Goal: Task Accomplishment & Management: Manage account settings

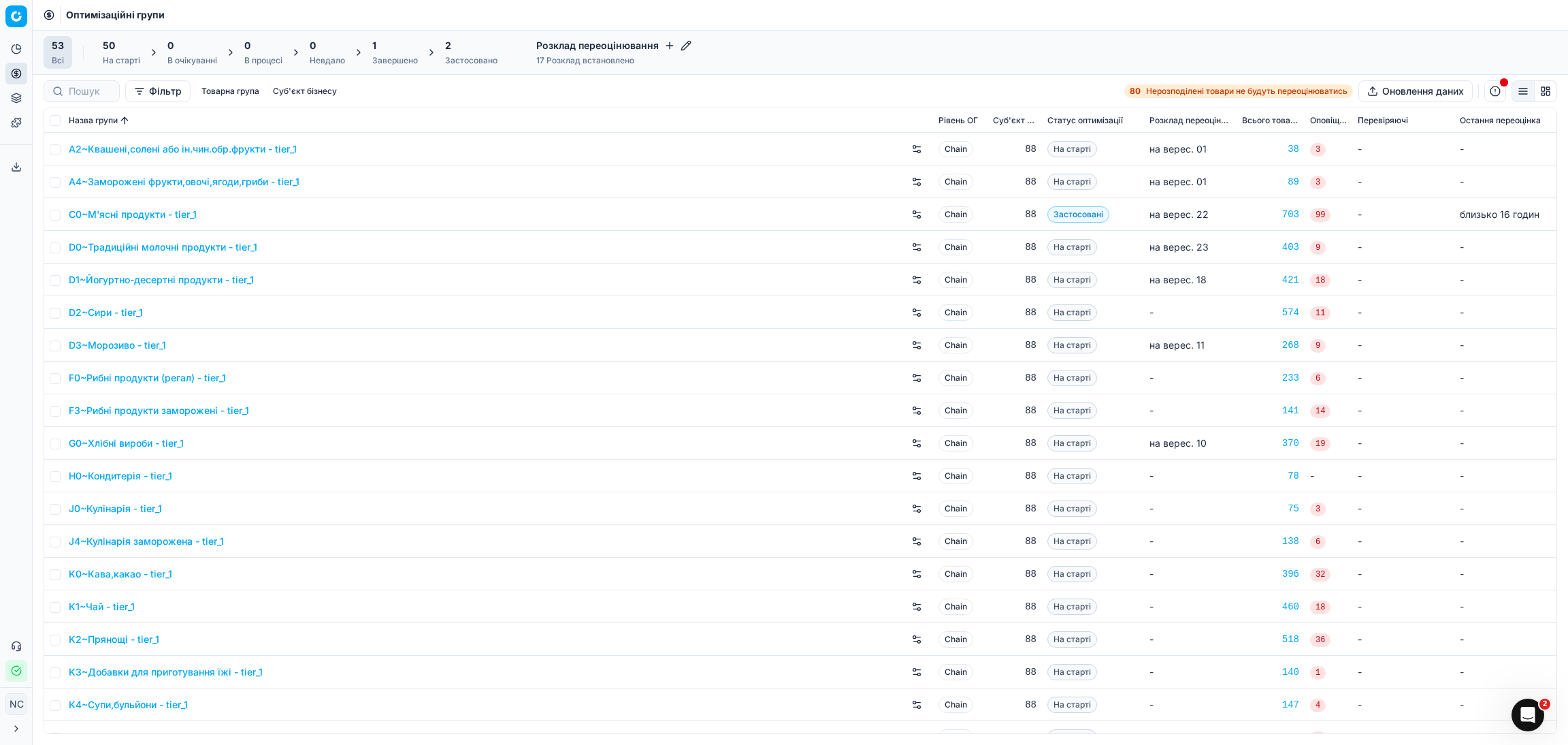
click at [399, 58] on div "Завершено" at bounding box center [395, 60] width 46 height 11
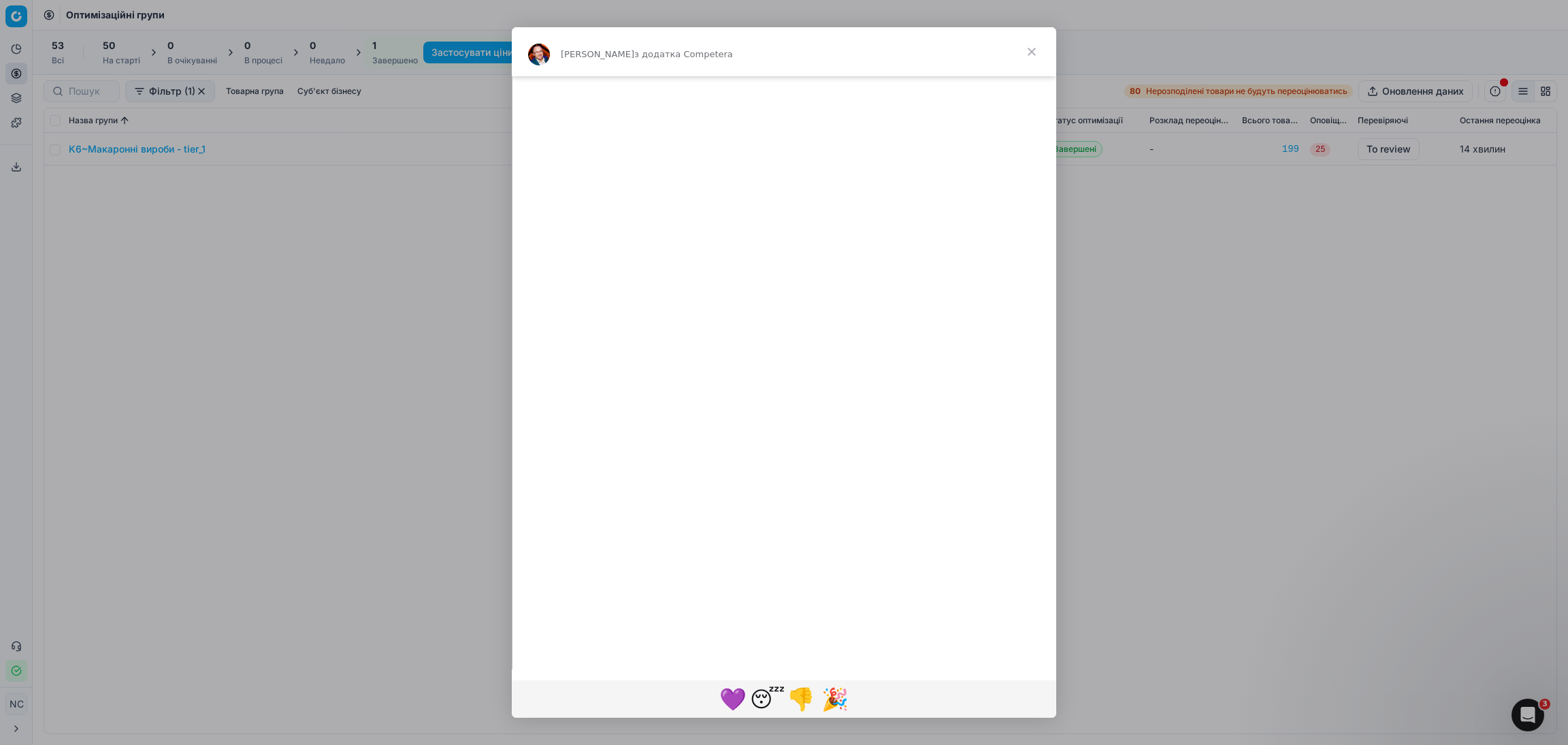
scroll to position [1174, 0]
click at [1031, 47] on span "Закрити" at bounding box center [1032, 52] width 49 height 49
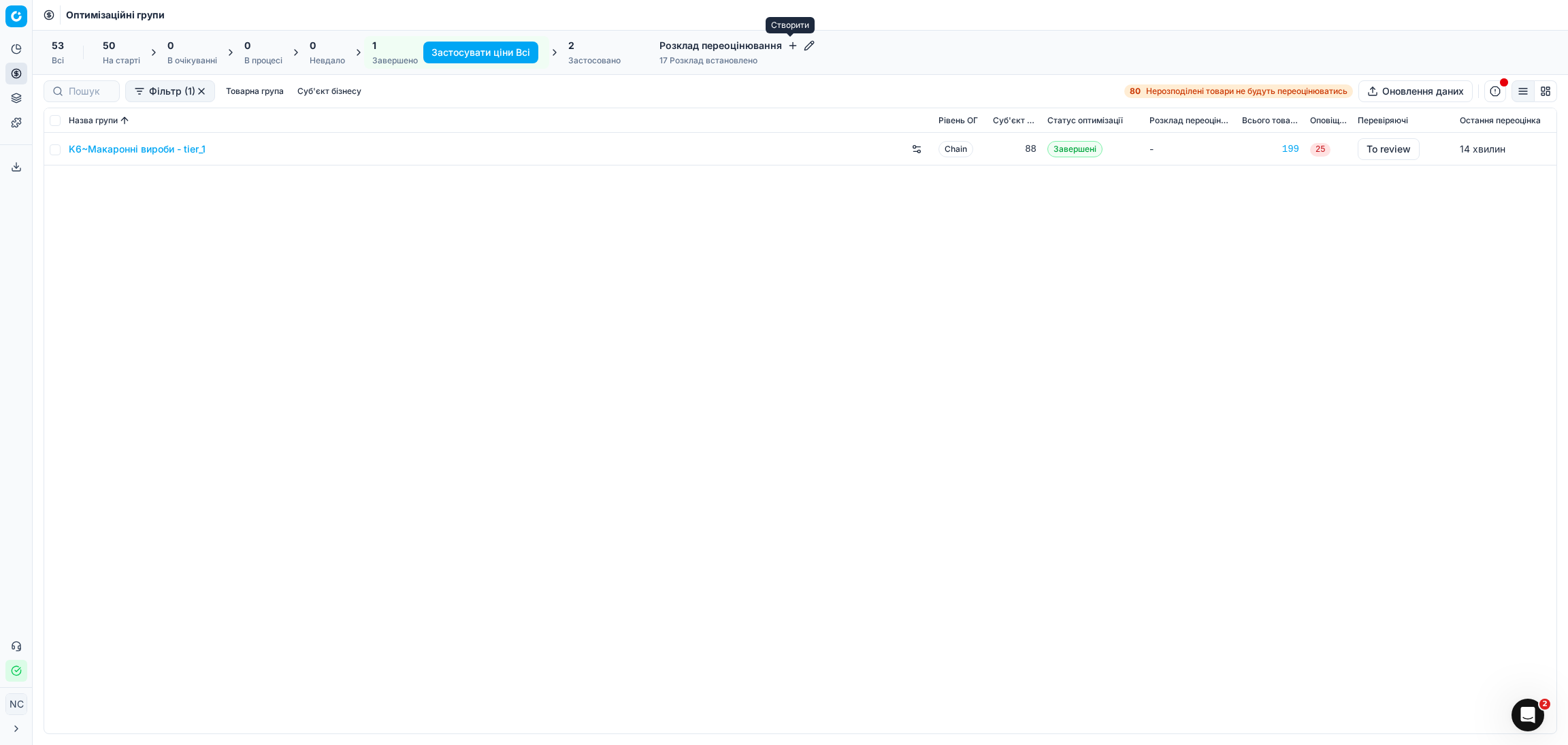
click at [793, 43] on icon "button" at bounding box center [793, 45] width 0 height 6
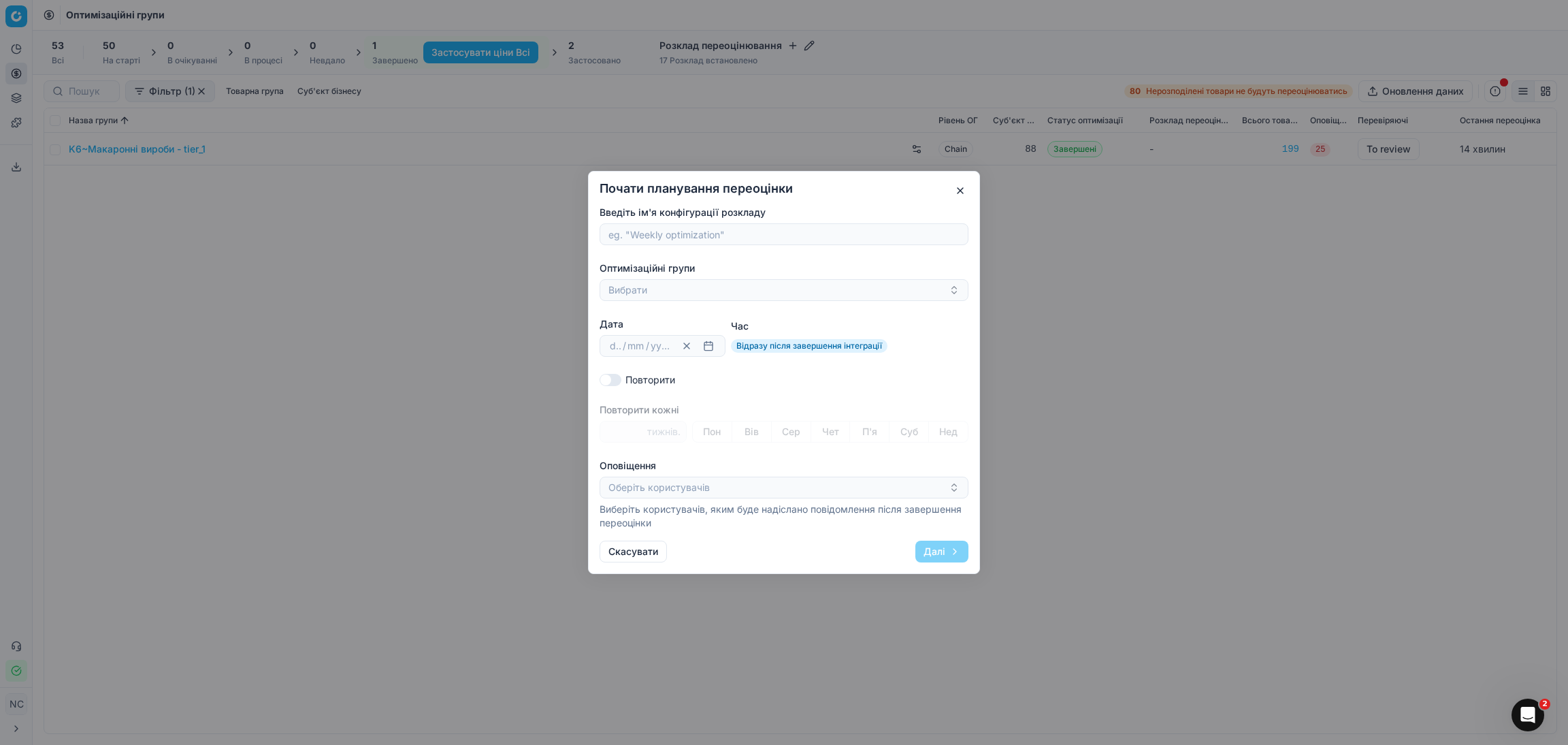
click at [689, 230] on input "Введіть ім'я конфігурації розкладу" at bounding box center [784, 234] width 356 height 20
click at [626, 233] on input "N2~Соки, нектари" at bounding box center [784, 234] width 356 height 20
type input "Соки, нектари"
click at [639, 291] on button "Вибрати" at bounding box center [784, 290] width 369 height 22
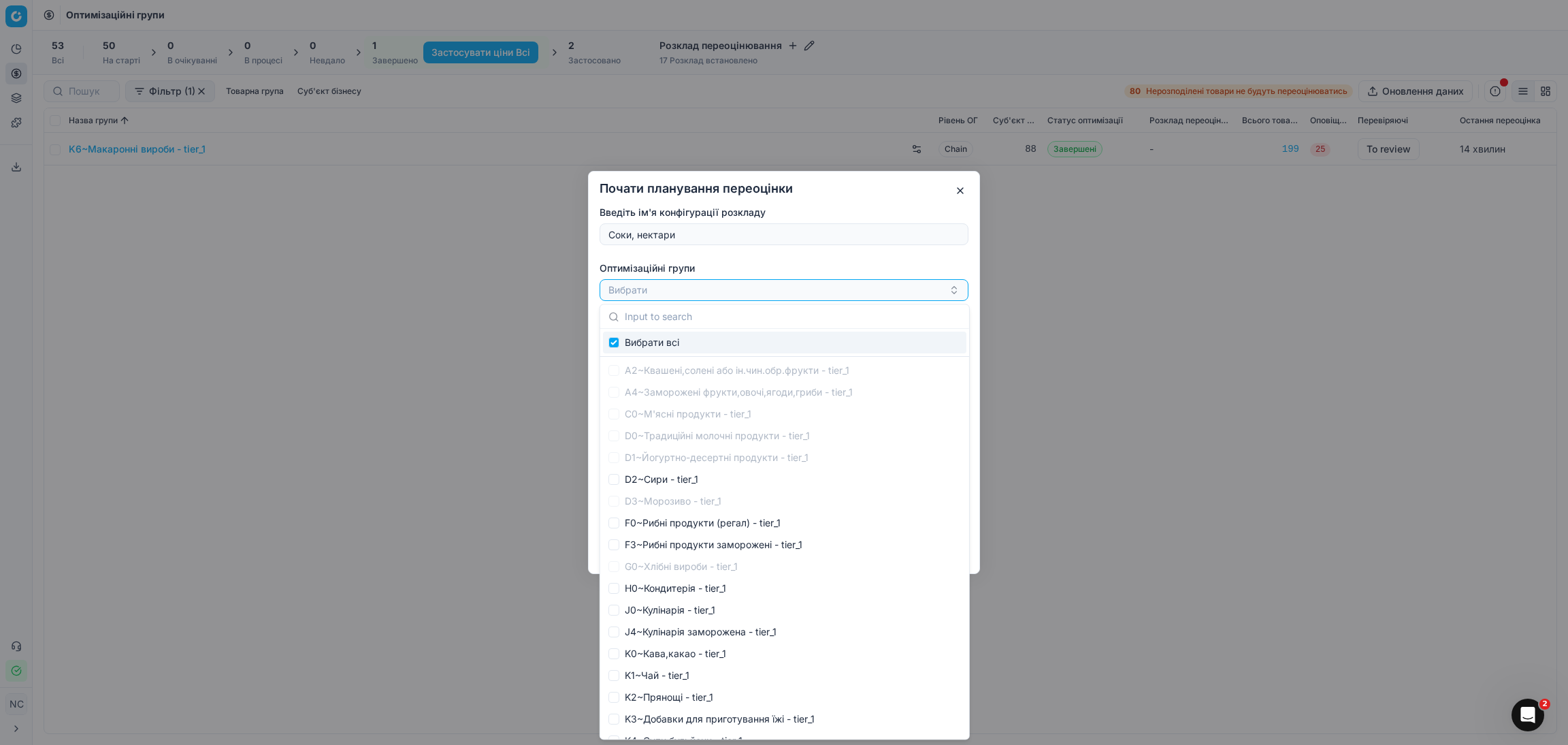
type input "N2~Соки, нектари"
checkbox input "true"
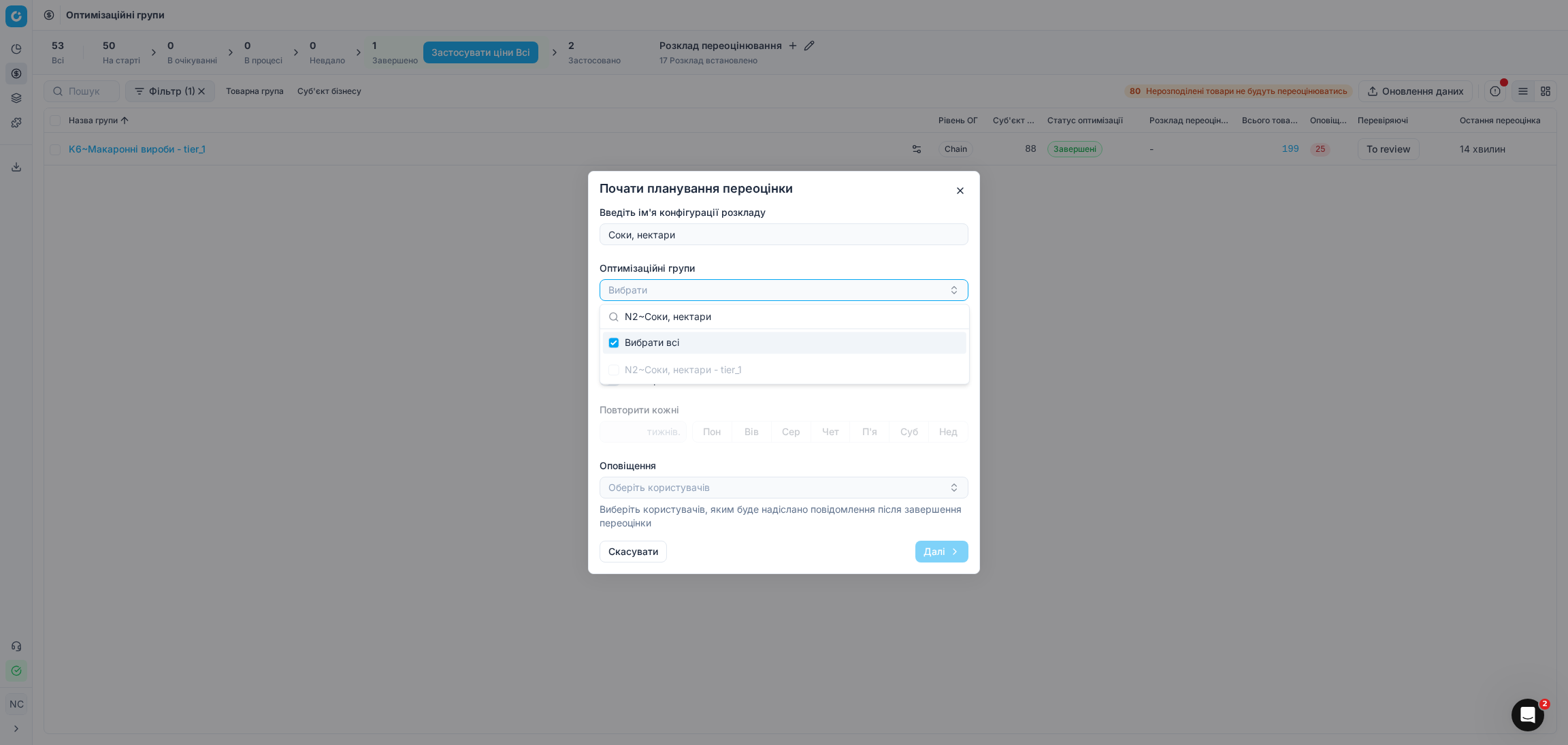
type input "N2~Соки, нектари"
click at [614, 344] on input "Suggestions" at bounding box center [613, 342] width 11 height 11
checkbox input "true"
click at [700, 315] on input "N2~Соки, нектари" at bounding box center [793, 317] width 336 height 28
click at [676, 344] on span "Вибрати всі" at bounding box center [652, 342] width 54 height 14
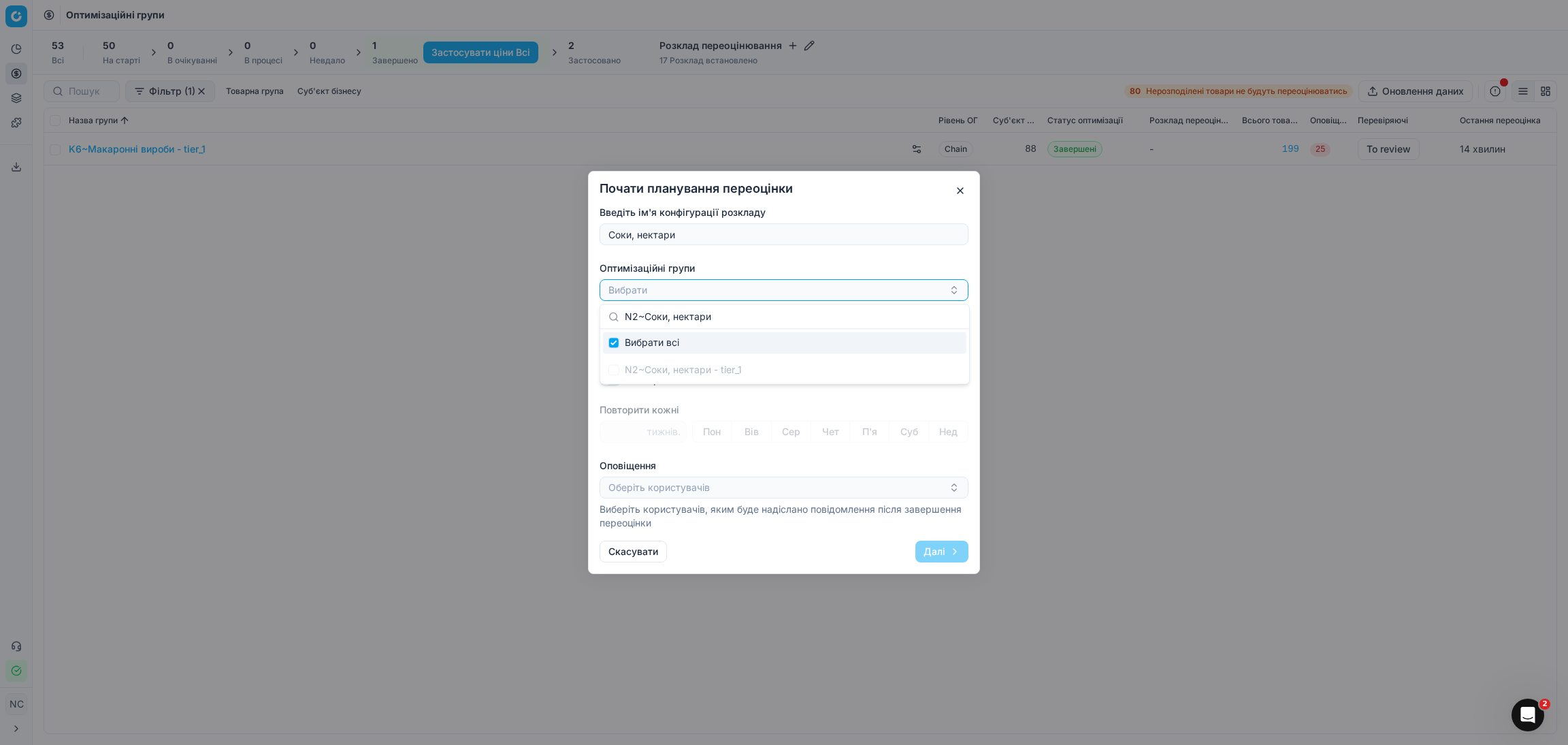
click at [616, 374] on div "N2~Соки, нектари - tier_1" at bounding box center [785, 370] width 364 height 22
click at [653, 372] on div "N2~Соки, нектари - tier_1" at bounding box center [785, 370] width 364 height 22
click at [655, 343] on span "Вибрати всі" at bounding box center [652, 342] width 54 height 14
click at [660, 296] on button "Вибрати" at bounding box center [784, 290] width 369 height 22
click at [662, 289] on button "Вибрати" at bounding box center [784, 290] width 369 height 22
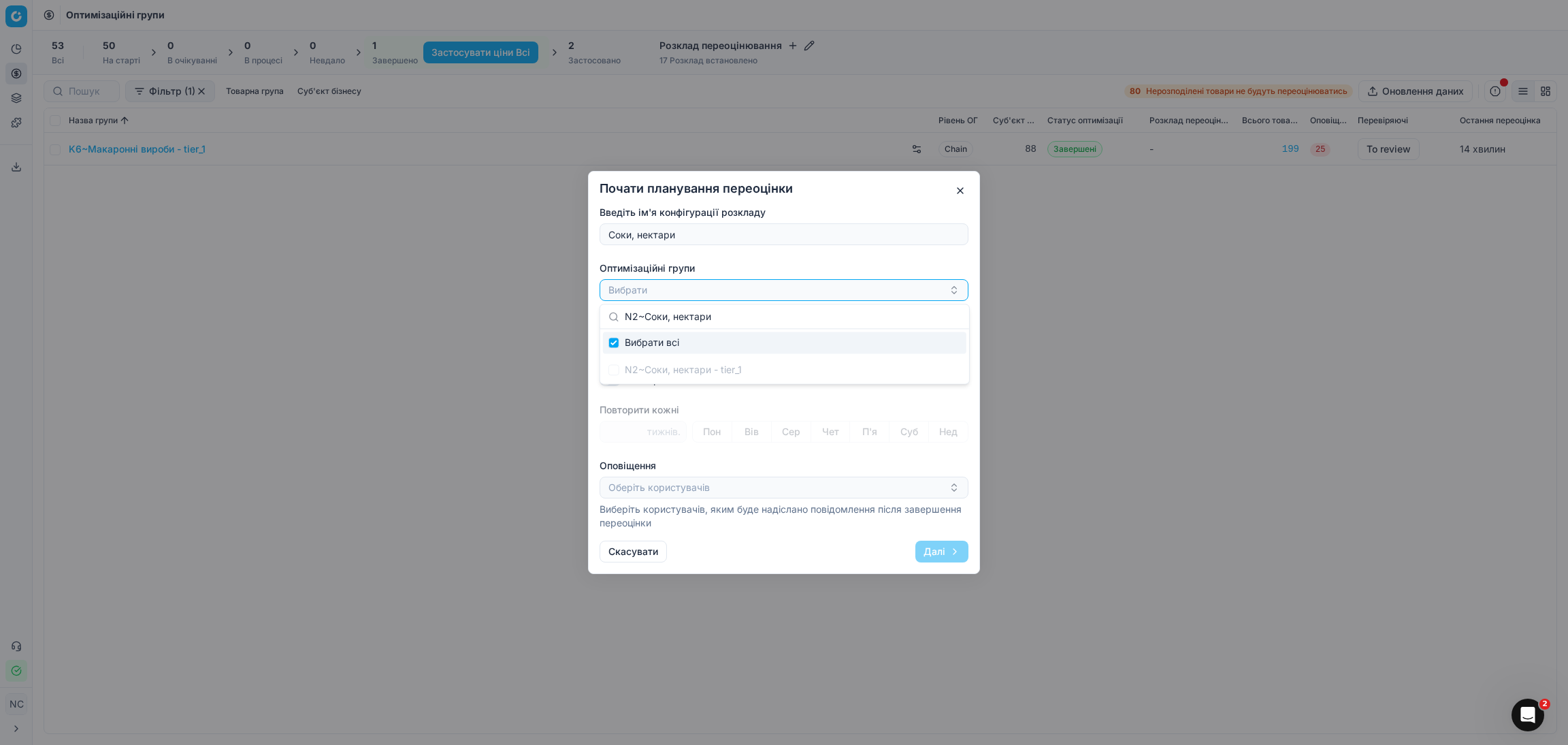
click at [666, 315] on input "N2~Соки, нектари" at bounding box center [793, 317] width 336 height 28
click at [700, 320] on input "N2~Соки, нектари" at bounding box center [793, 317] width 336 height 28
click at [609, 319] on icon at bounding box center [613, 316] width 11 height 11
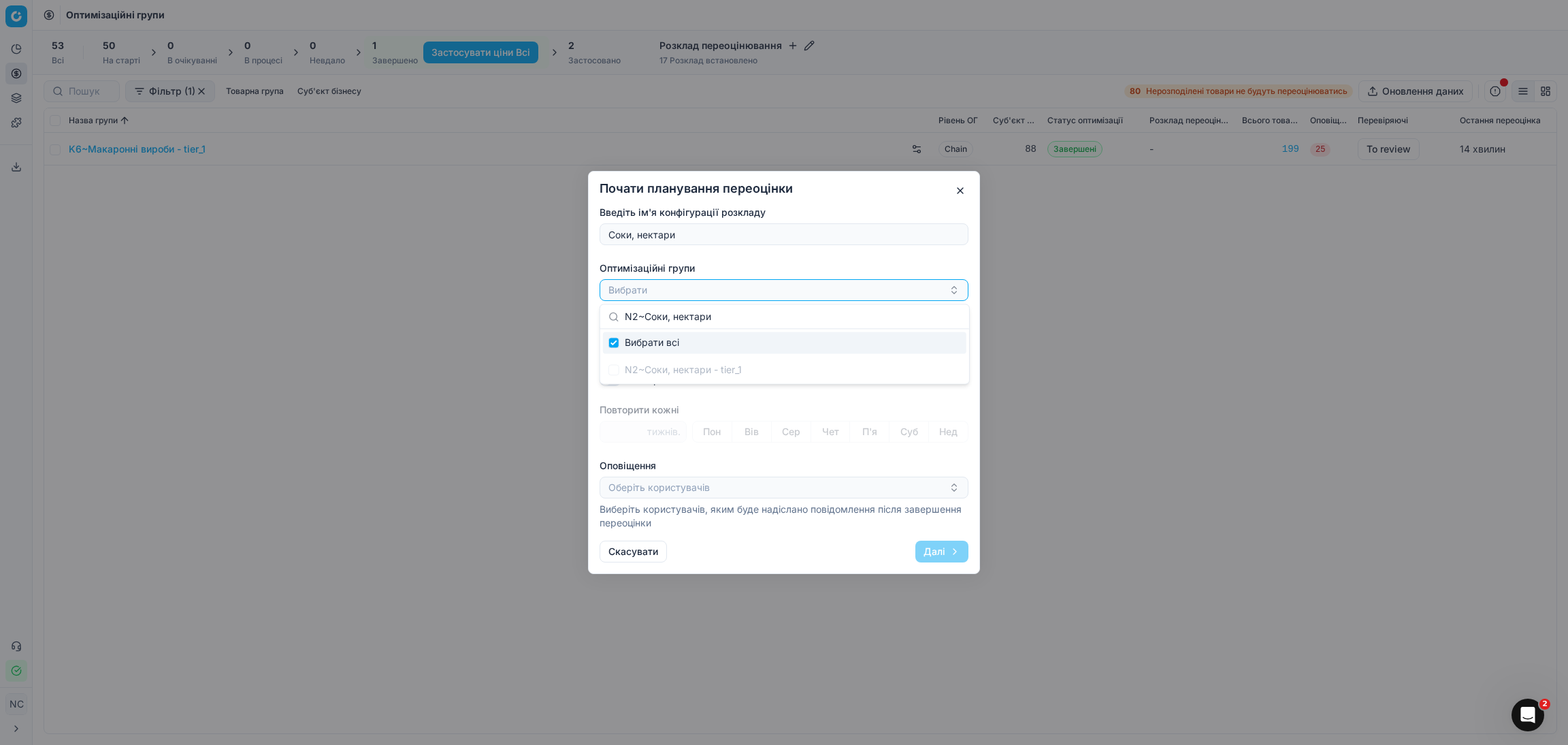
click at [609, 319] on icon at bounding box center [613, 316] width 11 height 11
click at [643, 319] on input "N2~Соки, нектари" at bounding box center [793, 317] width 336 height 28
click at [609, 375] on div "N2~Соки, нектари - tier_1" at bounding box center [785, 370] width 364 height 22
click at [610, 351] on div "Вибрати всі" at bounding box center [785, 343] width 364 height 22
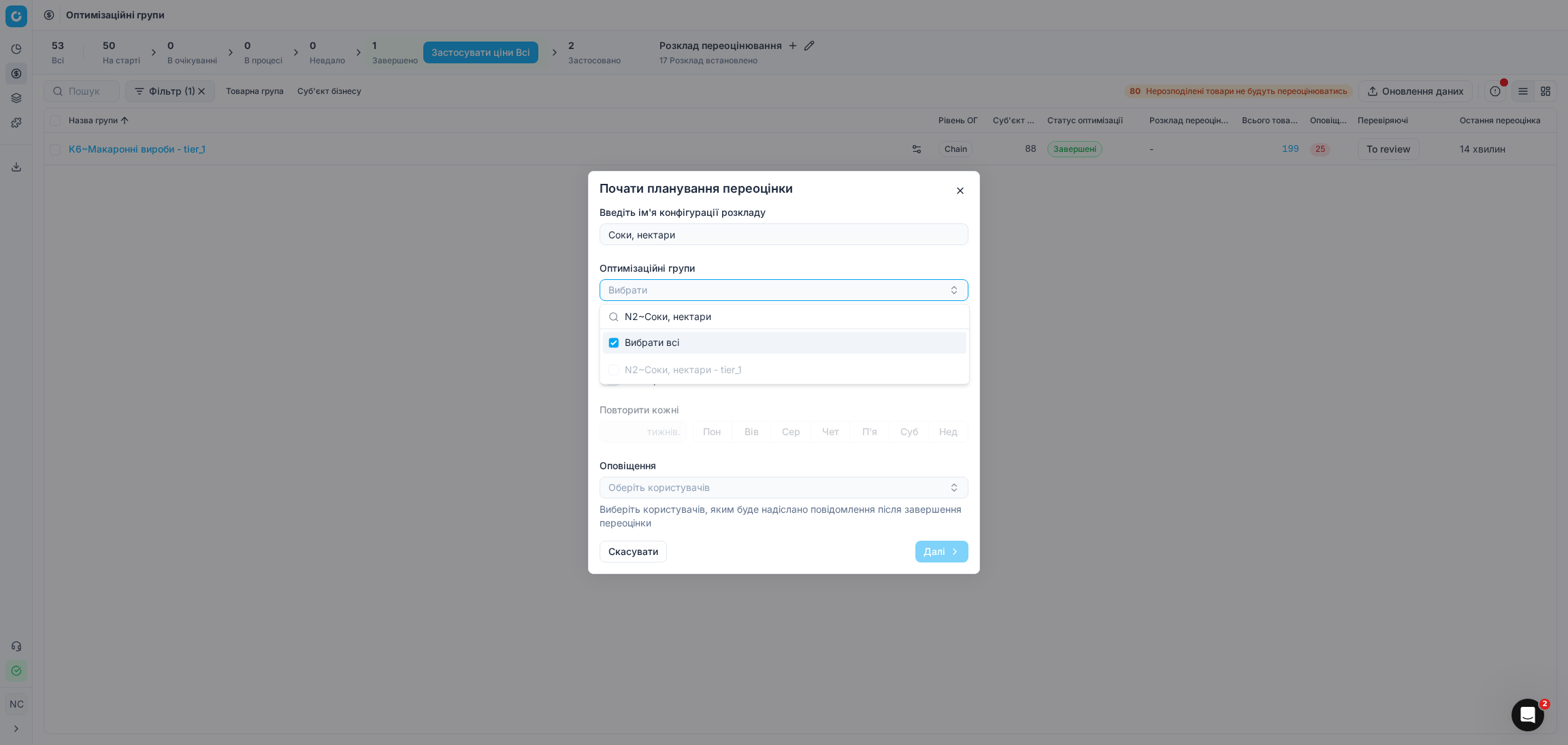
click at [957, 193] on button "button" at bounding box center [960, 191] width 17 height 17
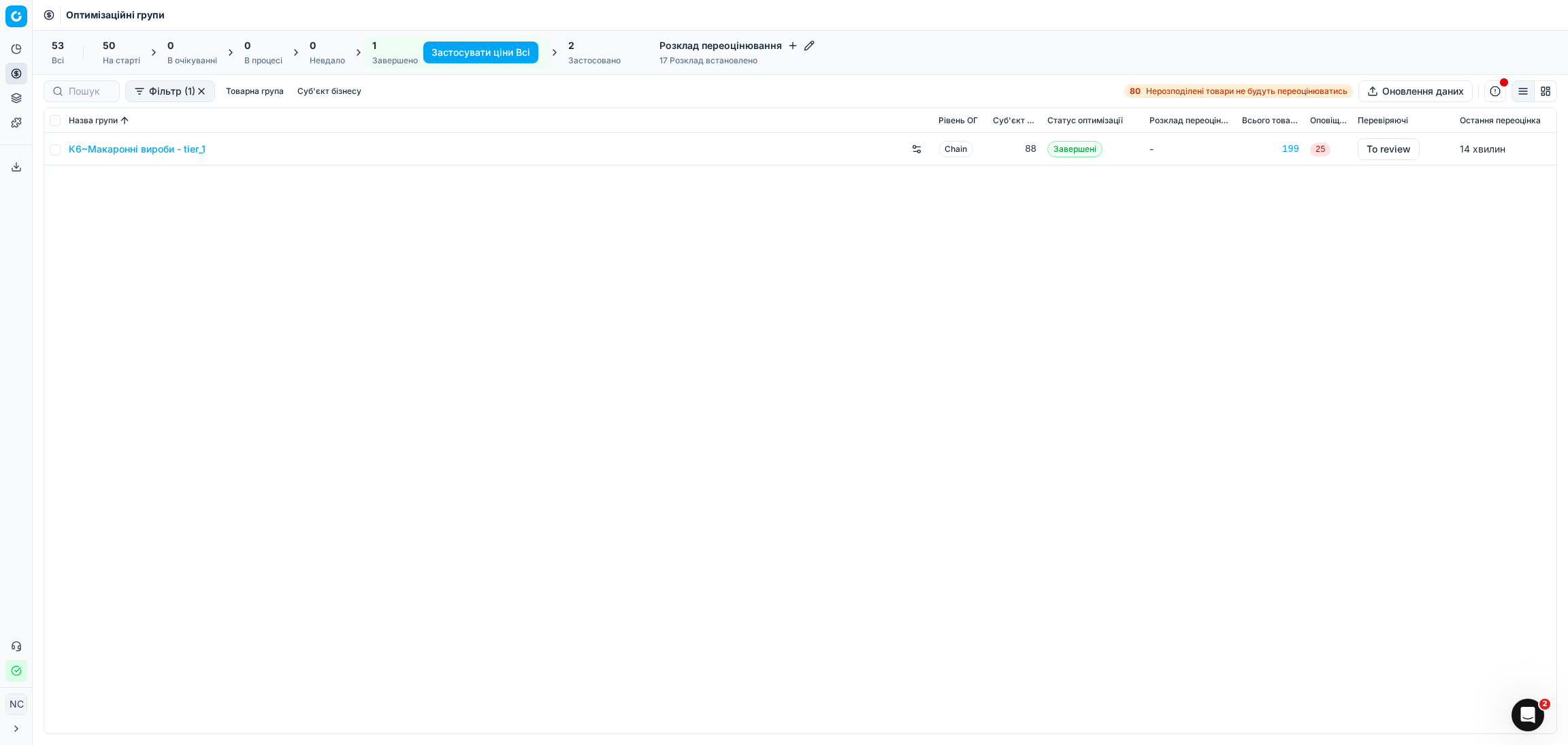
click at [805, 47] on icon "button" at bounding box center [809, 45] width 9 height 9
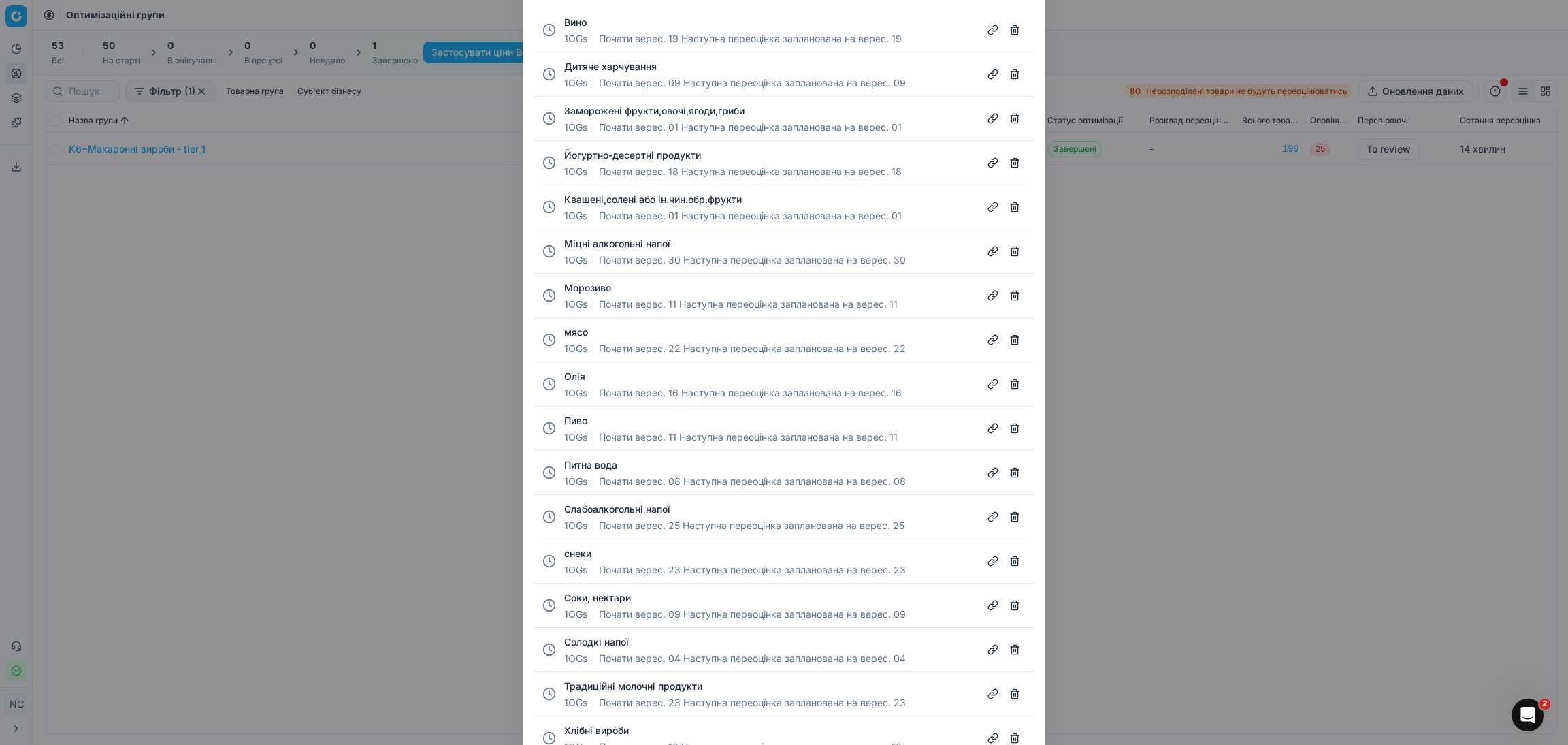
click at [1015, 73] on button "button" at bounding box center [1015, 74] width 22 height 22
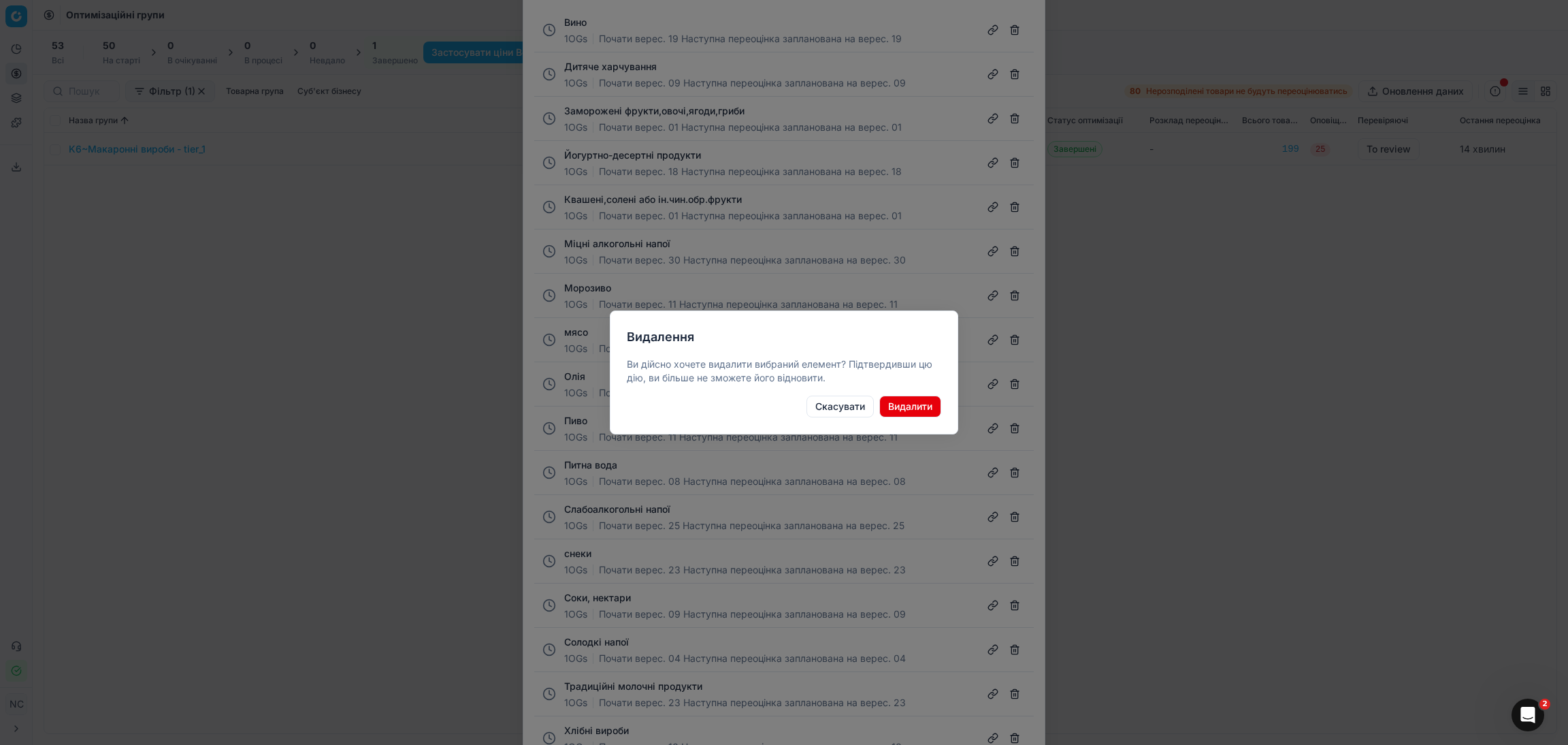
click at [906, 405] on button "Видалити" at bounding box center [910, 407] width 62 height 22
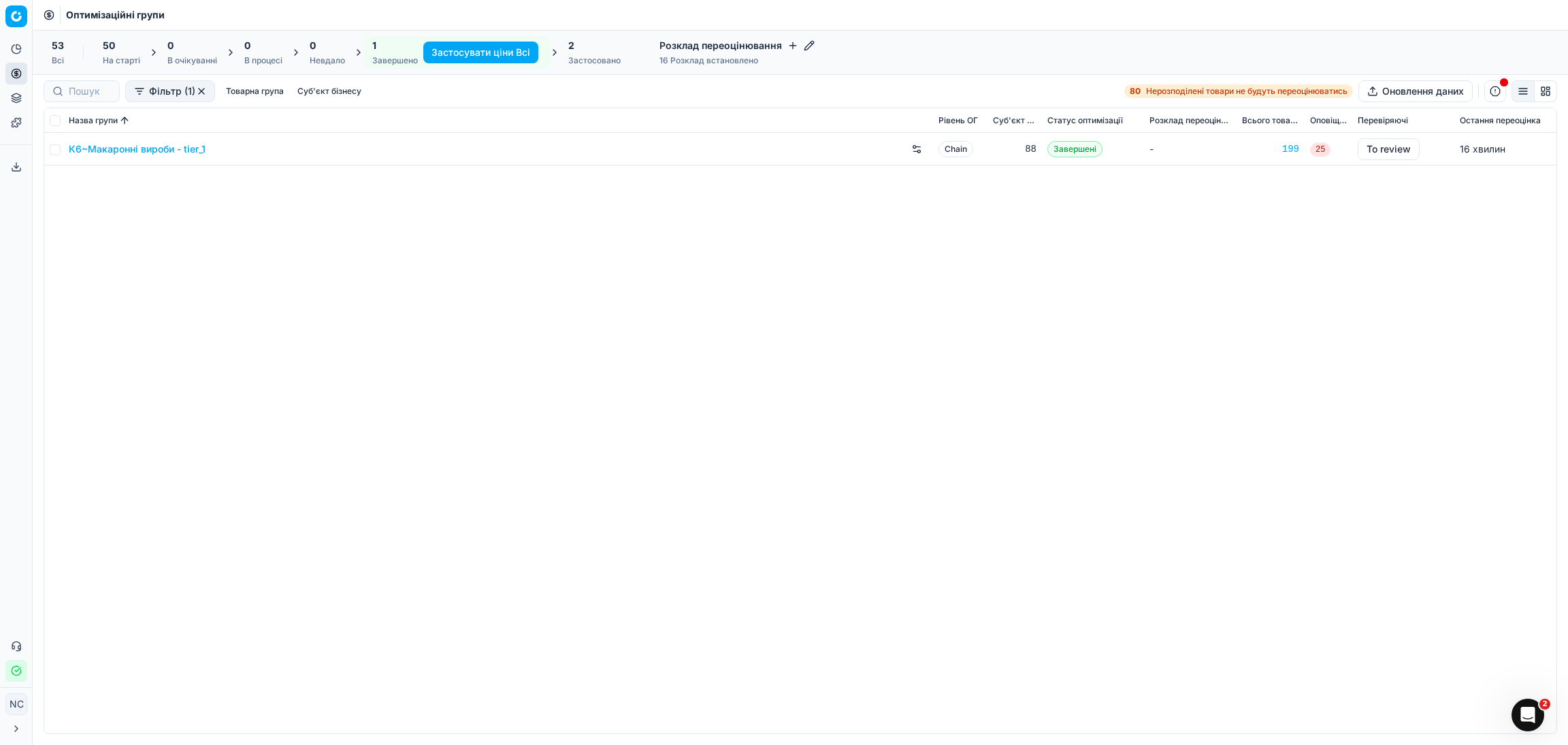
click at [806, 47] on icon "button" at bounding box center [809, 45] width 9 height 9
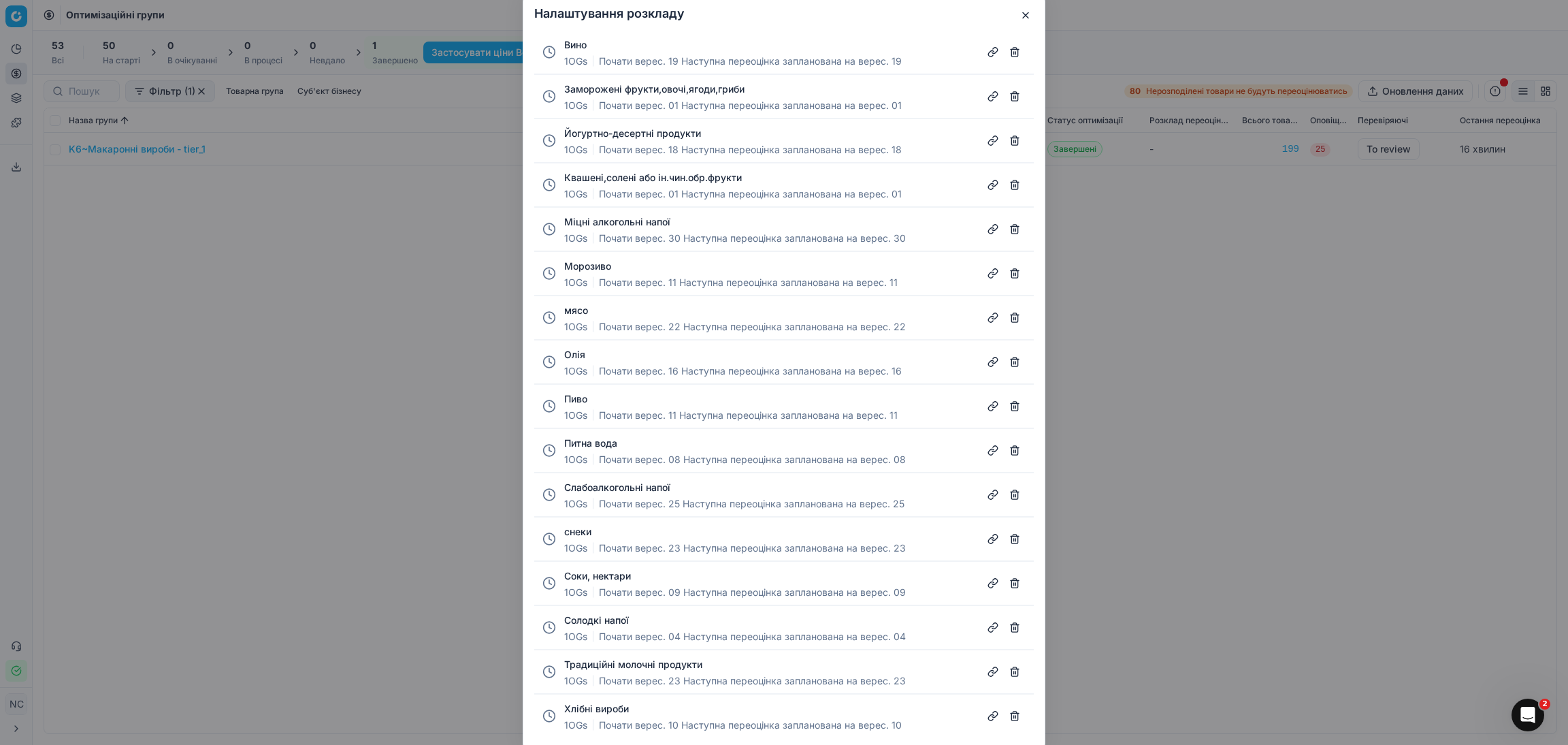
click at [1015, 715] on button "button" at bounding box center [1015, 717] width 22 height 22
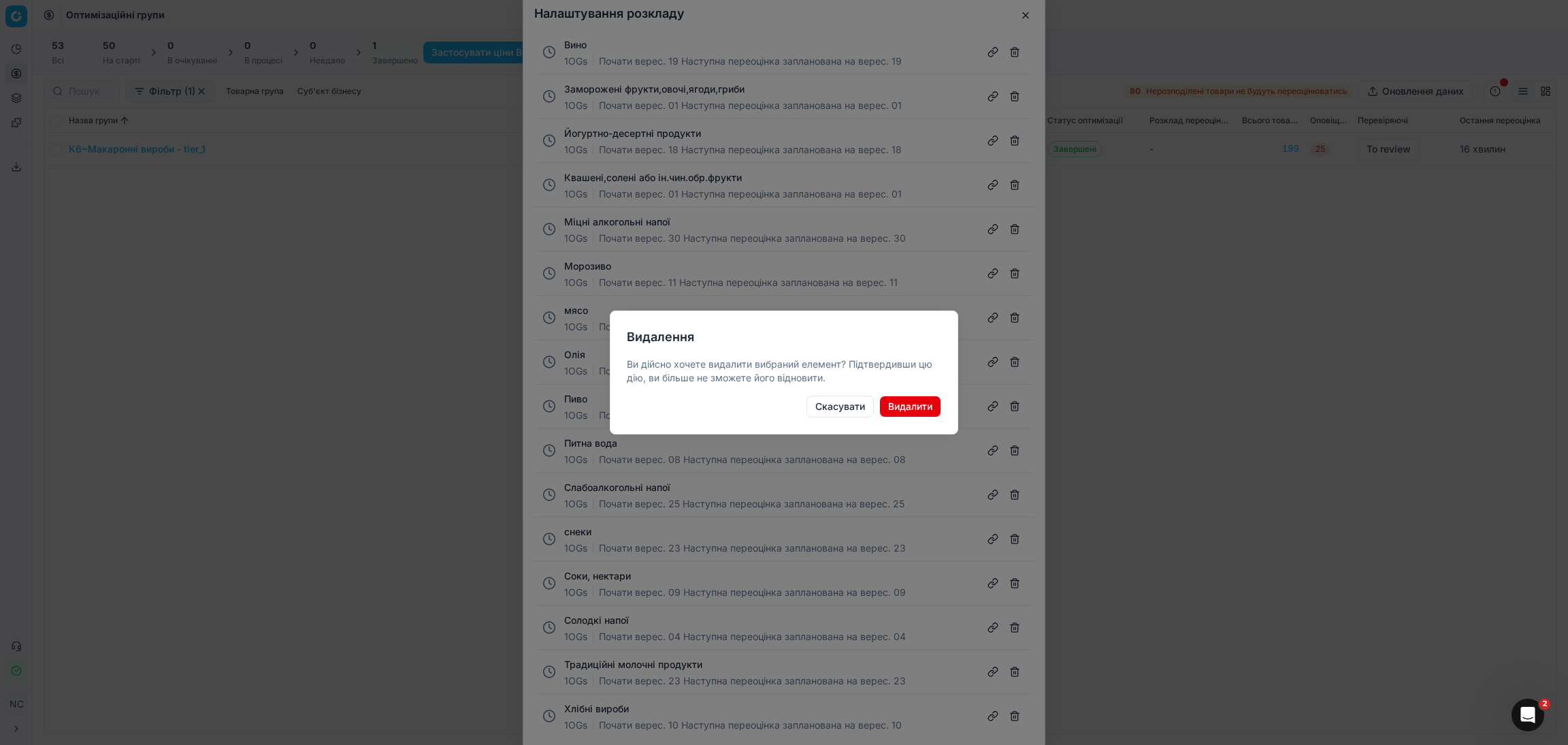
click at [912, 404] on button "Видалити" at bounding box center [910, 407] width 62 height 22
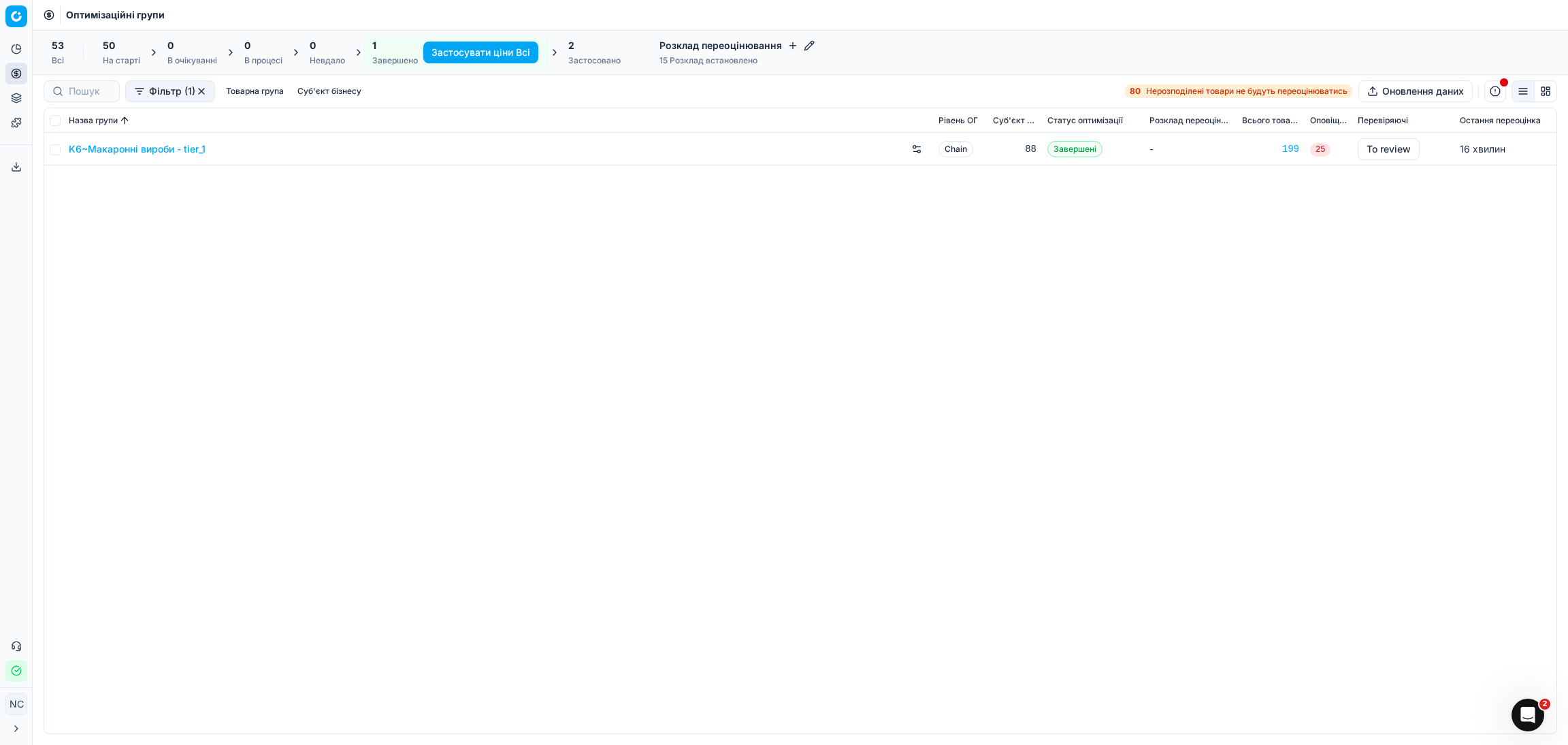
click at [807, 46] on icon "button" at bounding box center [809, 45] width 9 height 9
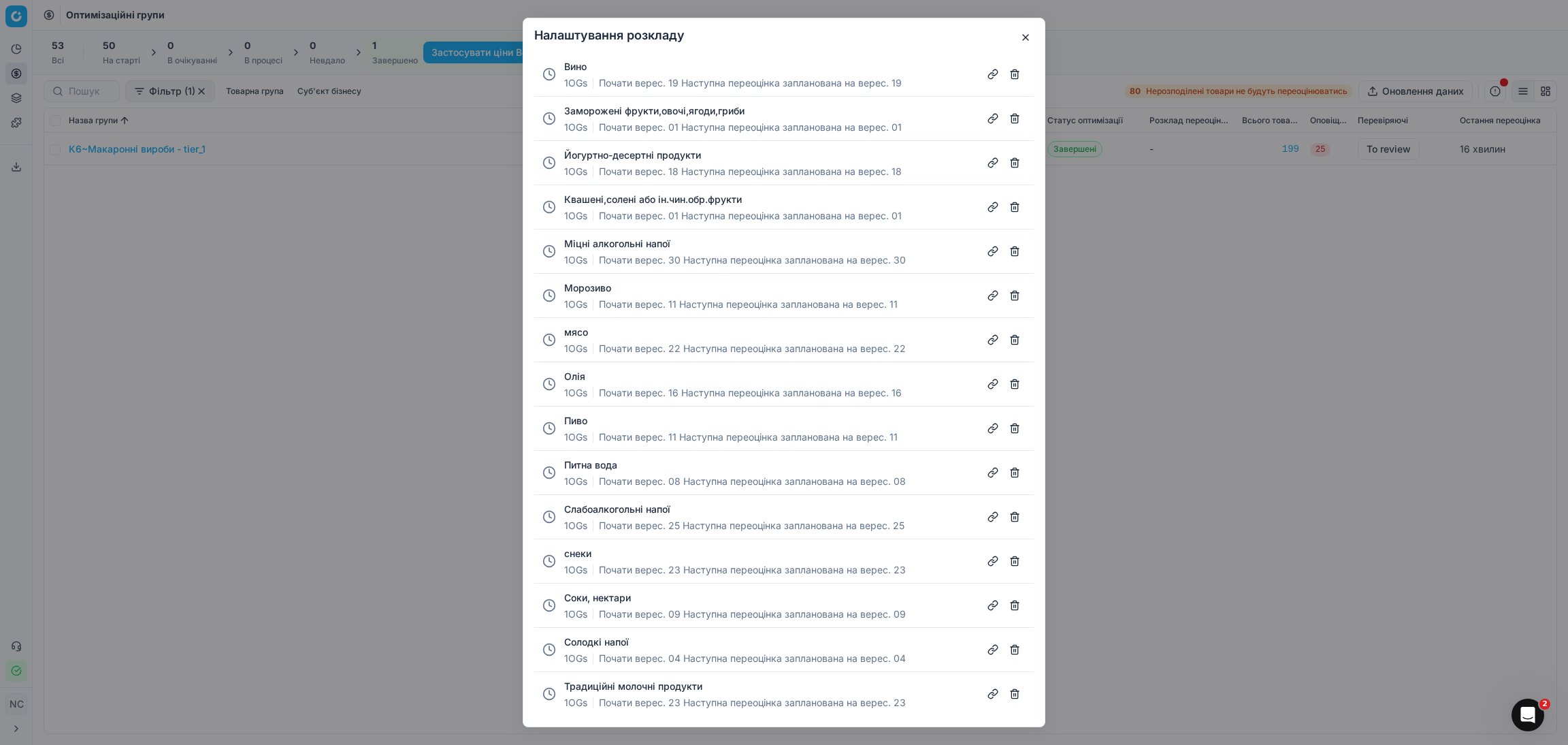
click at [1015, 608] on button "button" at bounding box center [1015, 605] width 22 height 22
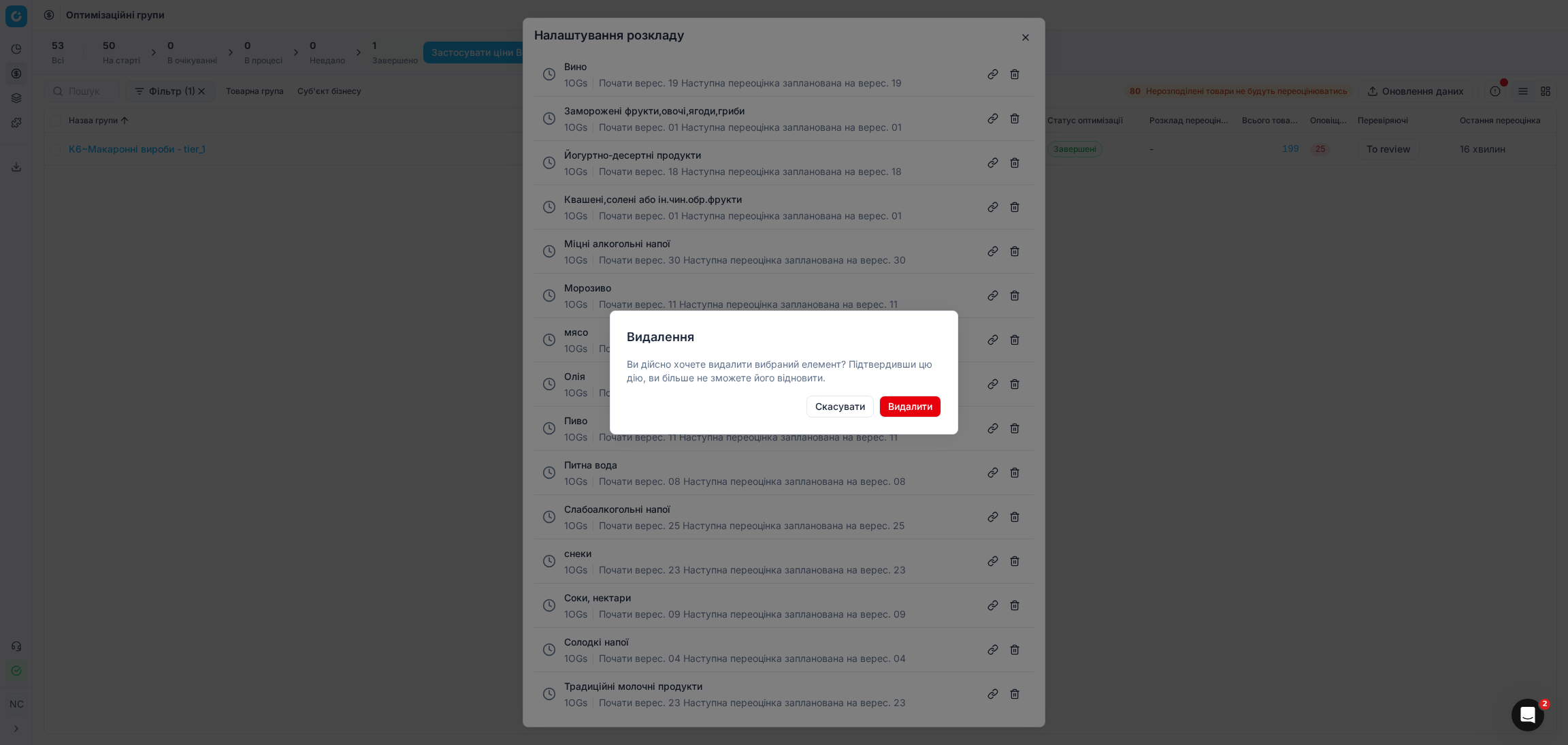
click at [930, 409] on button "Видалити" at bounding box center [910, 407] width 62 height 22
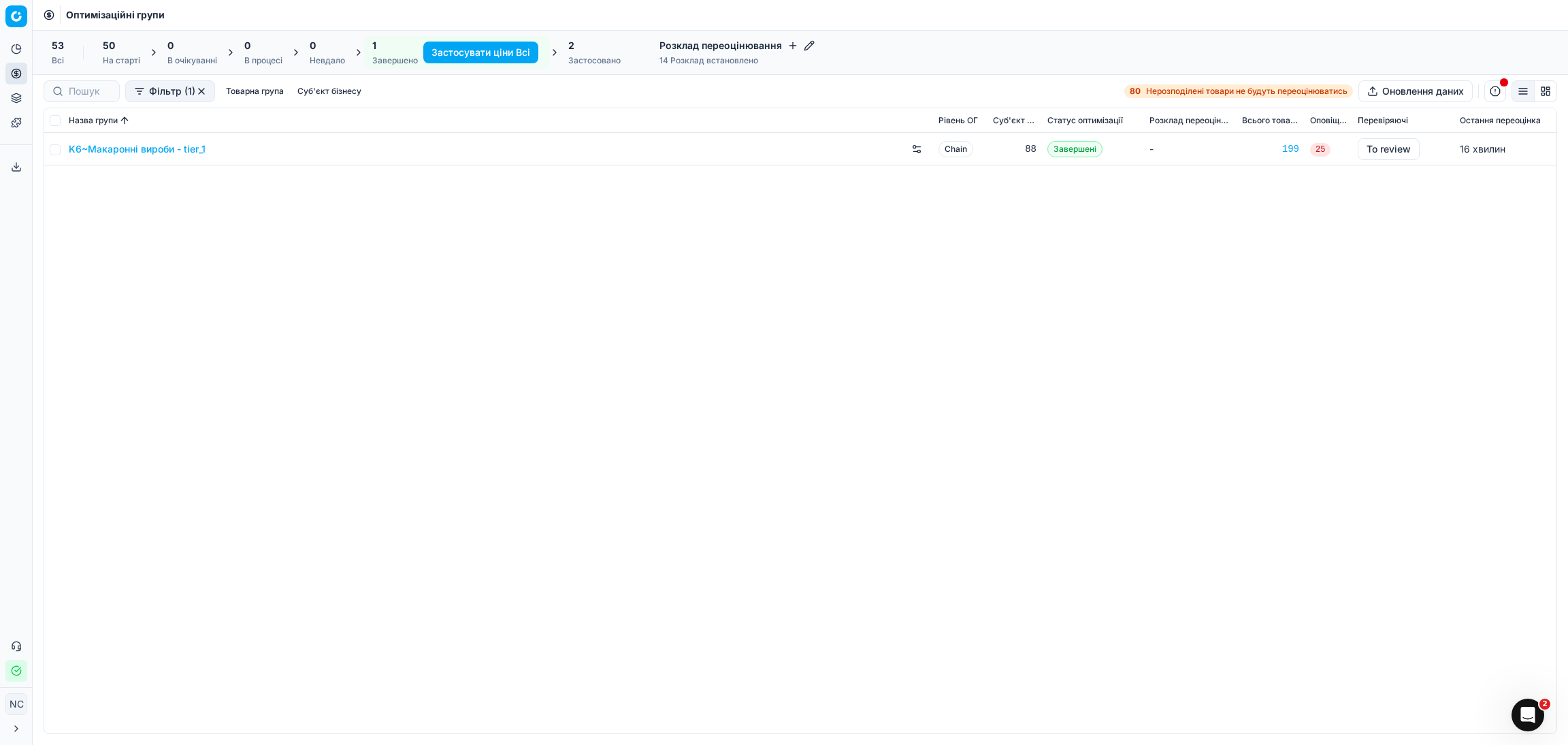
click at [805, 47] on icon "button" at bounding box center [809, 45] width 11 height 11
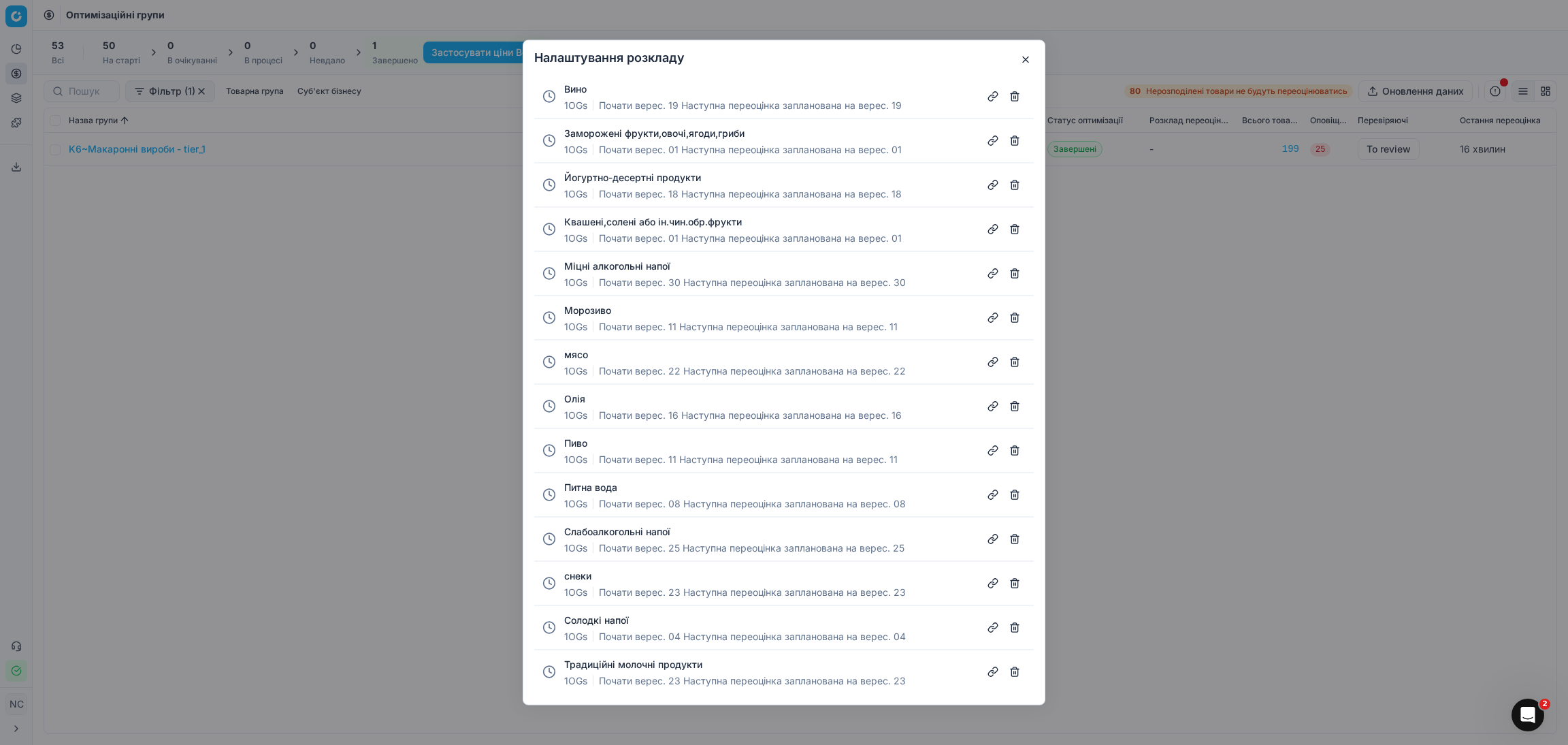
click at [1018, 589] on button "button" at bounding box center [1015, 583] width 22 height 22
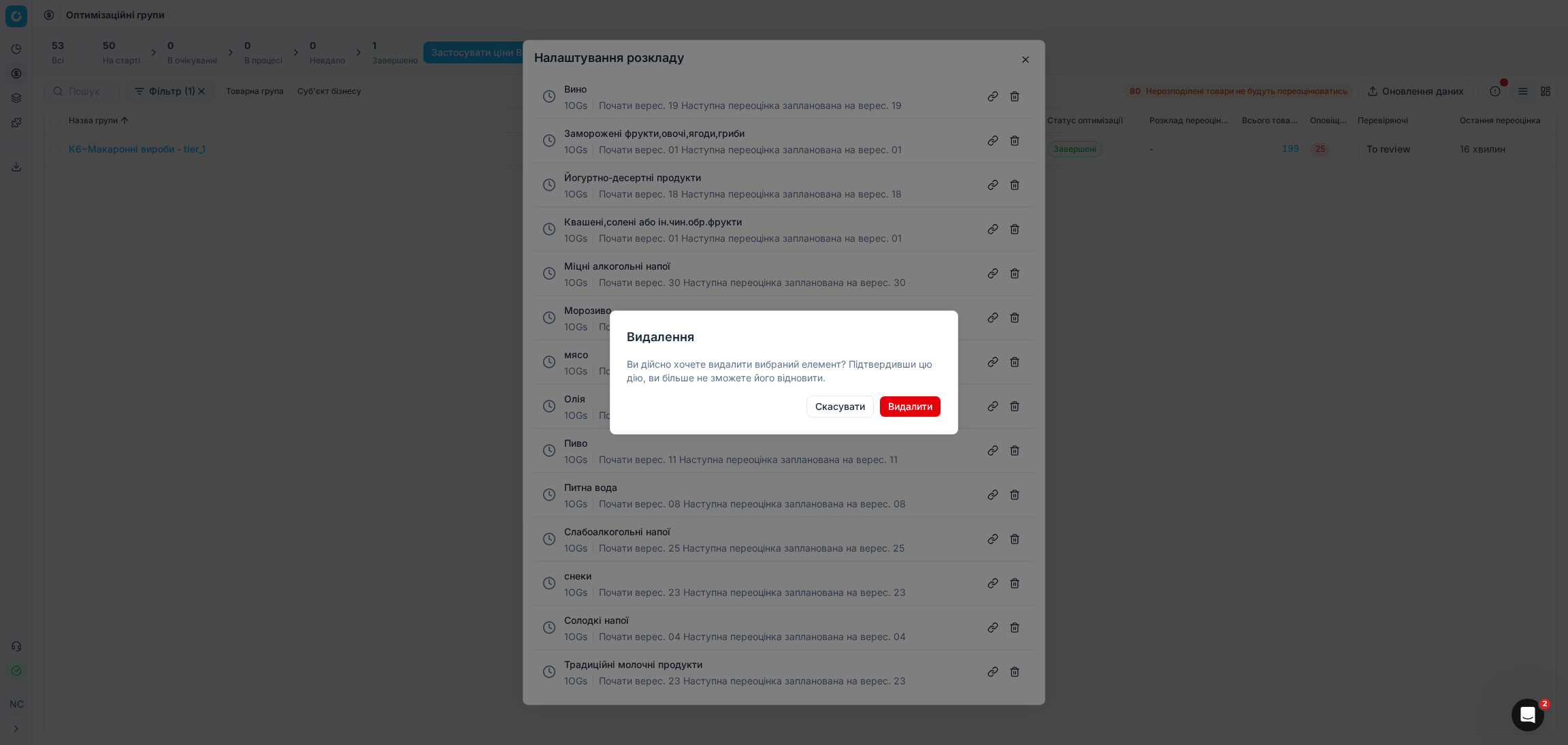
click at [906, 408] on button "Видалити" at bounding box center [910, 407] width 62 height 22
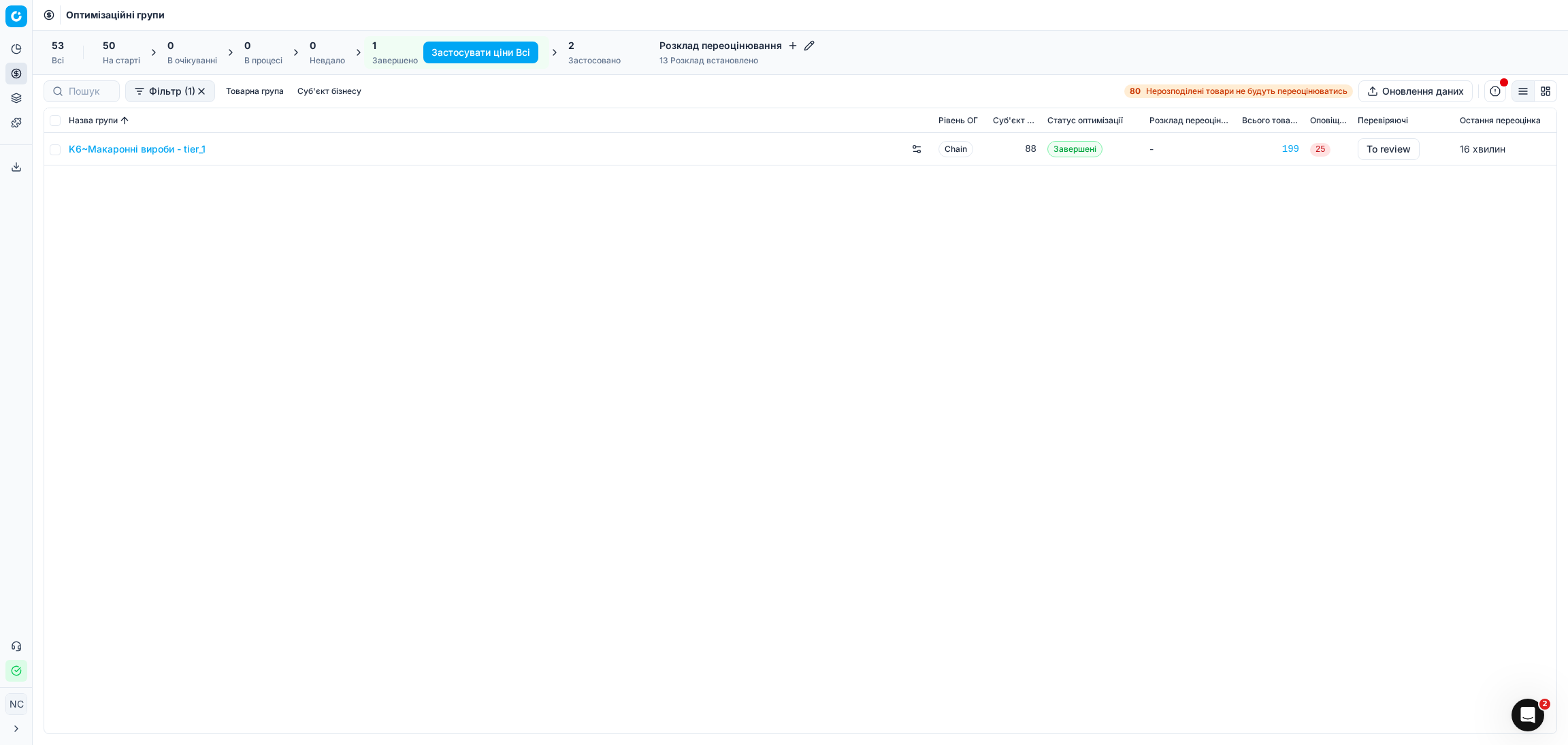
click at [810, 43] on icon "button" at bounding box center [811, 43] width 2 height 2
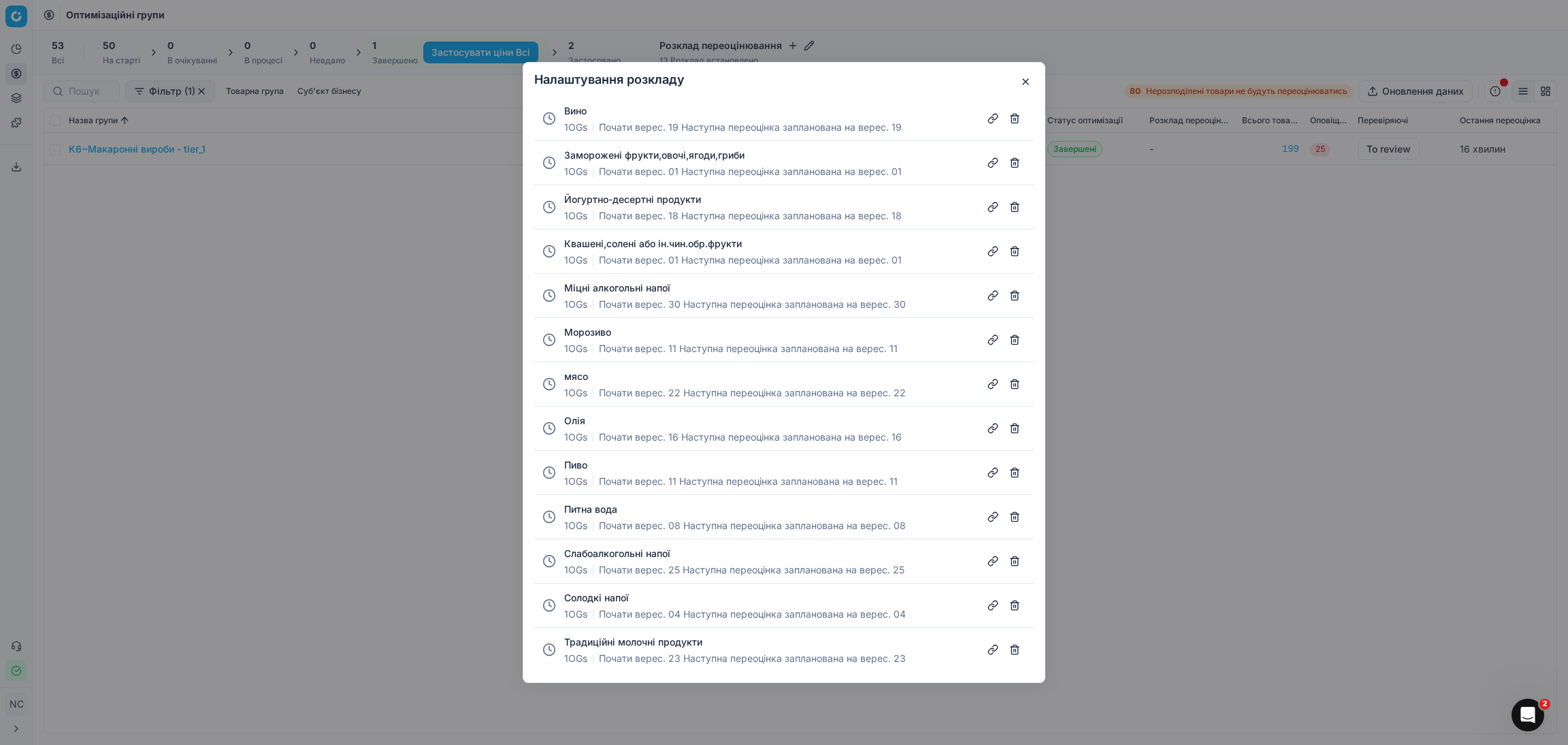
click at [1020, 609] on button "button" at bounding box center [1015, 605] width 22 height 22
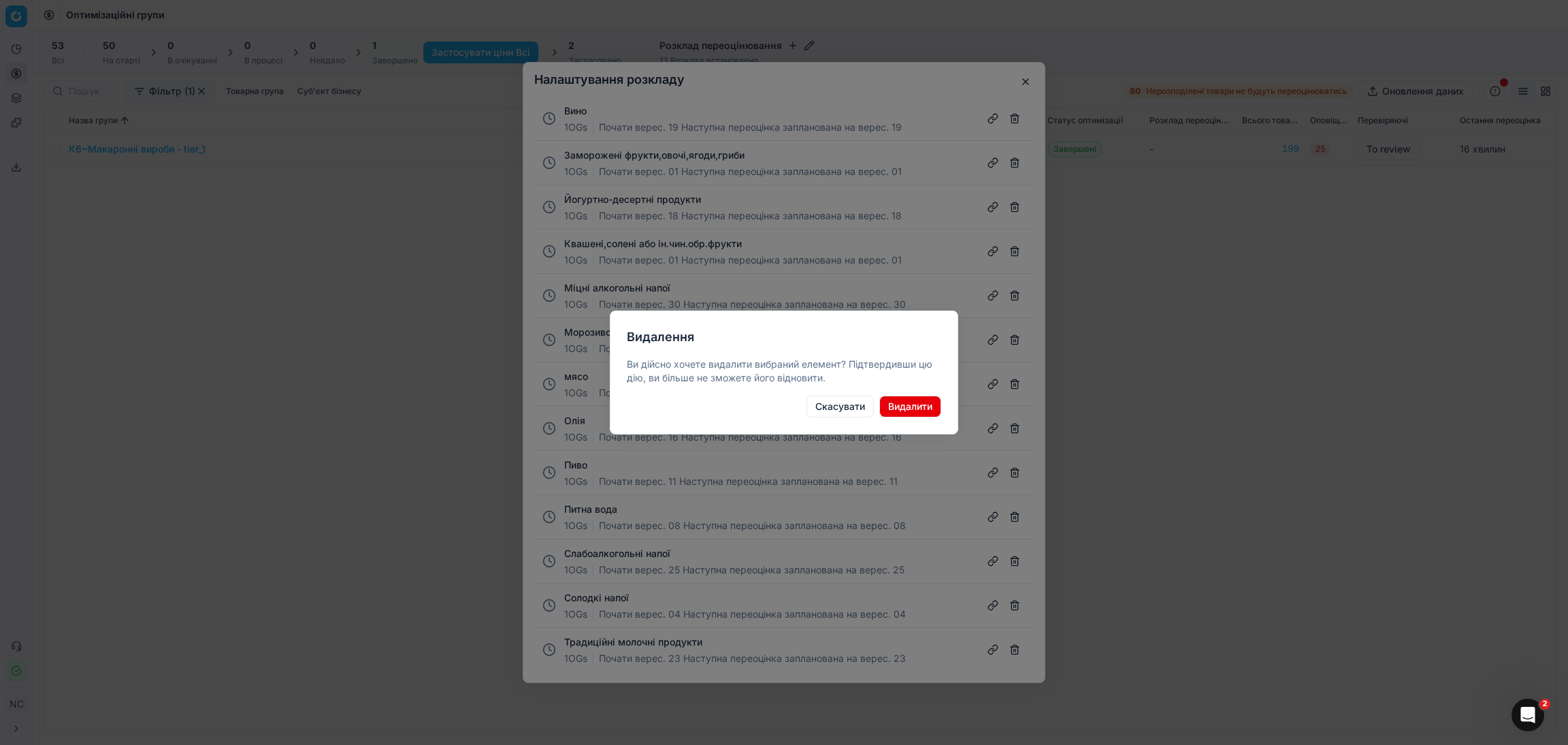
click at [931, 409] on button "Видалити" at bounding box center [910, 407] width 62 height 22
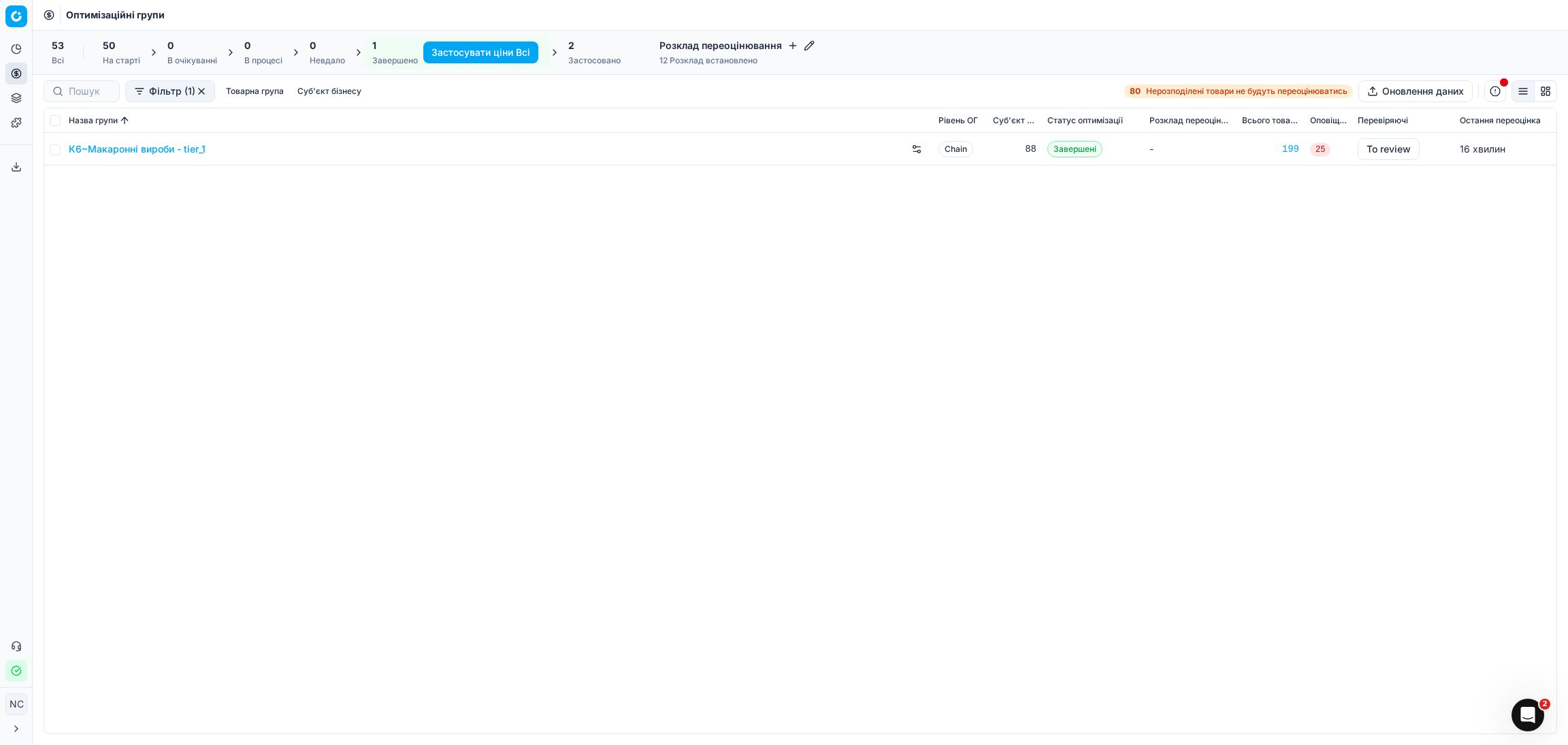
click at [807, 39] on h4 "Розклад переоцінювання" at bounding box center [737, 46] width 155 height 14
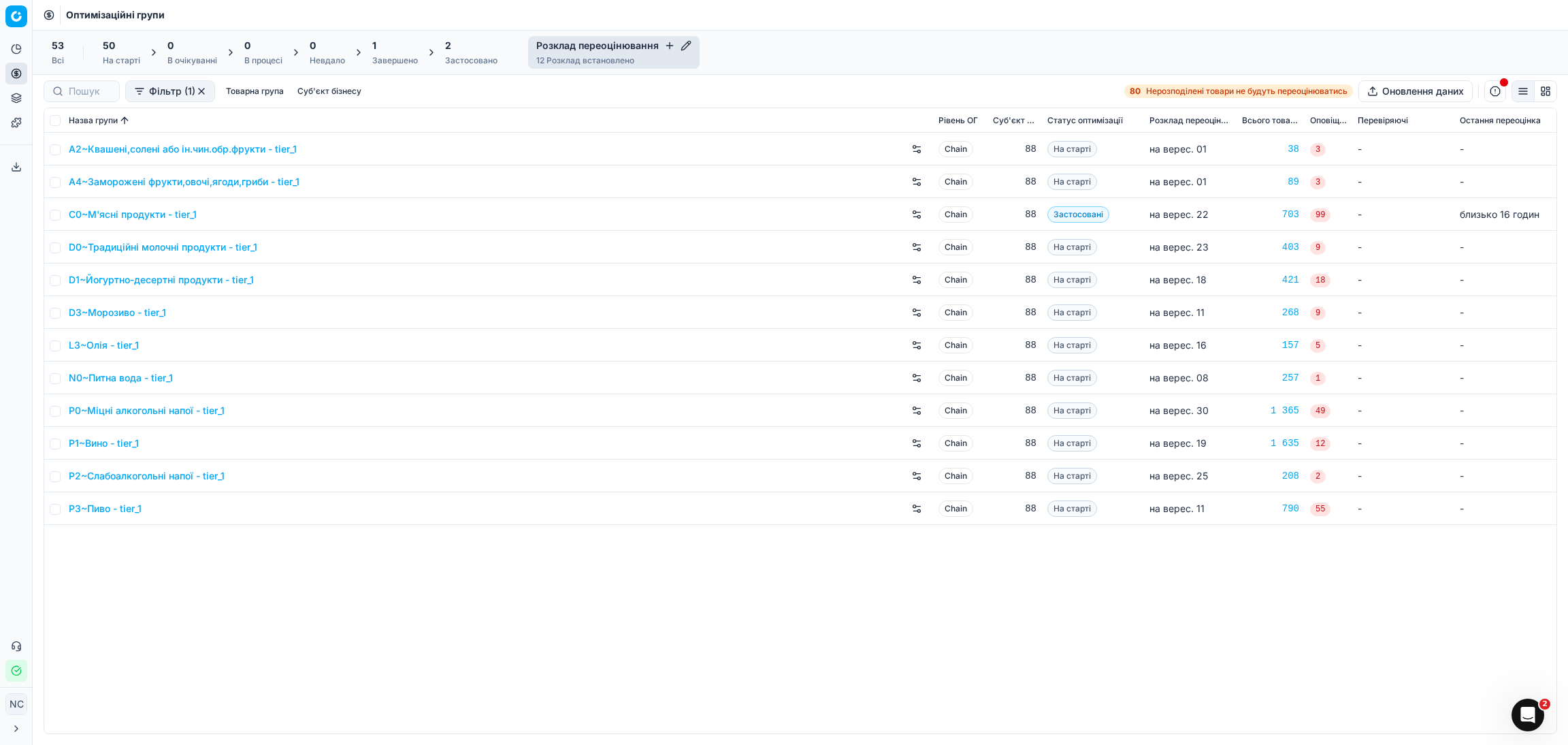
click at [683, 46] on icon "button" at bounding box center [686, 45] width 11 height 11
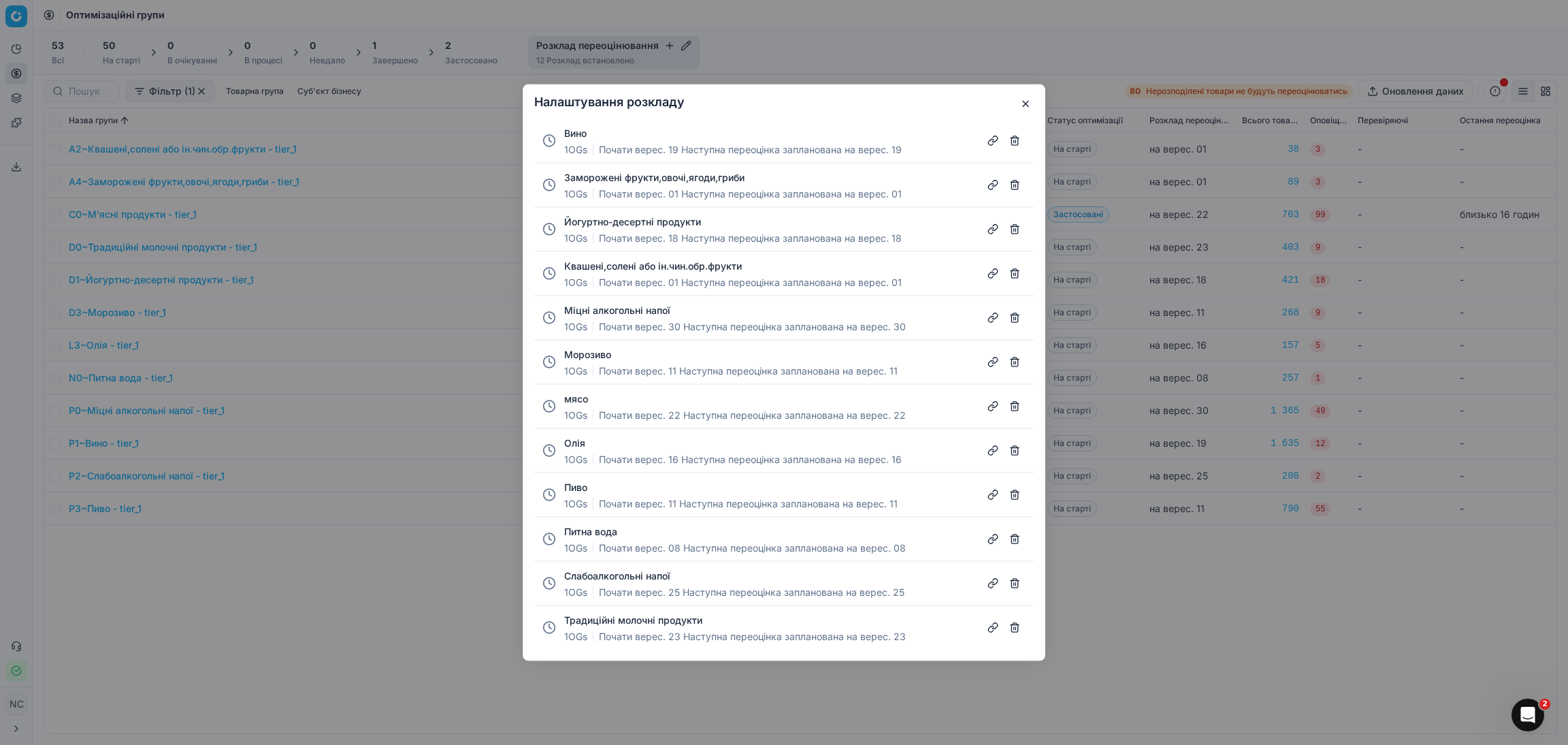
click at [1015, 186] on button "button" at bounding box center [1015, 186] width 22 height 22
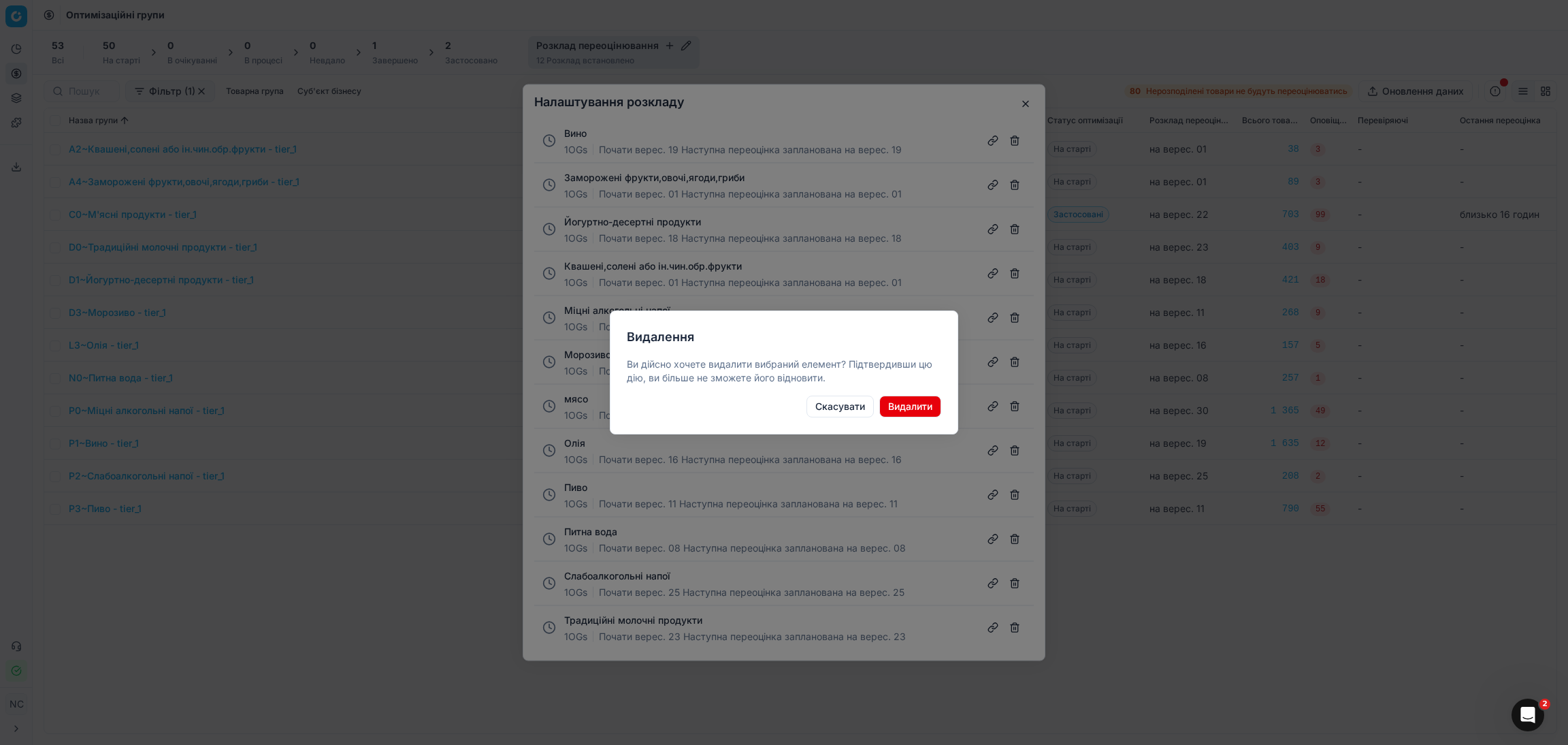
click at [900, 401] on button "Видалити" at bounding box center [910, 407] width 62 height 22
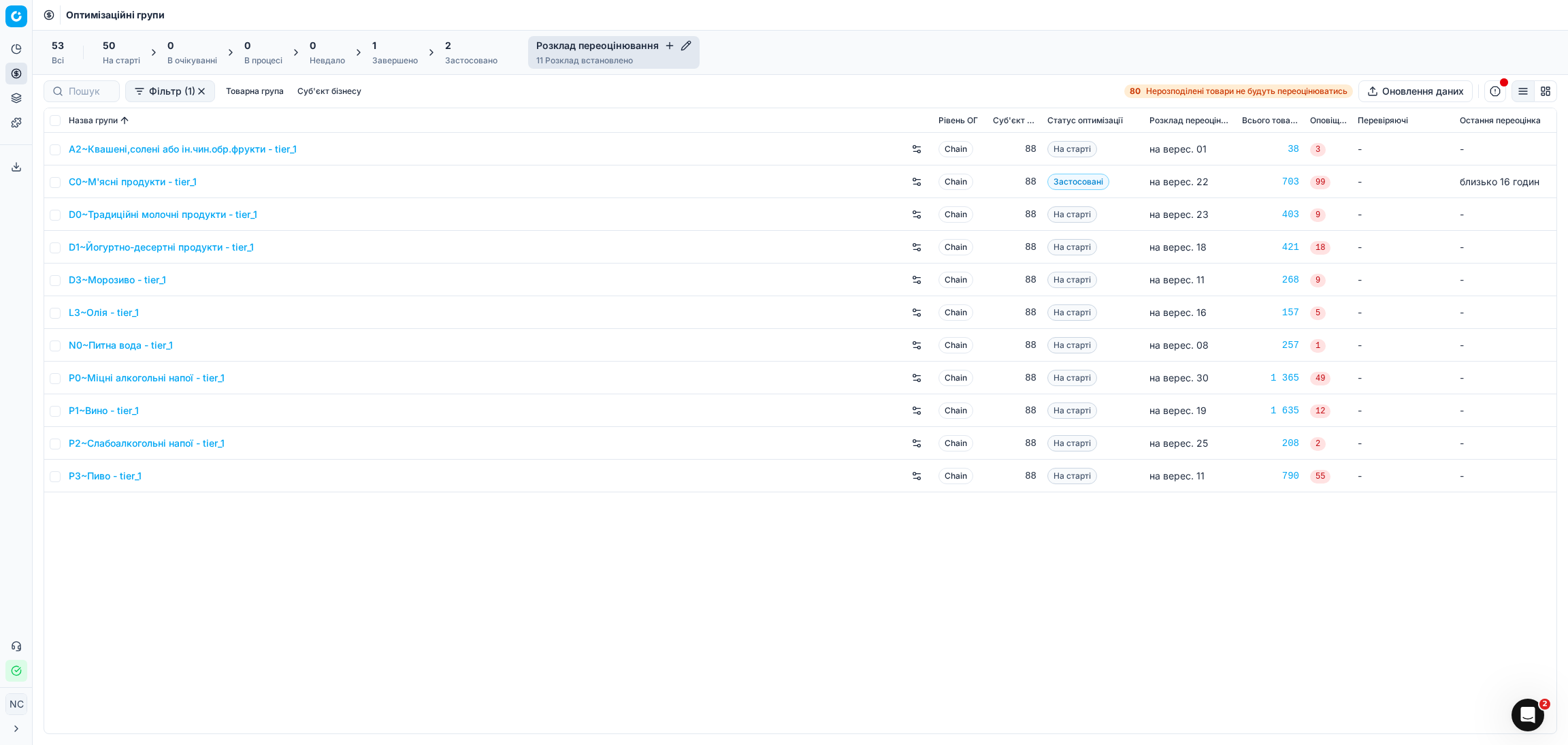
click at [681, 45] on icon "button" at bounding box center [686, 45] width 11 height 11
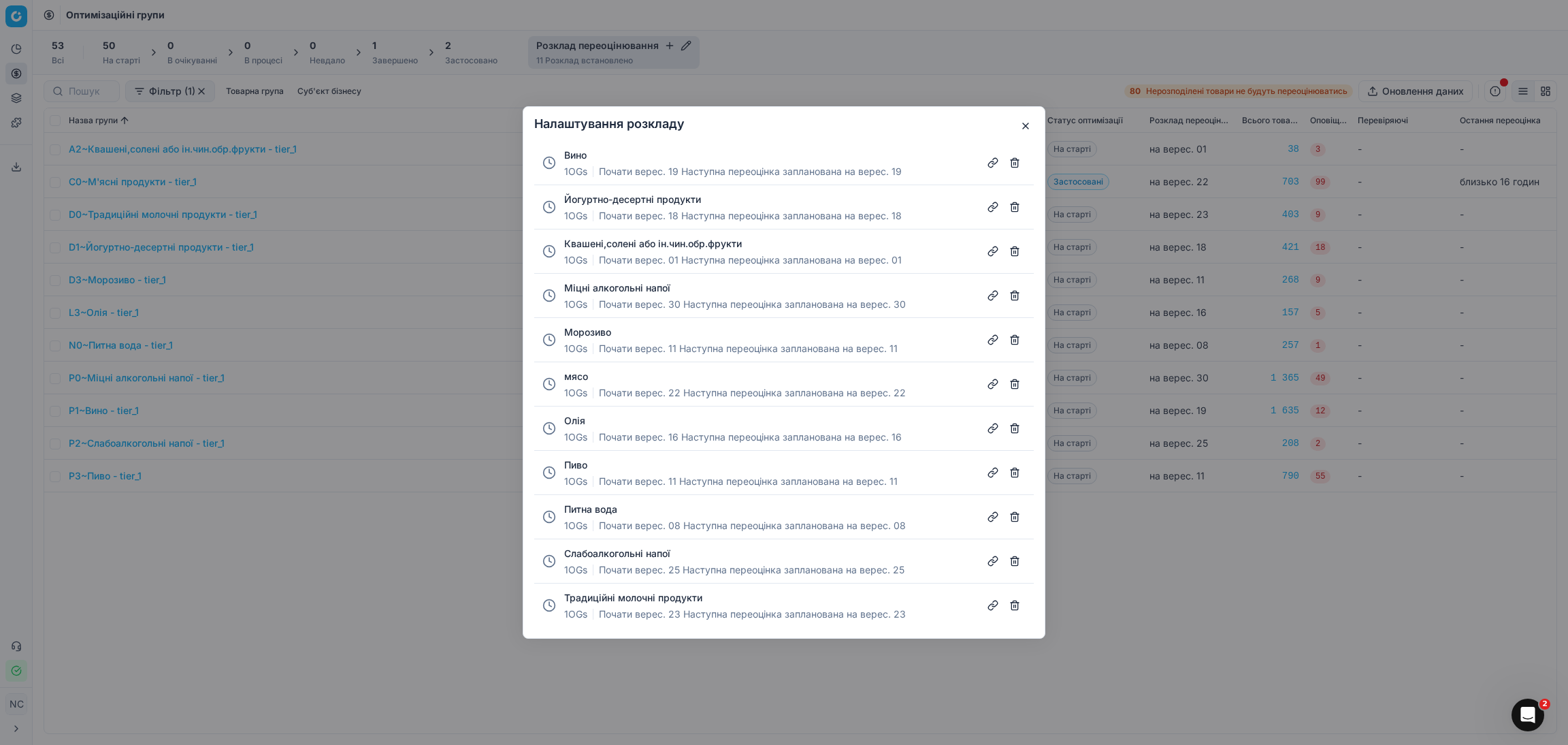
click at [1012, 253] on button "button" at bounding box center [1015, 251] width 22 height 22
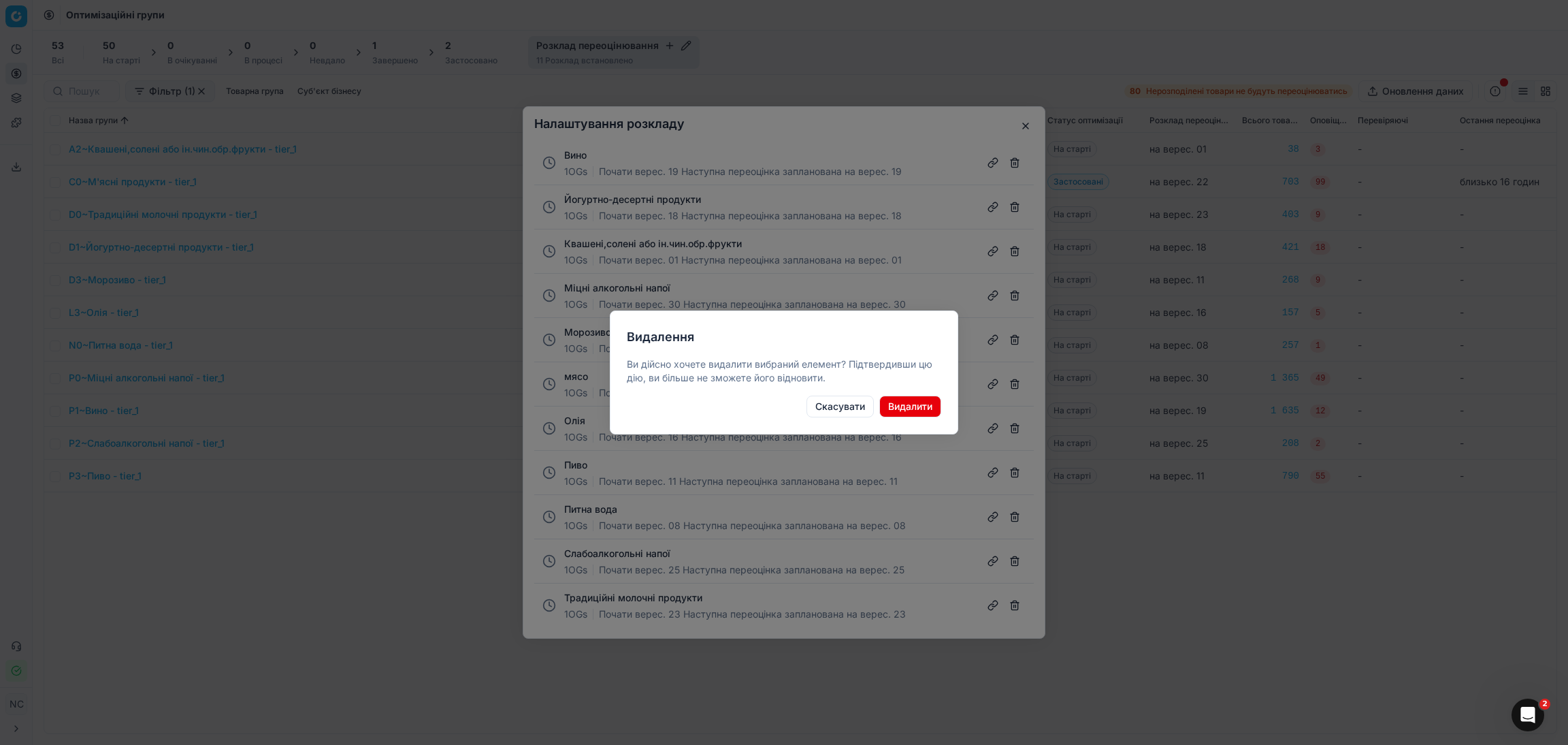
click at [913, 408] on button "Видалити" at bounding box center [910, 407] width 62 height 22
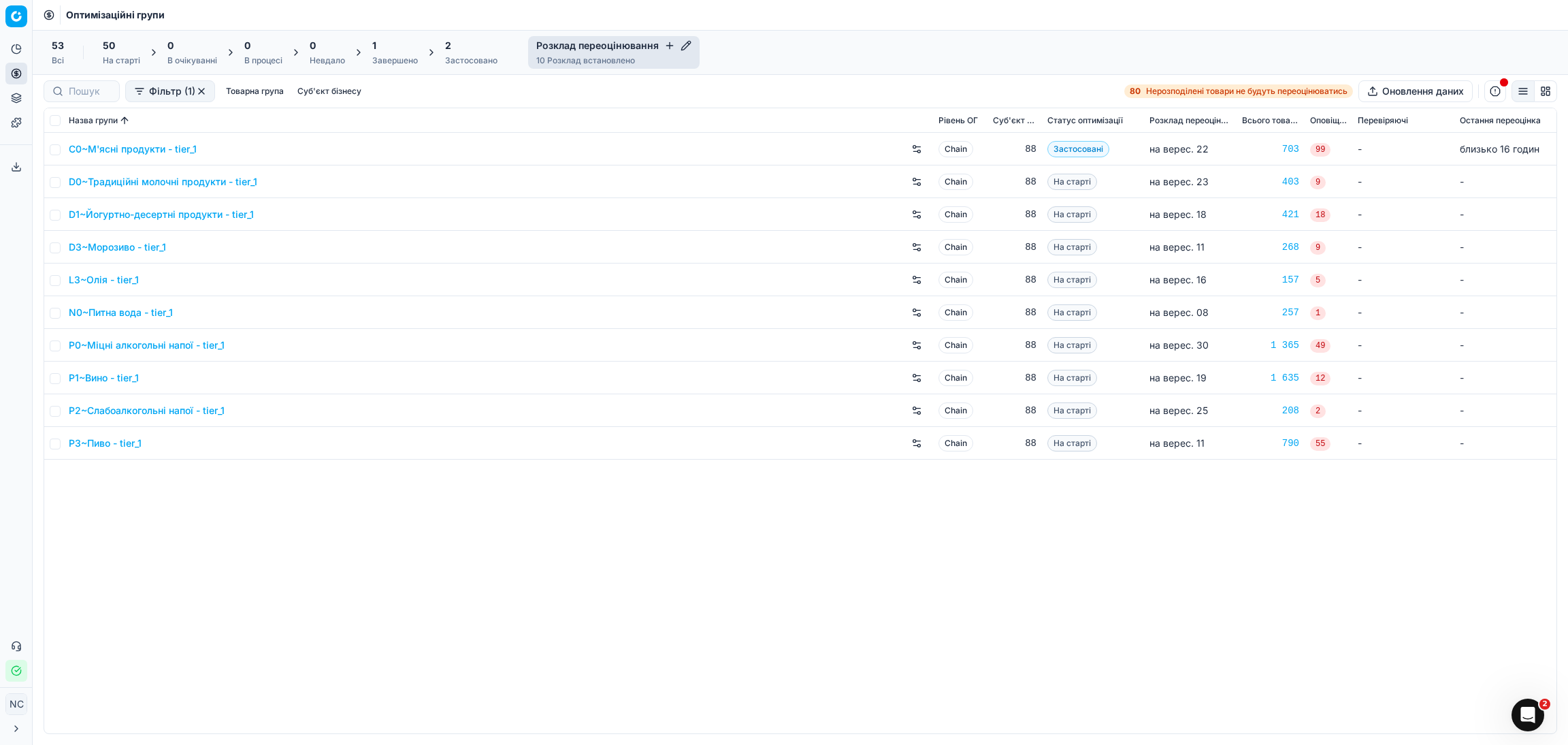
click at [689, 42] on div "Розклад переоцінювання 10 Розклад встановлено" at bounding box center [613, 52] width 172 height 33
click at [683, 45] on icon "button" at bounding box center [686, 45] width 9 height 9
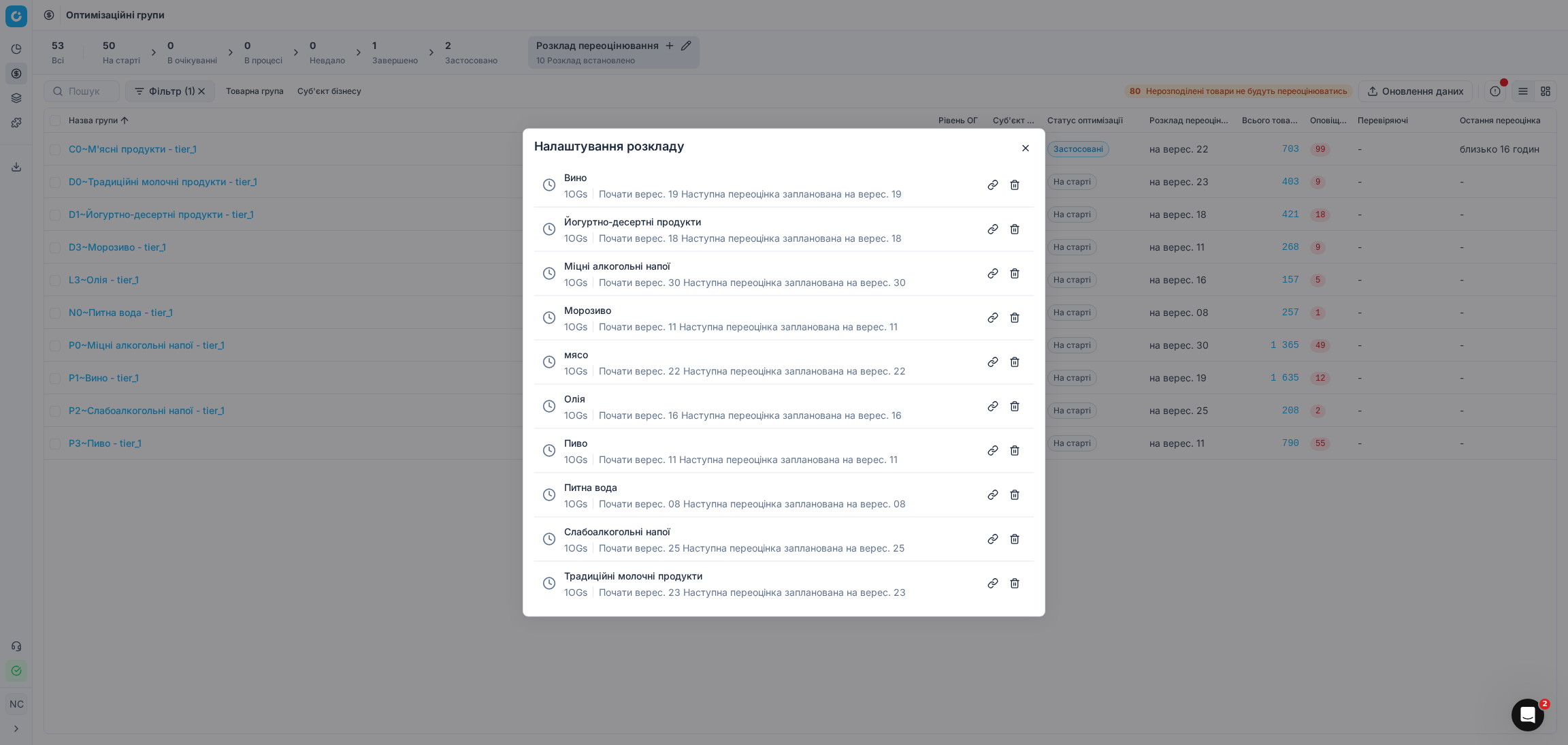
click at [1015, 319] on button "button" at bounding box center [1015, 318] width 22 height 22
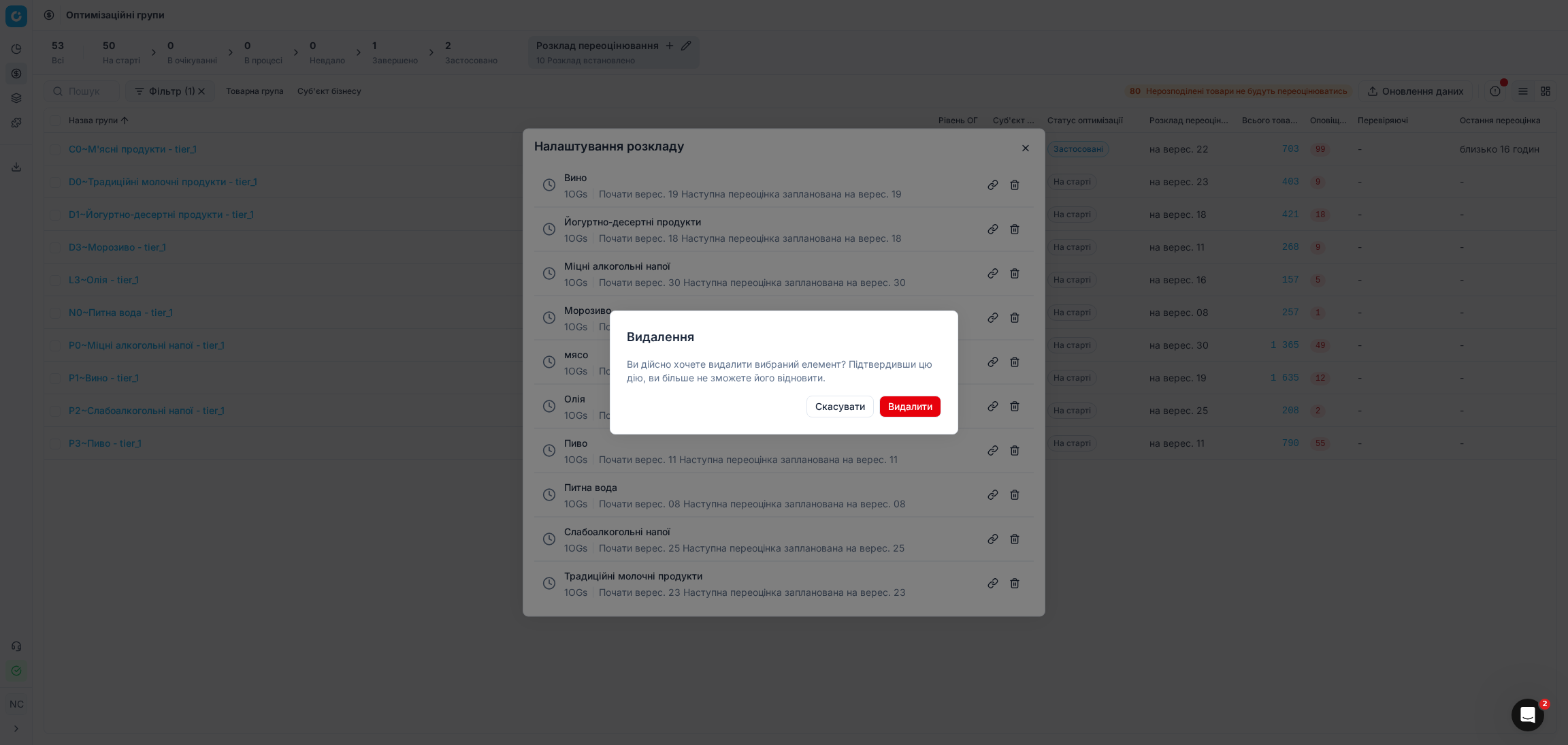
click at [912, 406] on button "Видалити" at bounding box center [910, 407] width 62 height 22
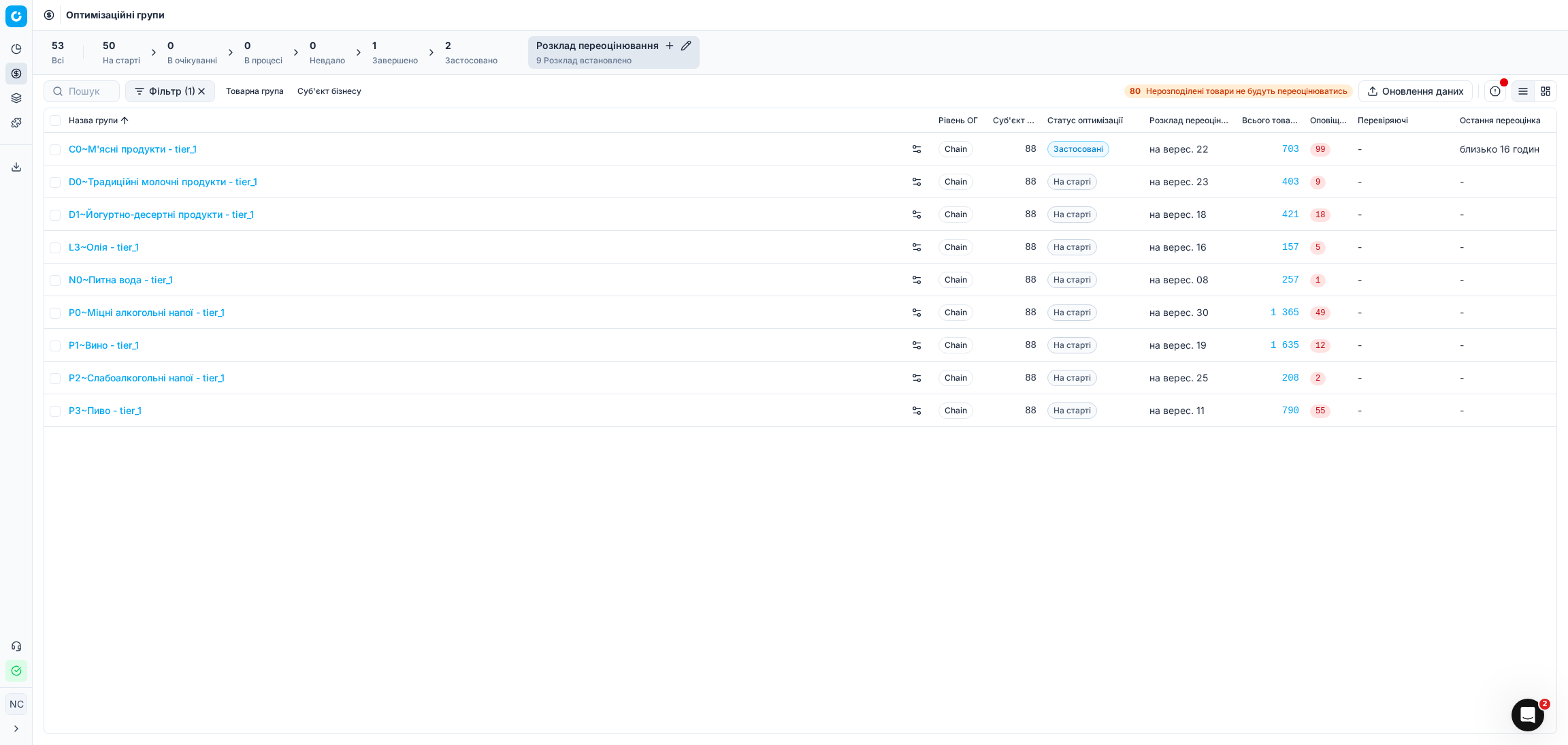
click at [682, 43] on icon "button" at bounding box center [686, 45] width 11 height 11
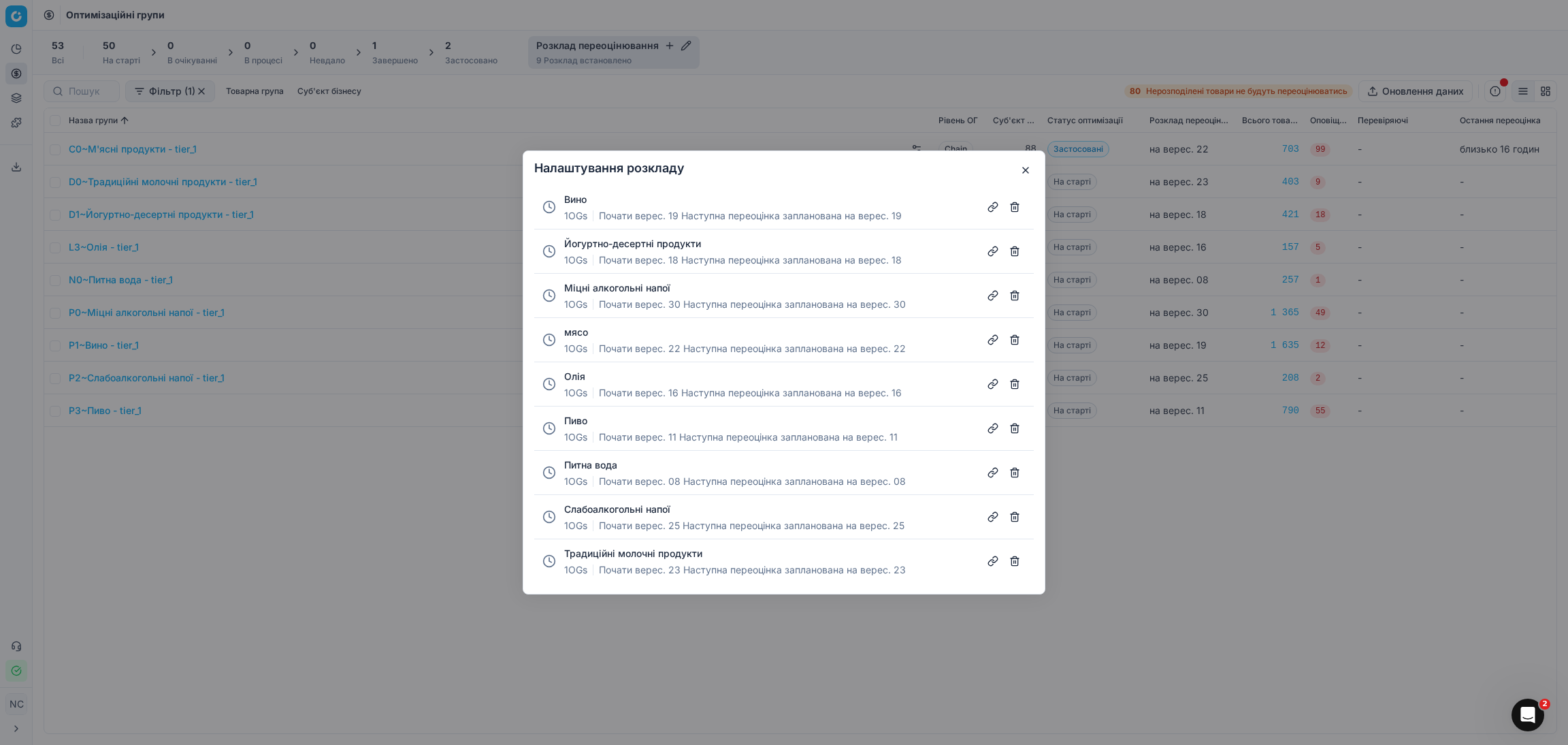
click at [1013, 430] on button "button" at bounding box center [1015, 428] width 22 height 22
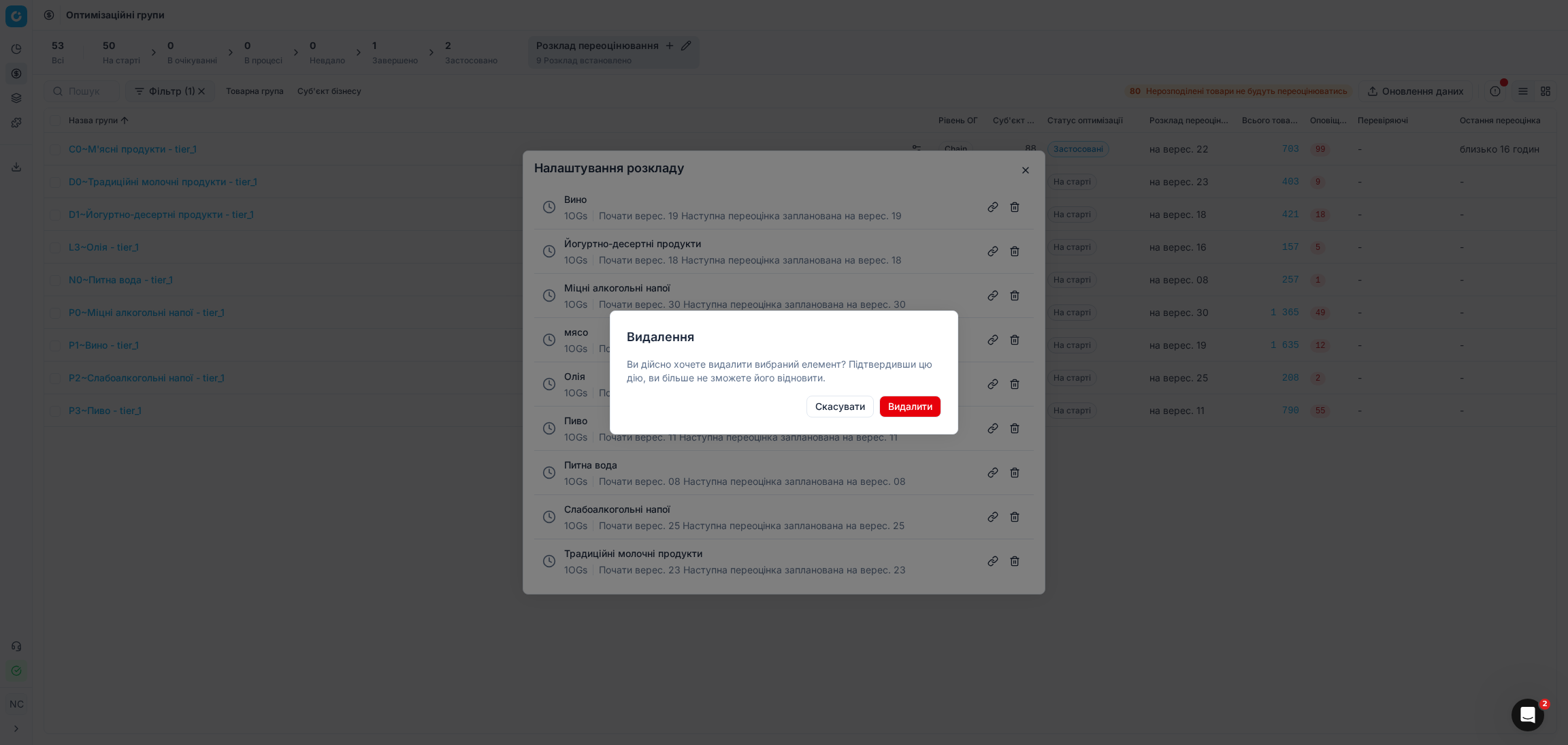
click at [908, 408] on button "Видалити" at bounding box center [910, 407] width 62 height 22
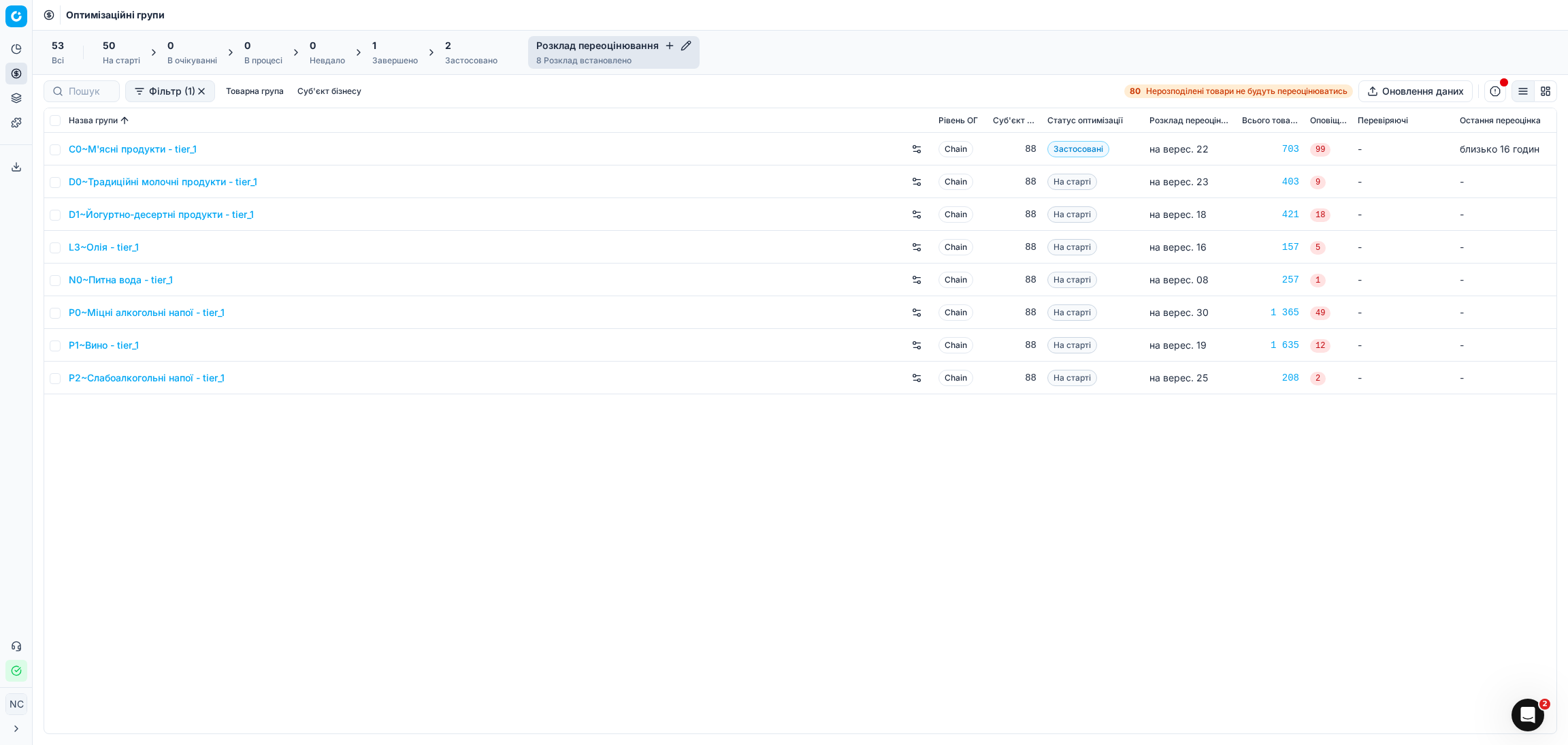
click at [683, 46] on icon "button" at bounding box center [686, 45] width 9 height 9
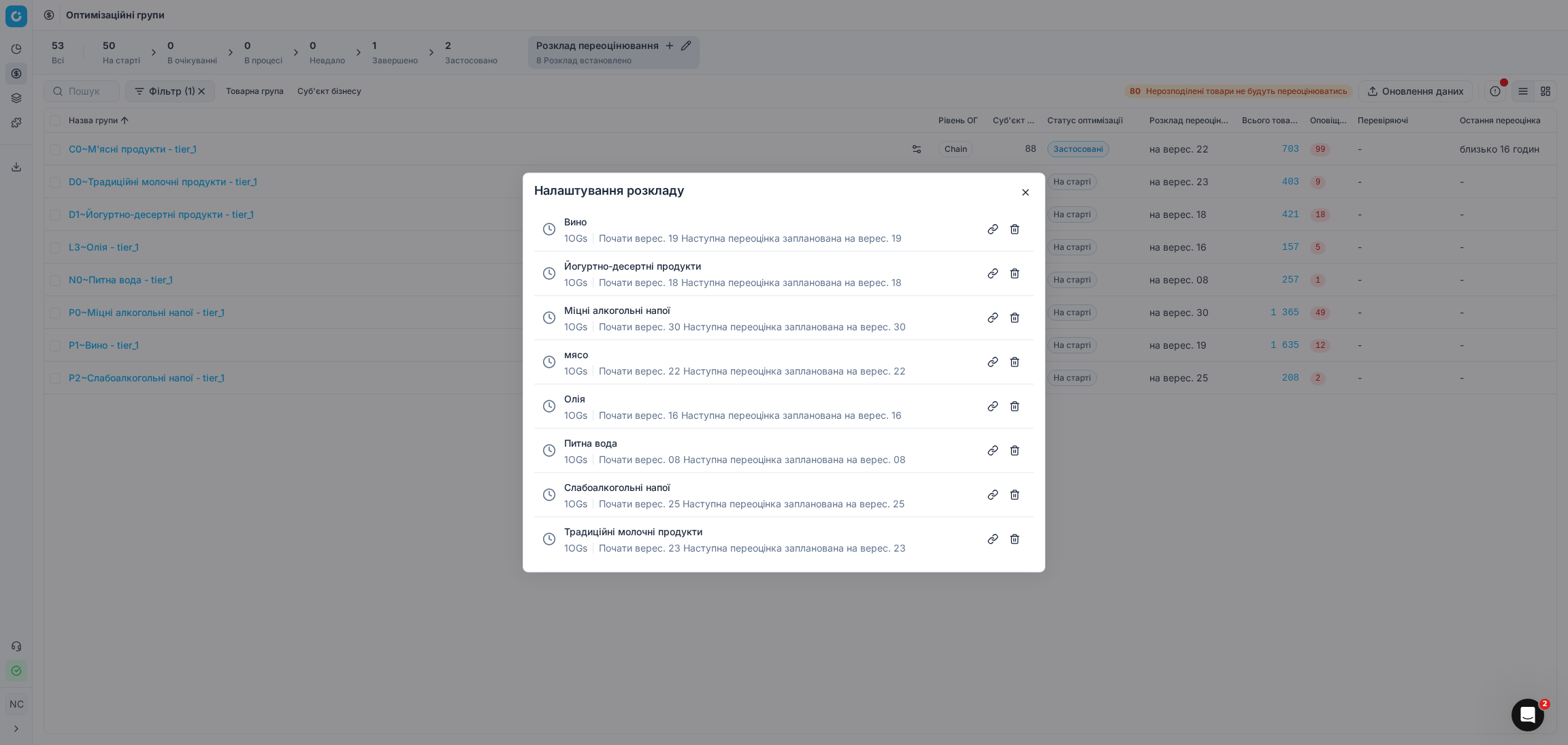
click at [1014, 454] on button "button" at bounding box center [1015, 451] width 22 height 22
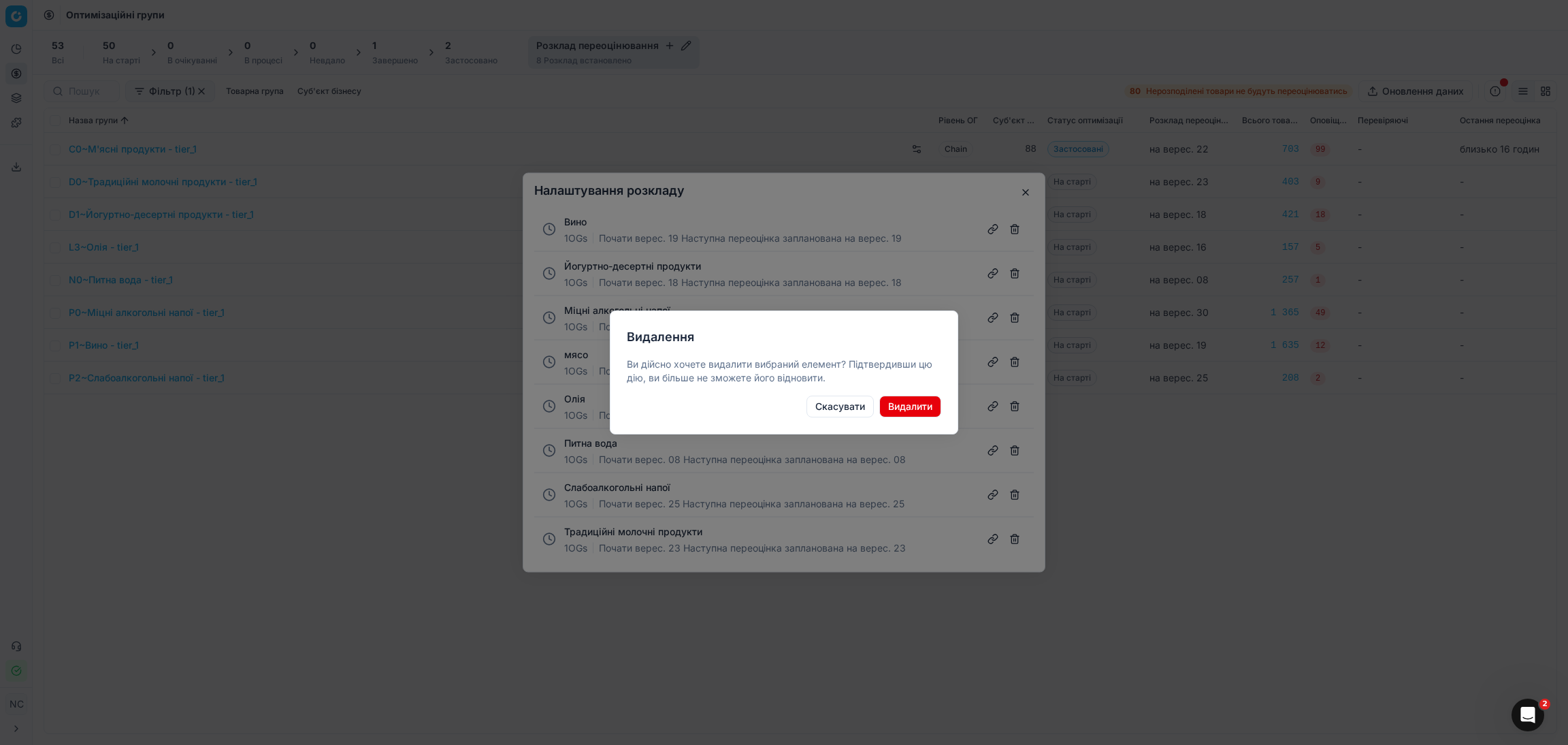
click at [929, 406] on button "Видалити" at bounding box center [910, 407] width 62 height 22
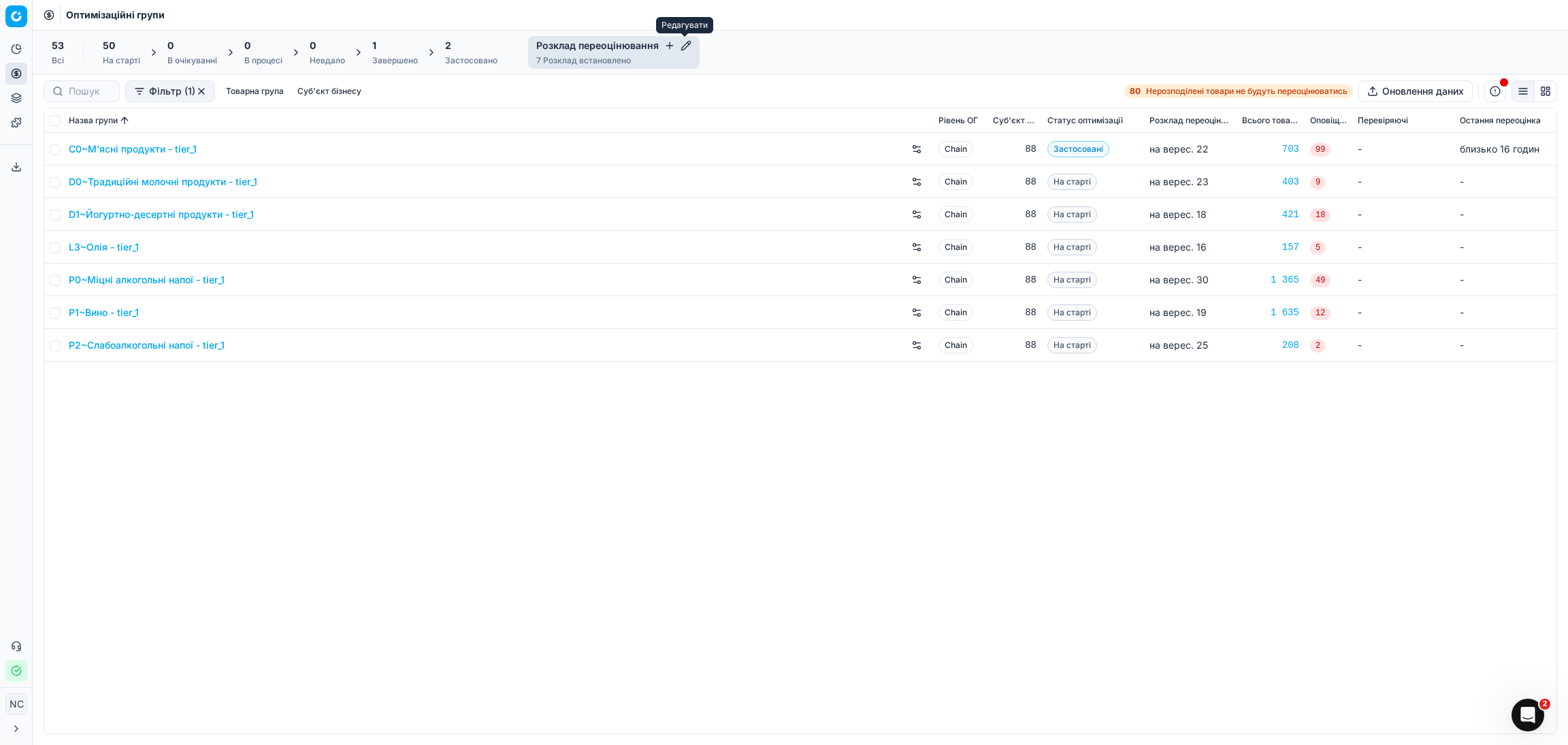
click at [688, 41] on icon "button" at bounding box center [686, 45] width 11 height 11
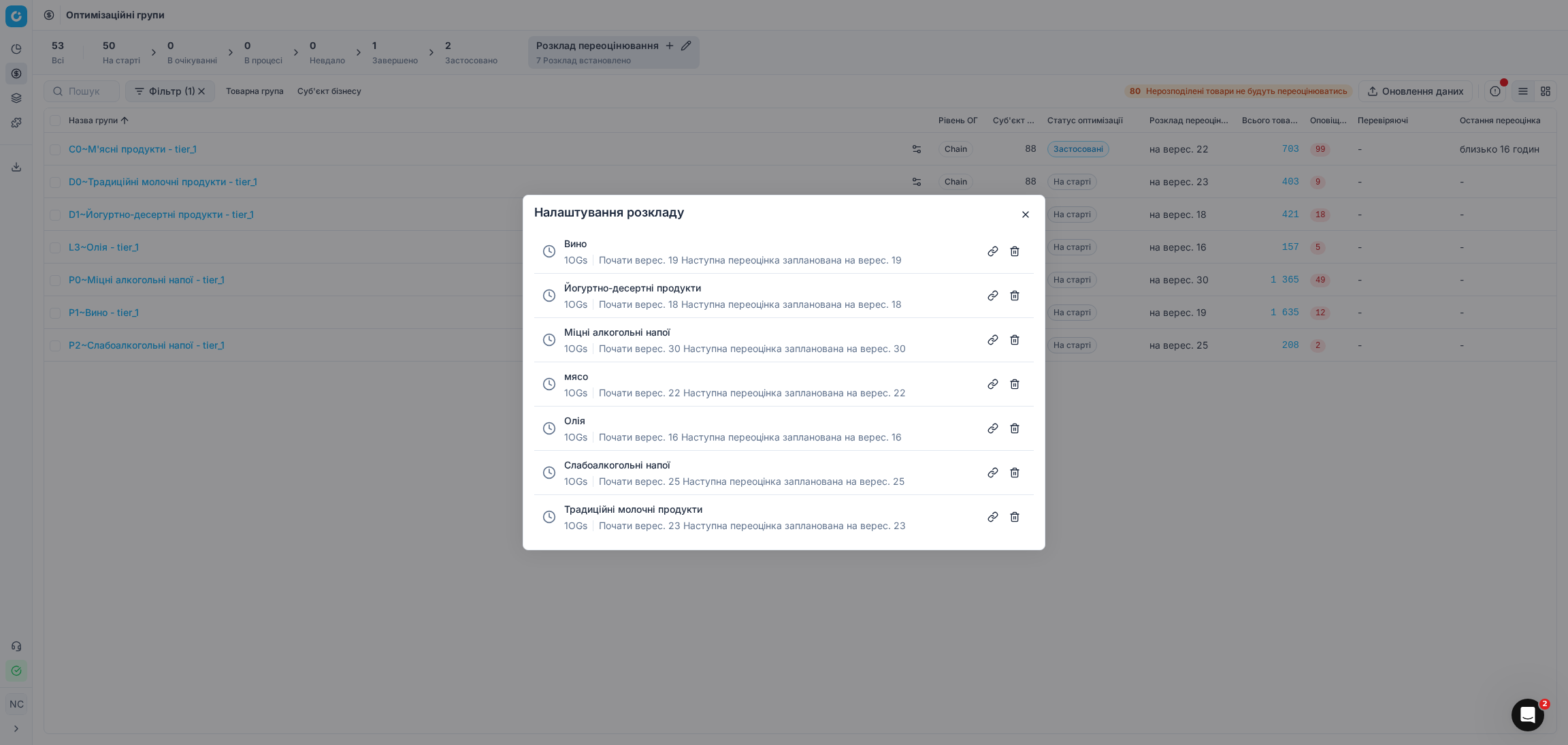
click at [1162, 539] on div "Налаштування розкладу Вино 1 OGs Почати верес. 19 Наступна переоцінка запланова…" at bounding box center [784, 372] width 1568 height 745
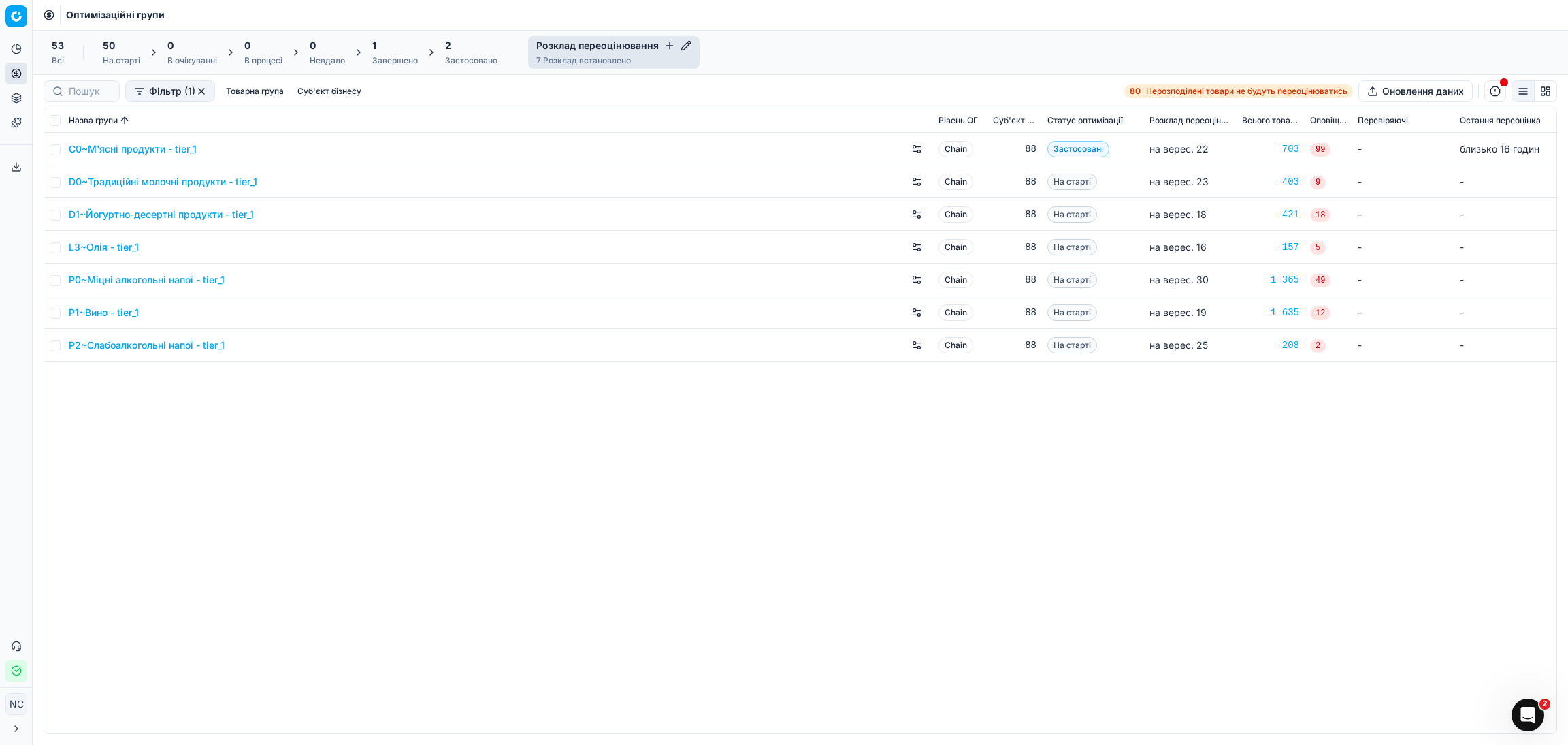
click at [664, 49] on icon "button" at bounding box center [669, 45] width 11 height 11
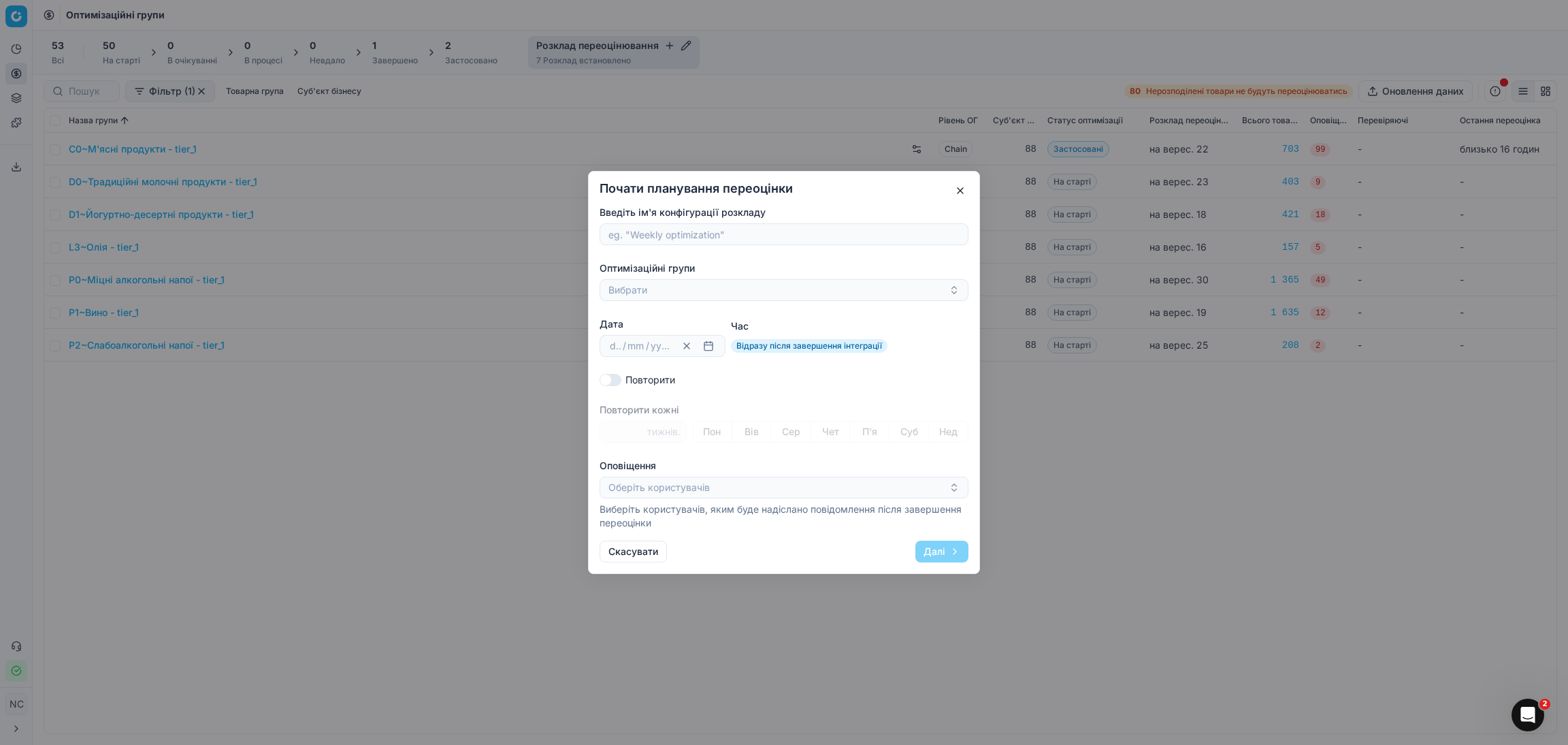
click at [653, 231] on input "Введіть ім'я конфігурації розкладу" at bounding box center [784, 234] width 356 height 20
click at [631, 232] on input "N2~Соки, нектари" at bounding box center [784, 234] width 356 height 20
type input "Соки, нектари"
click at [665, 289] on button "Вибрати" at bounding box center [784, 290] width 369 height 22
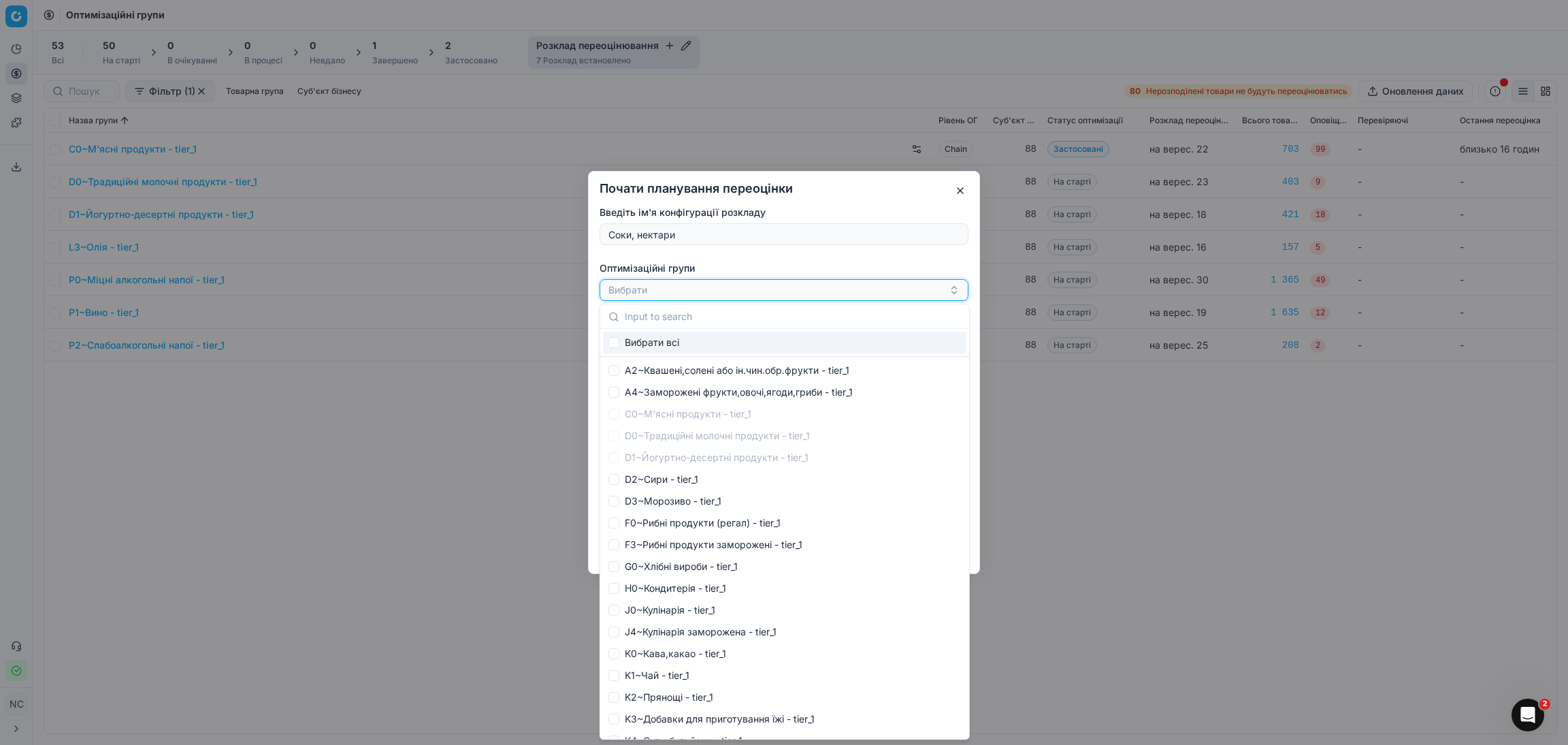
click at [676, 291] on button "Вибрати" at bounding box center [784, 290] width 369 height 22
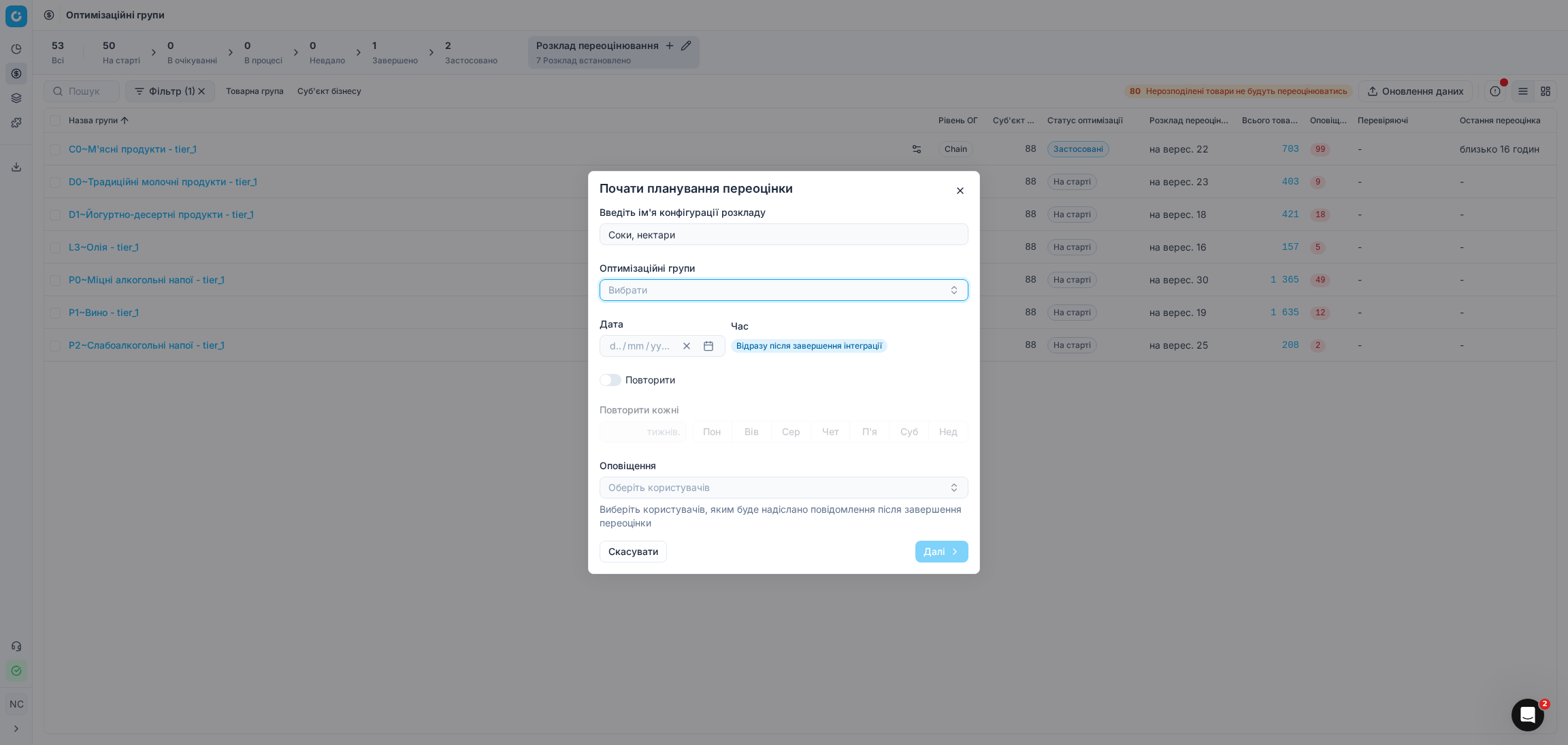
click at [676, 291] on button "Вибрати" at bounding box center [784, 290] width 369 height 22
type input "N2~Соки, нектари"
click at [645, 345] on span "Вибрати всі" at bounding box center [652, 342] width 54 height 14
checkbox input "true"
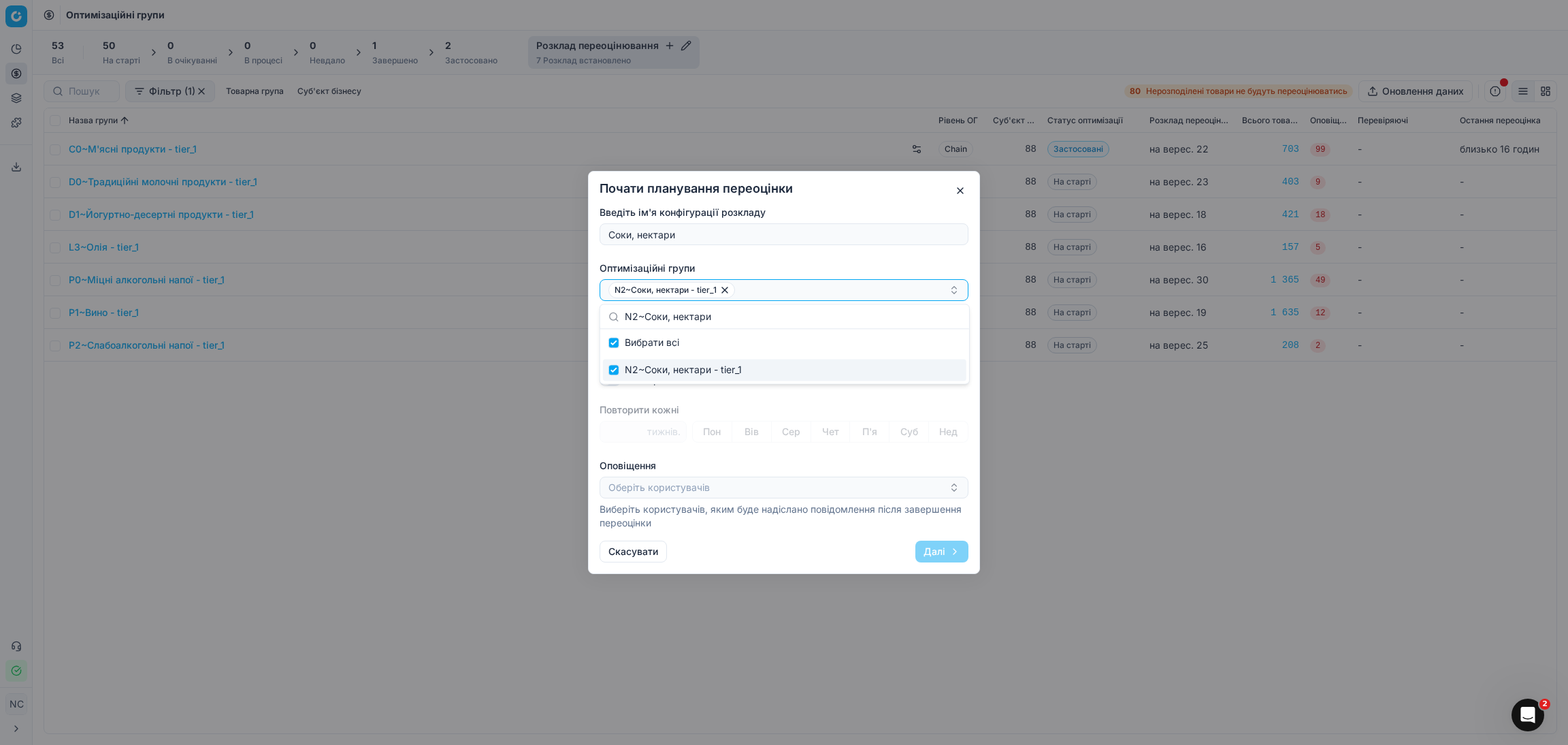
checkbox input "false"
click at [713, 295] on button "Вибрати" at bounding box center [784, 290] width 369 height 22
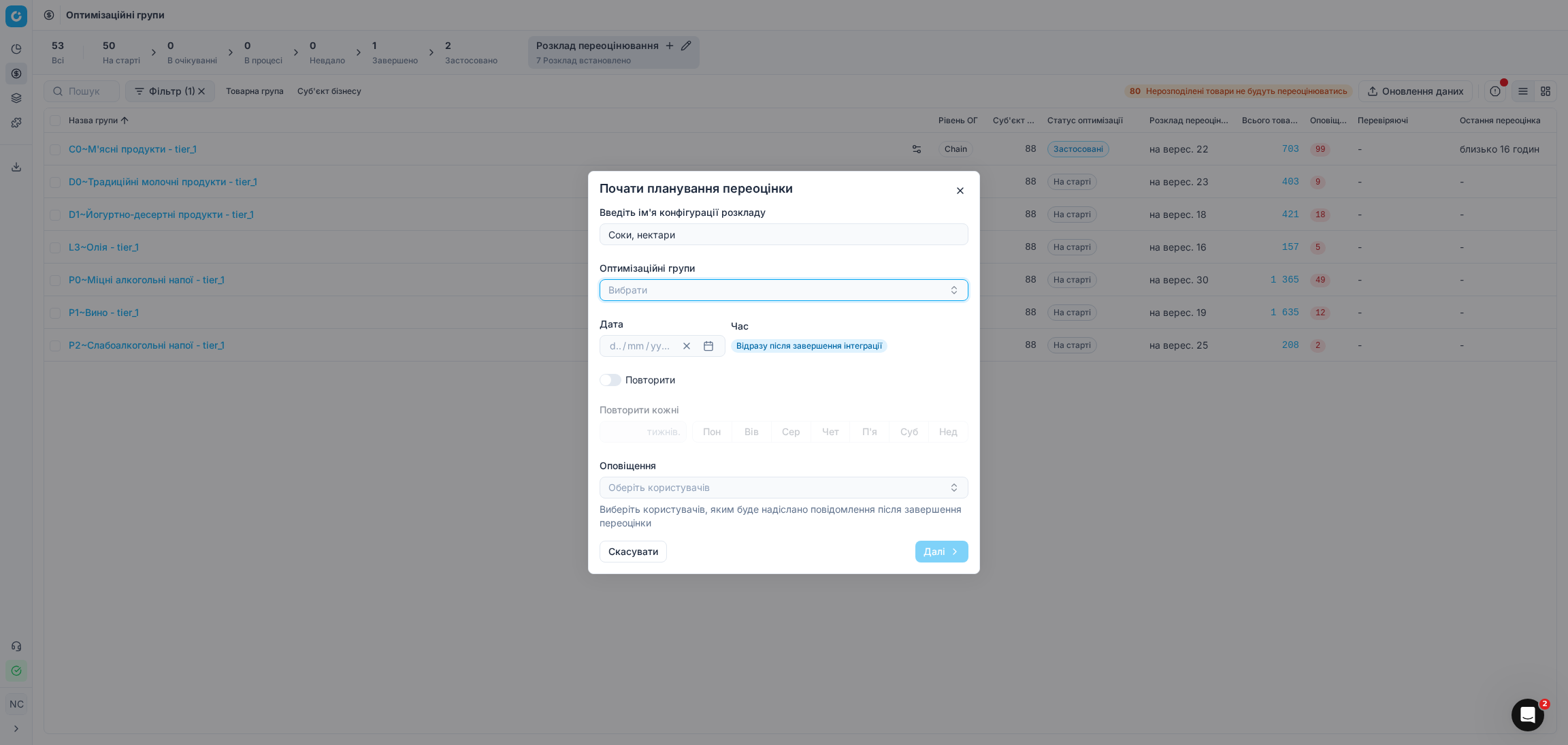
click at [662, 296] on button "Вибрати" at bounding box center [784, 290] width 369 height 22
click at [611, 344] on input "Suggestions" at bounding box center [613, 342] width 11 height 11
checkbox input "true"
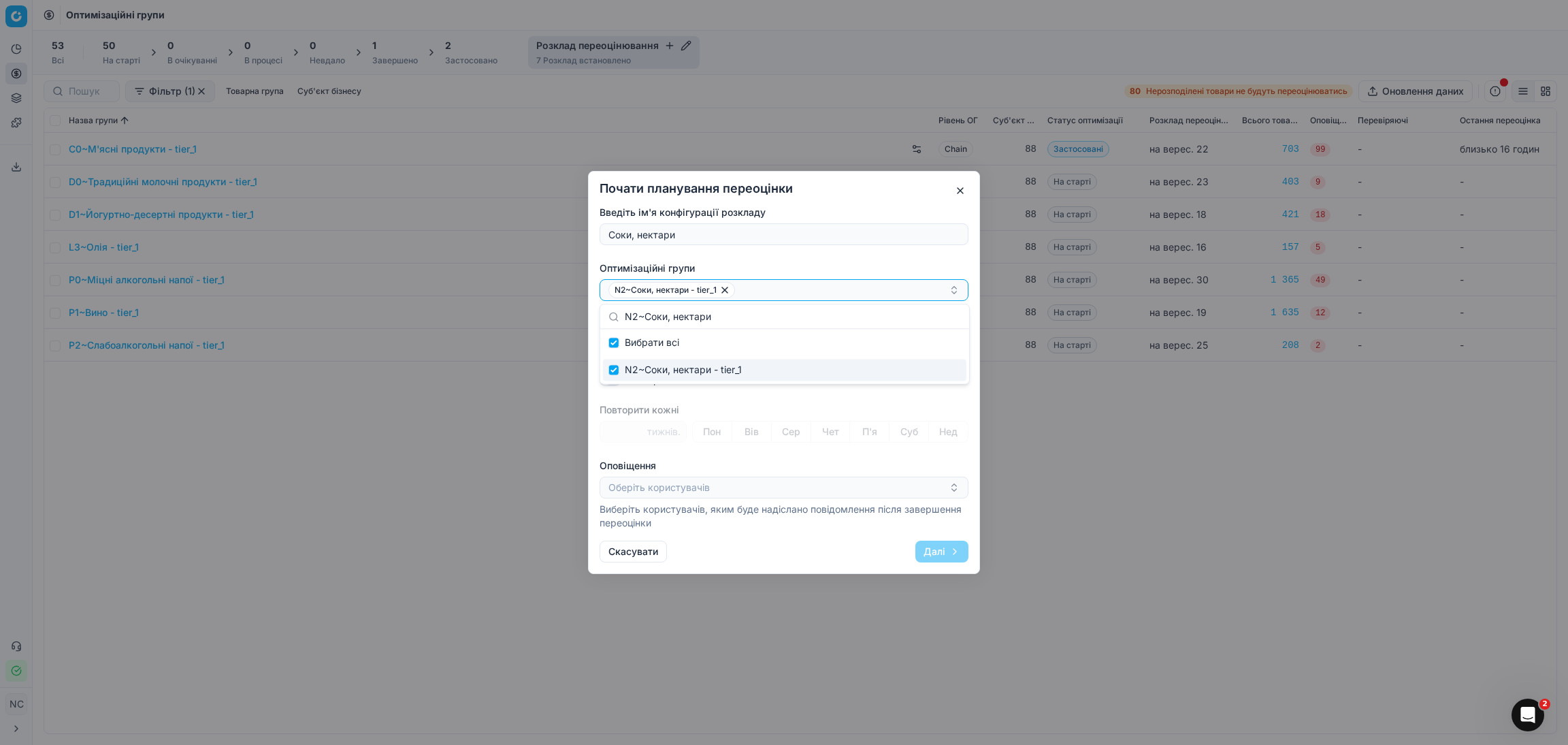
click at [680, 369] on div "N2~Соки, нектари - tier_1" at bounding box center [785, 370] width 364 height 22
checkbox input "false"
click at [665, 369] on div "N2~Соки, нектари - tier_1" at bounding box center [785, 370] width 364 height 22
checkbox input "true"
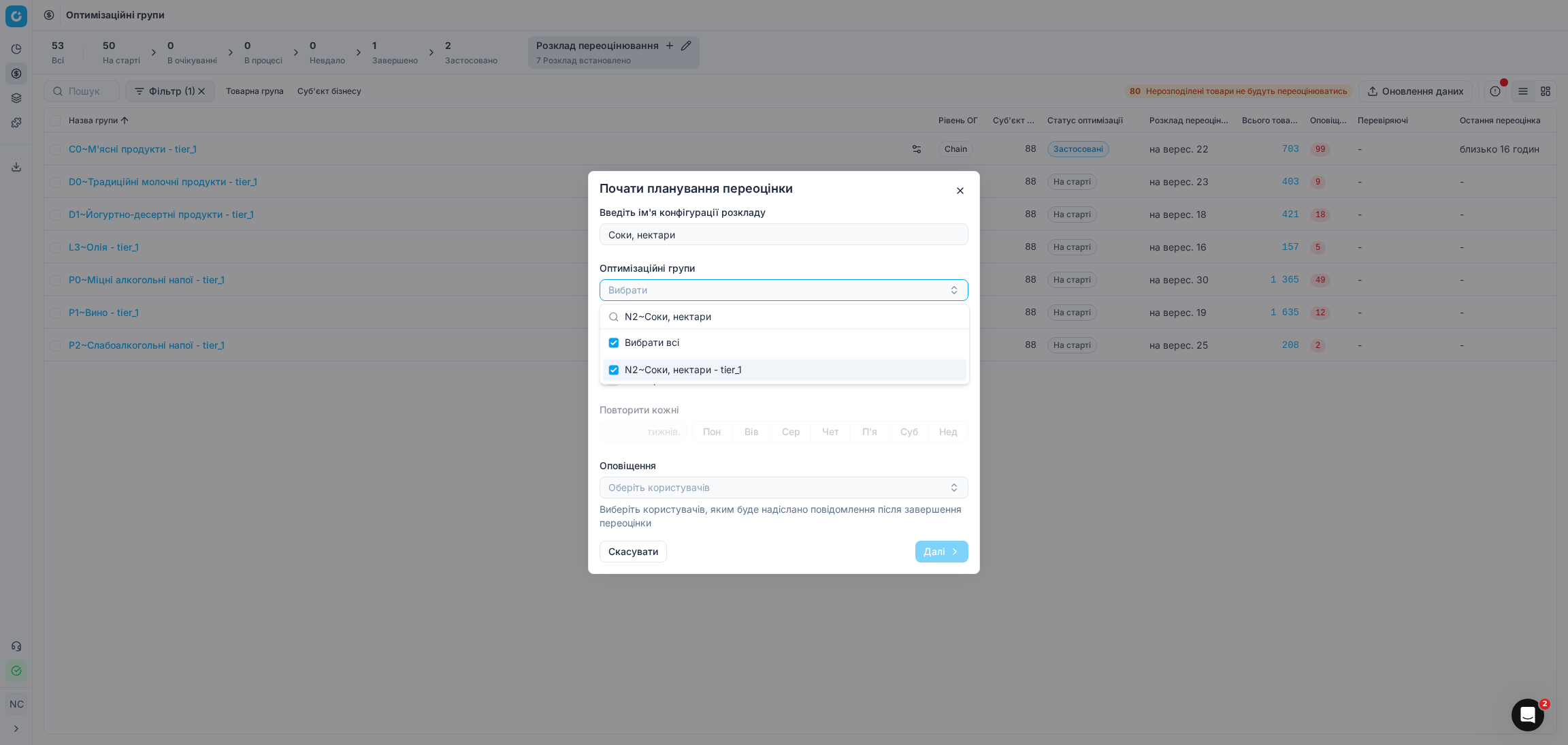
checkbox input "true"
click at [671, 340] on span "Вибрати всі" at bounding box center [652, 342] width 54 height 14
checkbox input "false"
click at [671, 340] on span "Вибрати всі" at bounding box center [652, 342] width 54 height 14
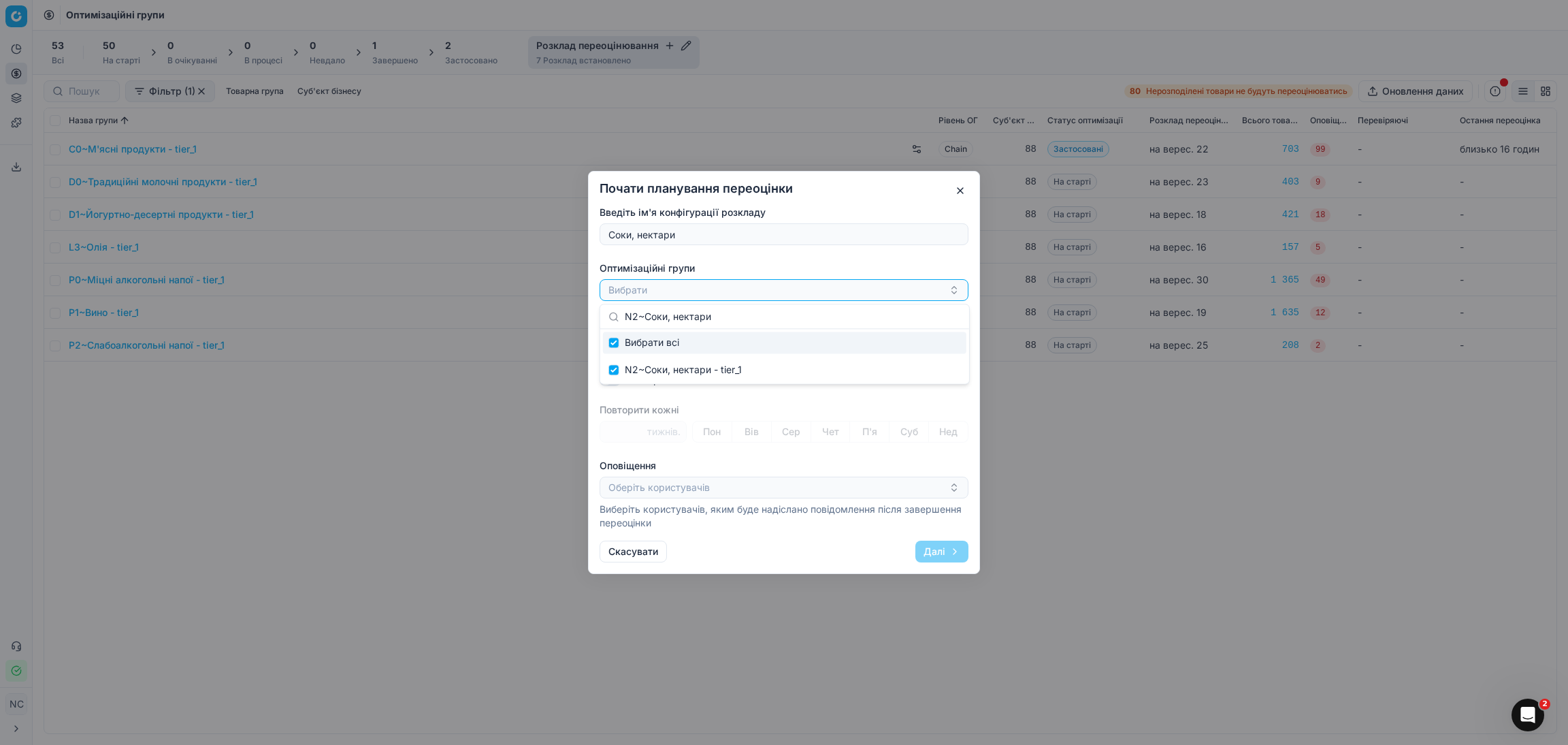
checkbox input "true"
click at [671, 319] on input "N2~Соки, нектари" at bounding box center [793, 317] width 336 height 28
click at [782, 286] on div "N2~Соки, нектари - tier_1" at bounding box center [779, 290] width 340 height 17
click at [707, 349] on button "button" at bounding box center [708, 346] width 17 height 17
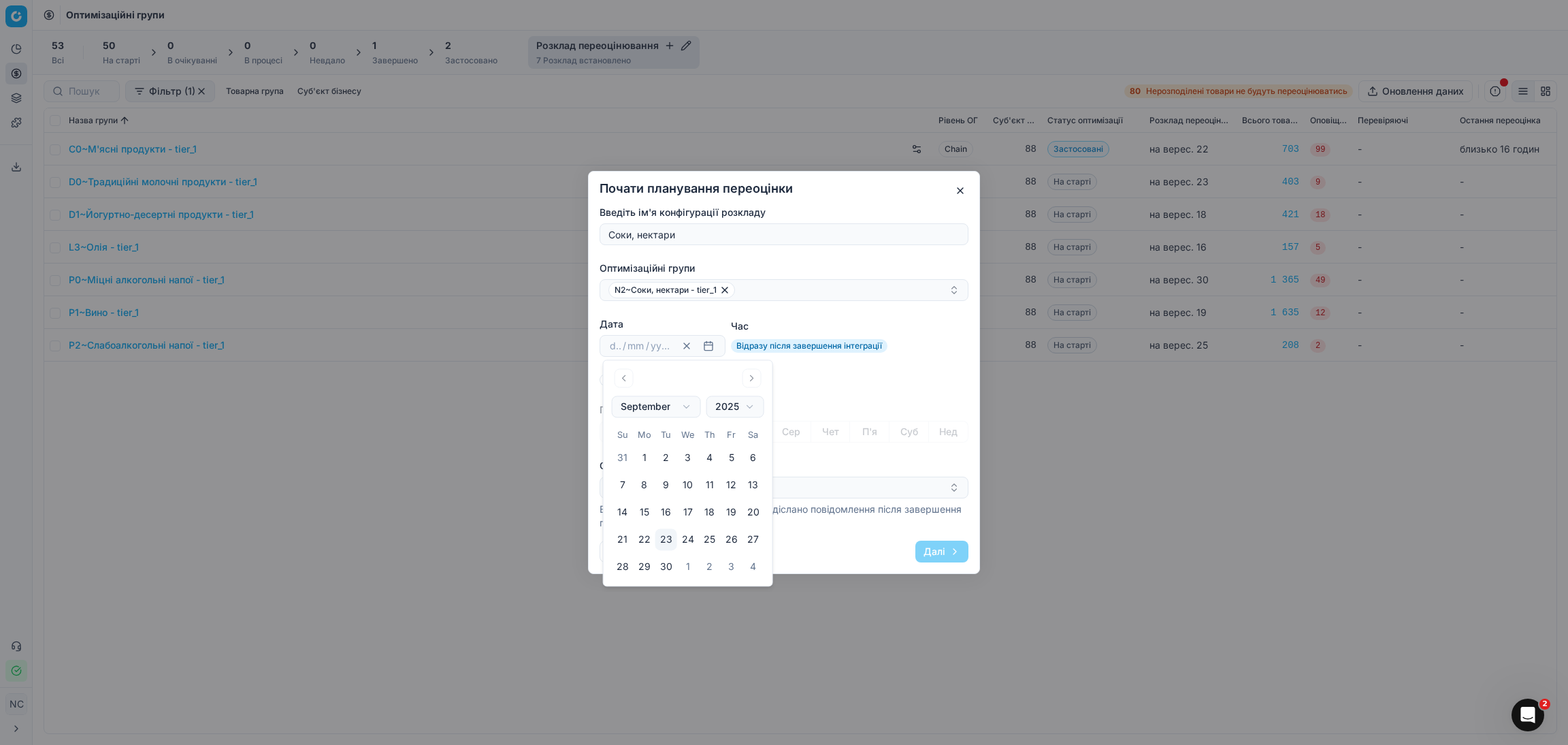
click at [669, 537] on button "23" at bounding box center [666, 540] width 22 height 22
type input "23"
type input "09"
type input "2025"
click at [819, 396] on div "Введіть ім'я конфігурації розкладу Соки, нектари Оптимізаційні групи N2~Соки, н…" at bounding box center [784, 367] width 369 height 324
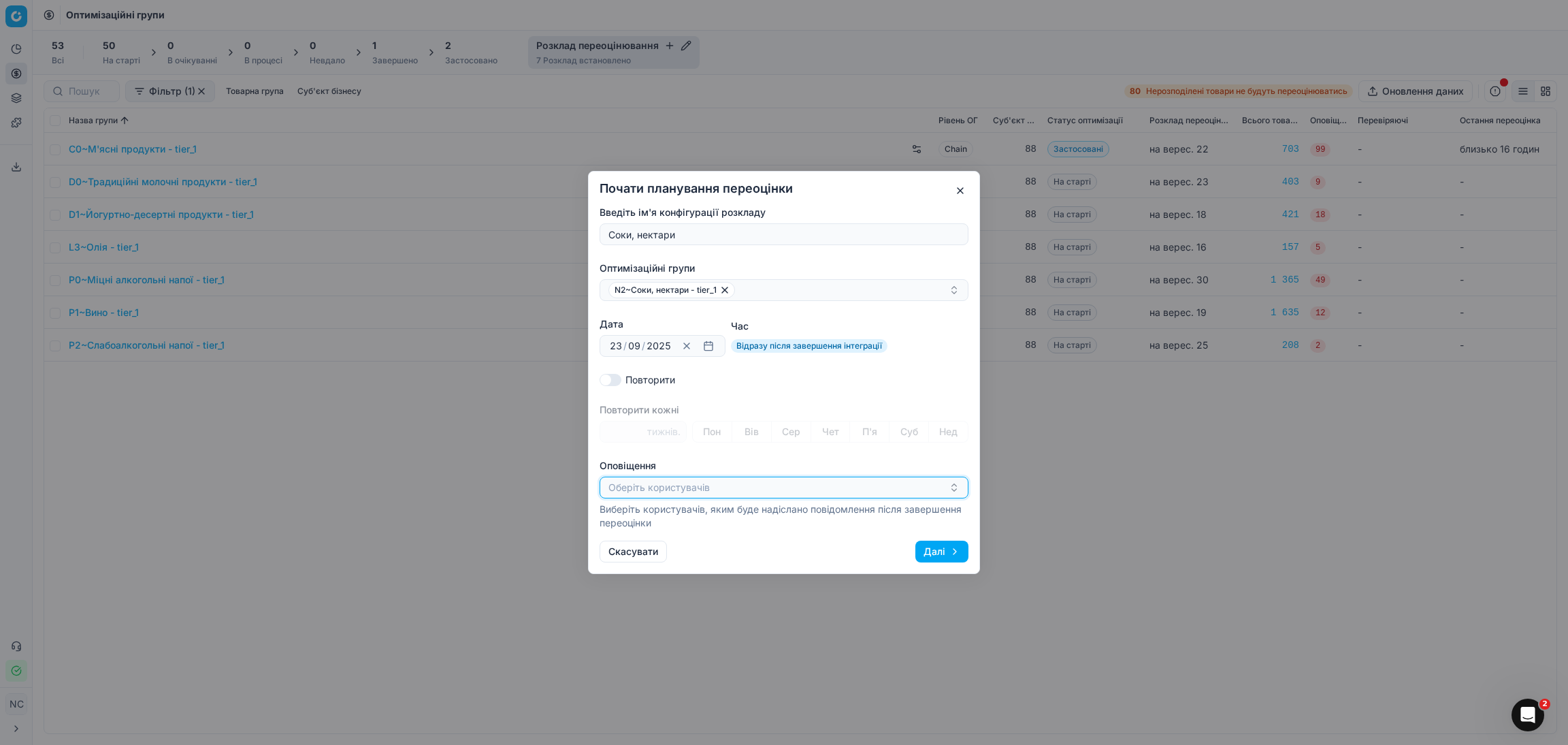
click at [950, 488] on icon "button" at bounding box center [954, 487] width 11 height 11
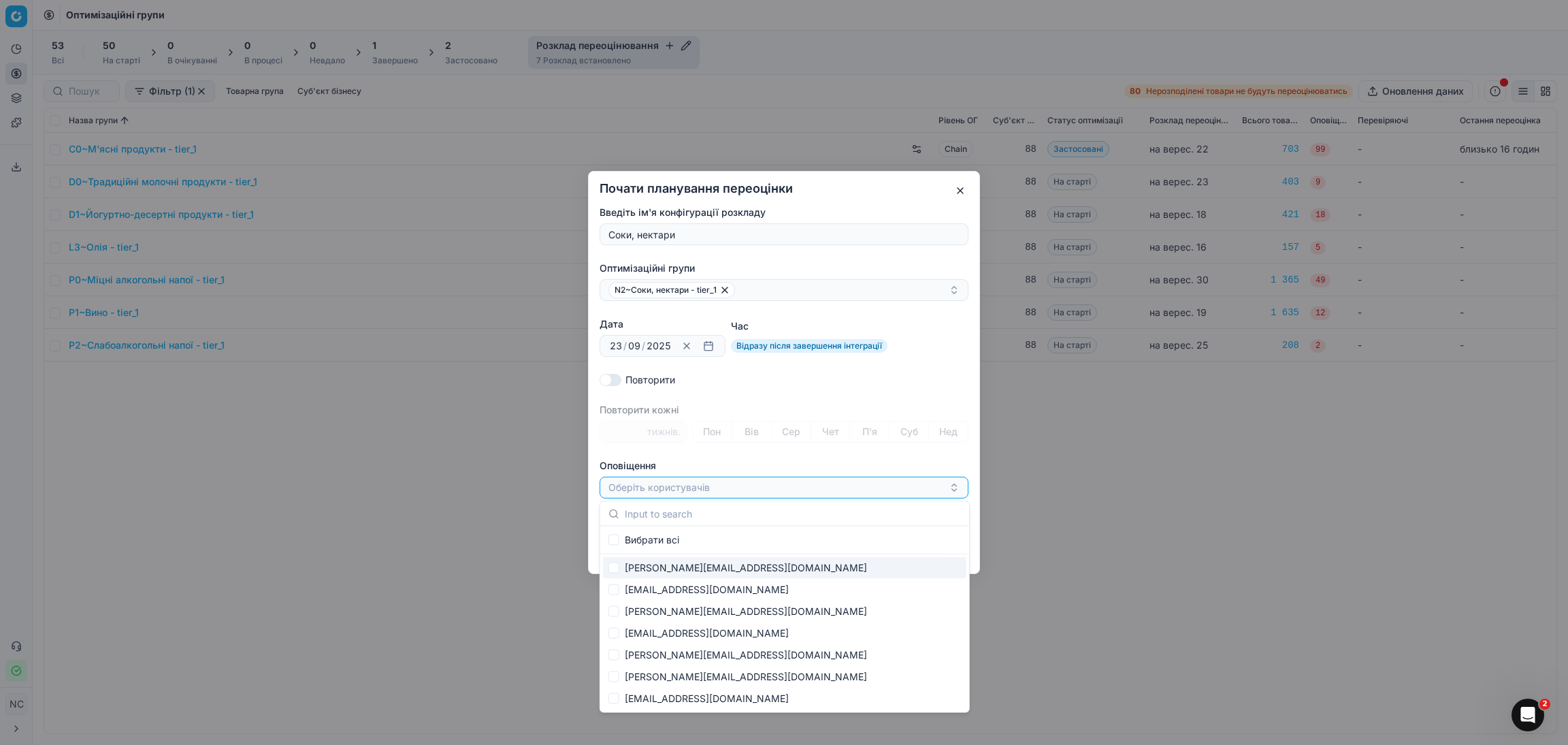
click at [703, 566] on div "[PERSON_NAME][EMAIL_ADDRESS][DOMAIN_NAME]" at bounding box center [785, 568] width 364 height 22
checkbox input "true"
click at [781, 490] on div "[PERSON_NAME][EMAIL_ADDRESS][DOMAIN_NAME]" at bounding box center [779, 488] width 340 height 17
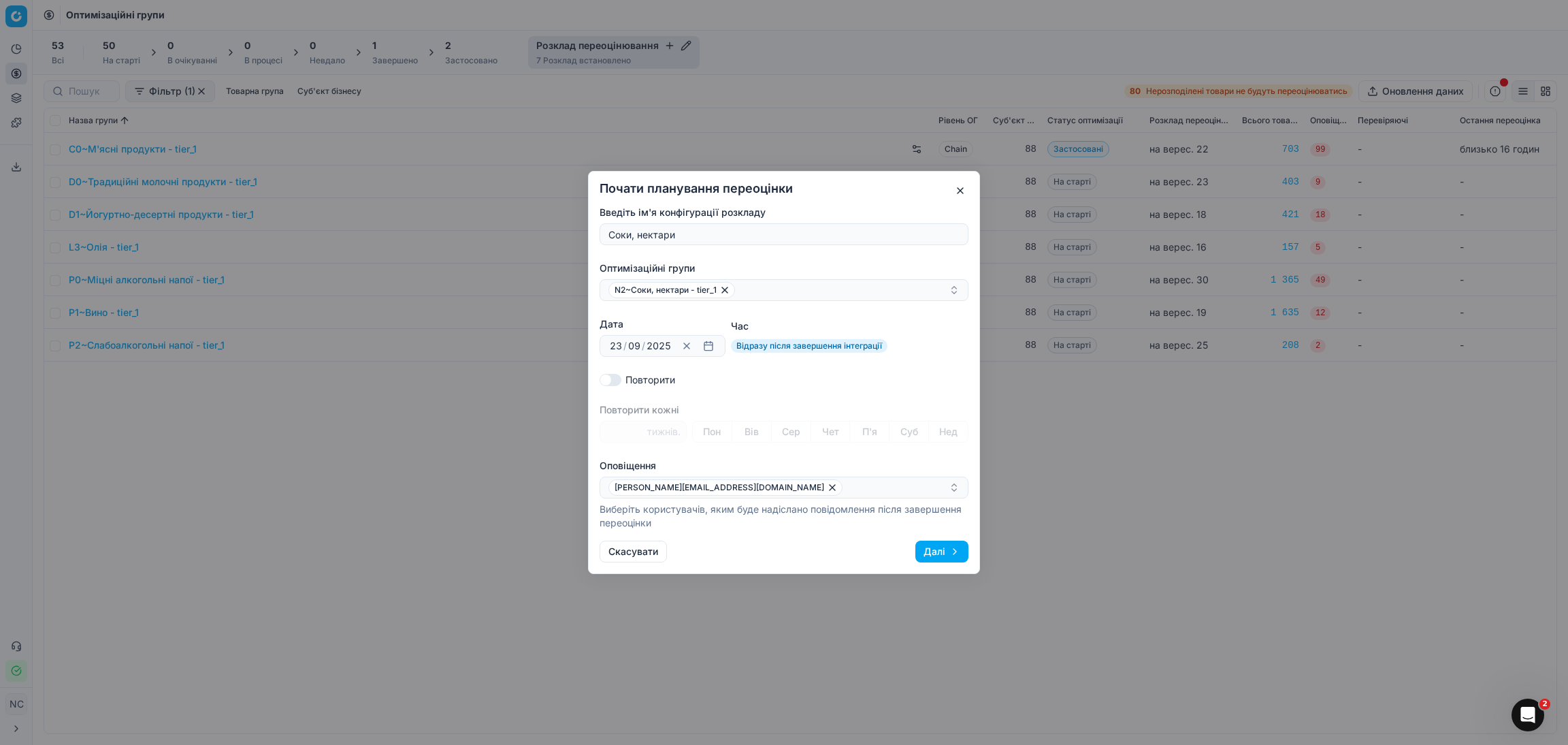
click at [928, 552] on button "Далі" at bounding box center [942, 552] width 53 height 22
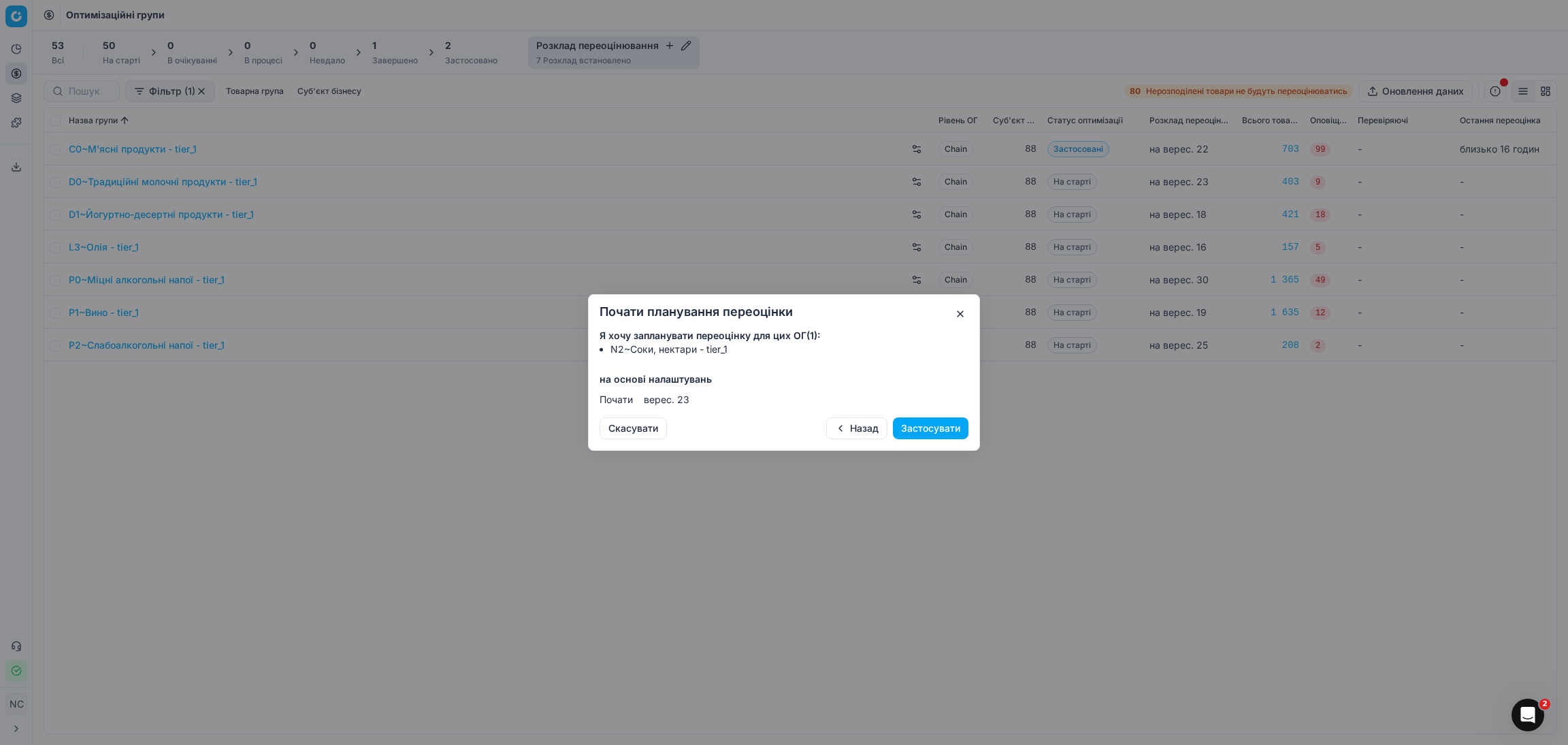
click at [868, 435] on button "Назад" at bounding box center [857, 428] width 62 height 22
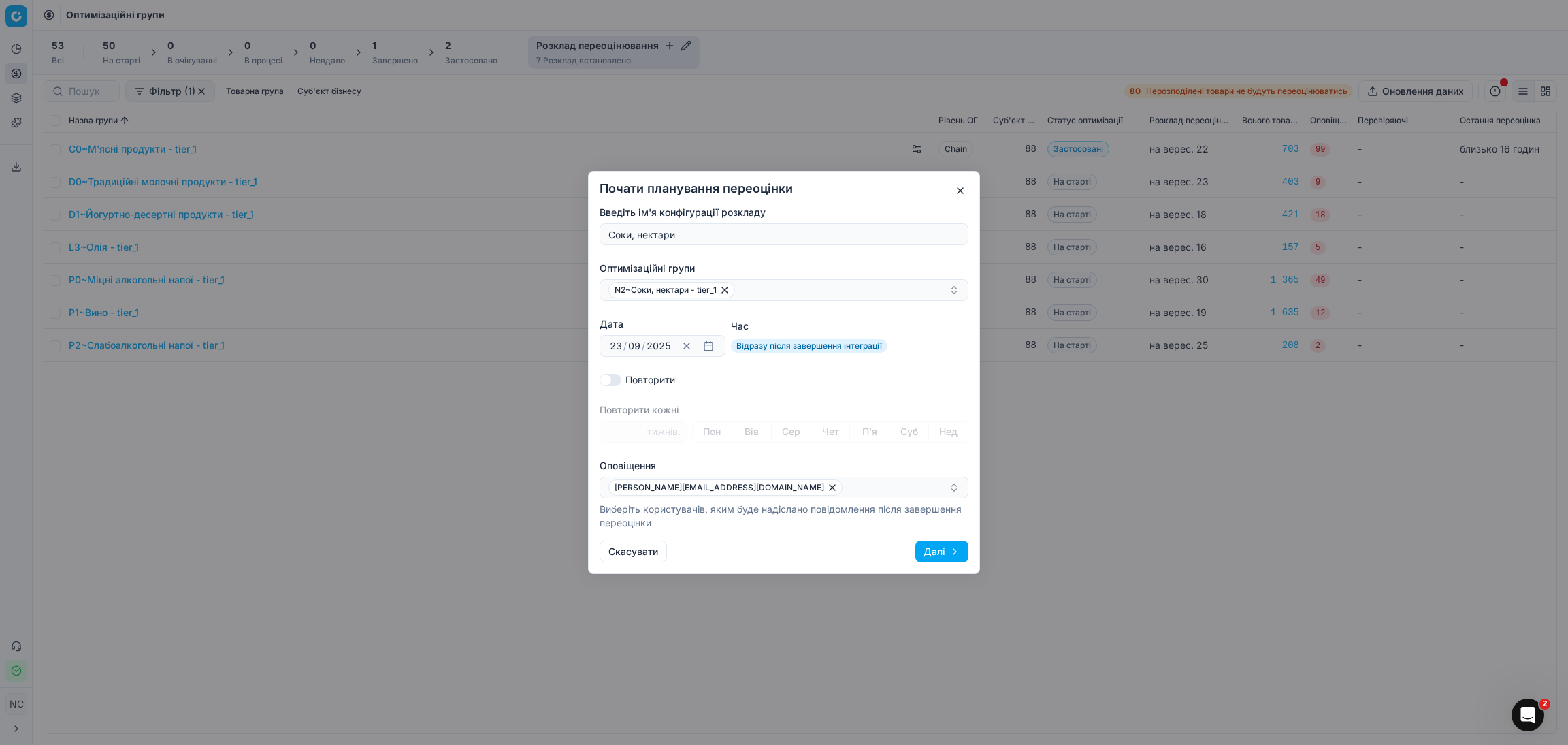
click at [934, 553] on button "Далі" at bounding box center [942, 552] width 53 height 22
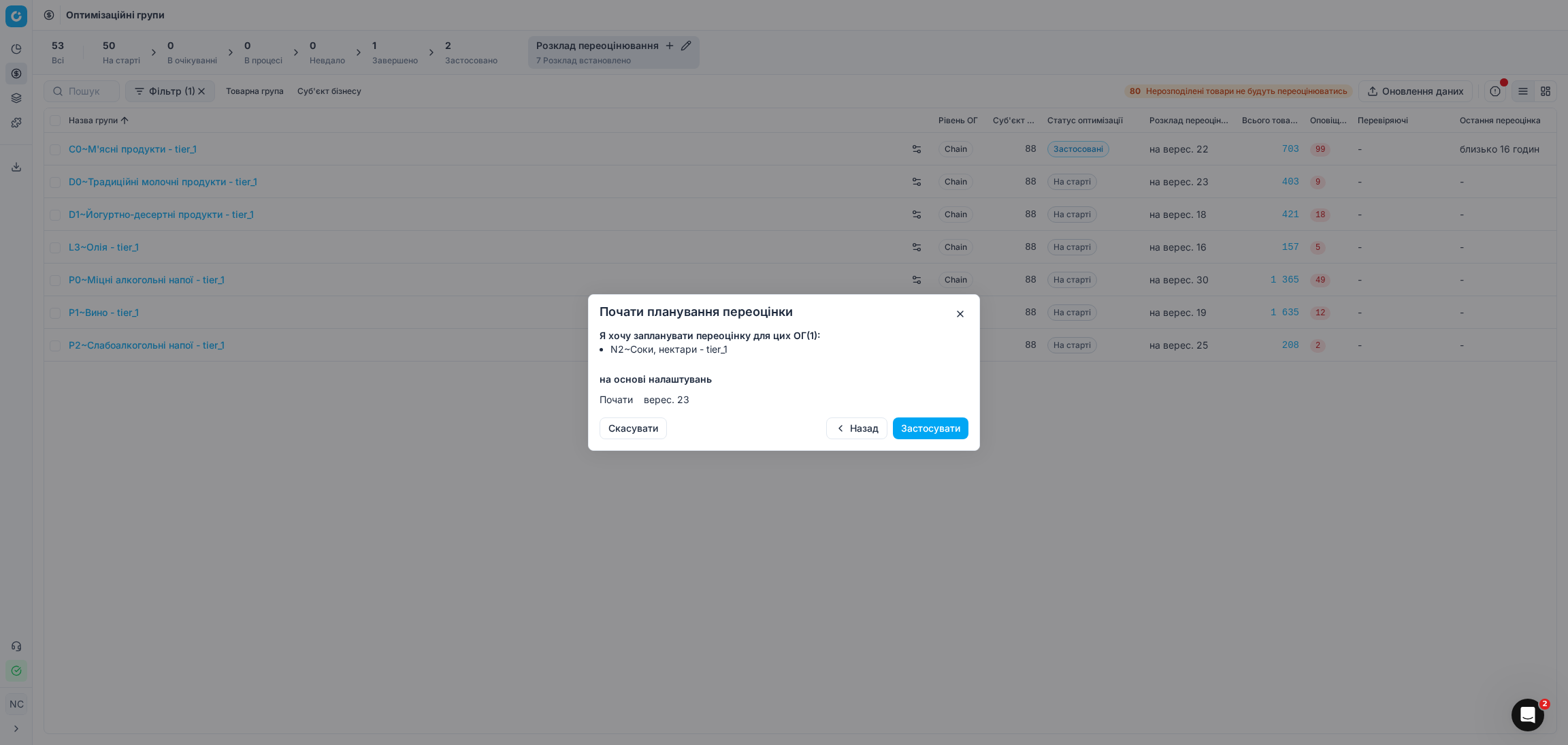
click at [926, 439] on div "Почати планування переоцінки Я хочу запланувати переоцінку для цих ОГ ( 1 ): N2…" at bounding box center [784, 372] width 392 height 157
click at [926, 437] on button "Застосувати" at bounding box center [931, 428] width 75 height 22
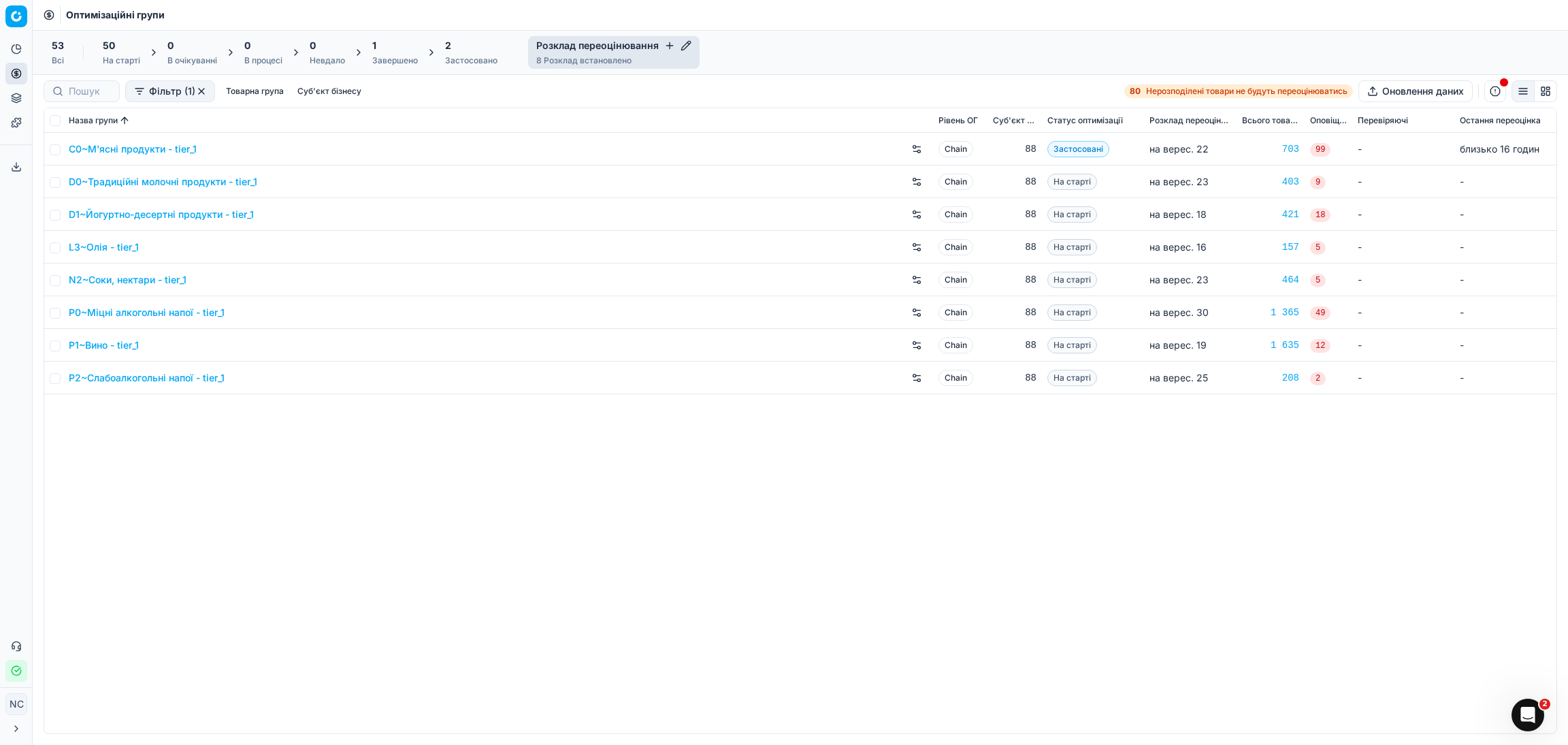
drag, startPoint x: 414, startPoint y: 578, endPoint x: 429, endPoint y: 578, distance: 15.0
click at [419, 578] on div "C0~М'ясні продукти - tier_1 Chain 88 Застосовані на верес. 22 703 99 - близько …" at bounding box center [800, 433] width 1512 height 601
click at [668, 45] on icon "button" at bounding box center [669, 45] width 11 height 11
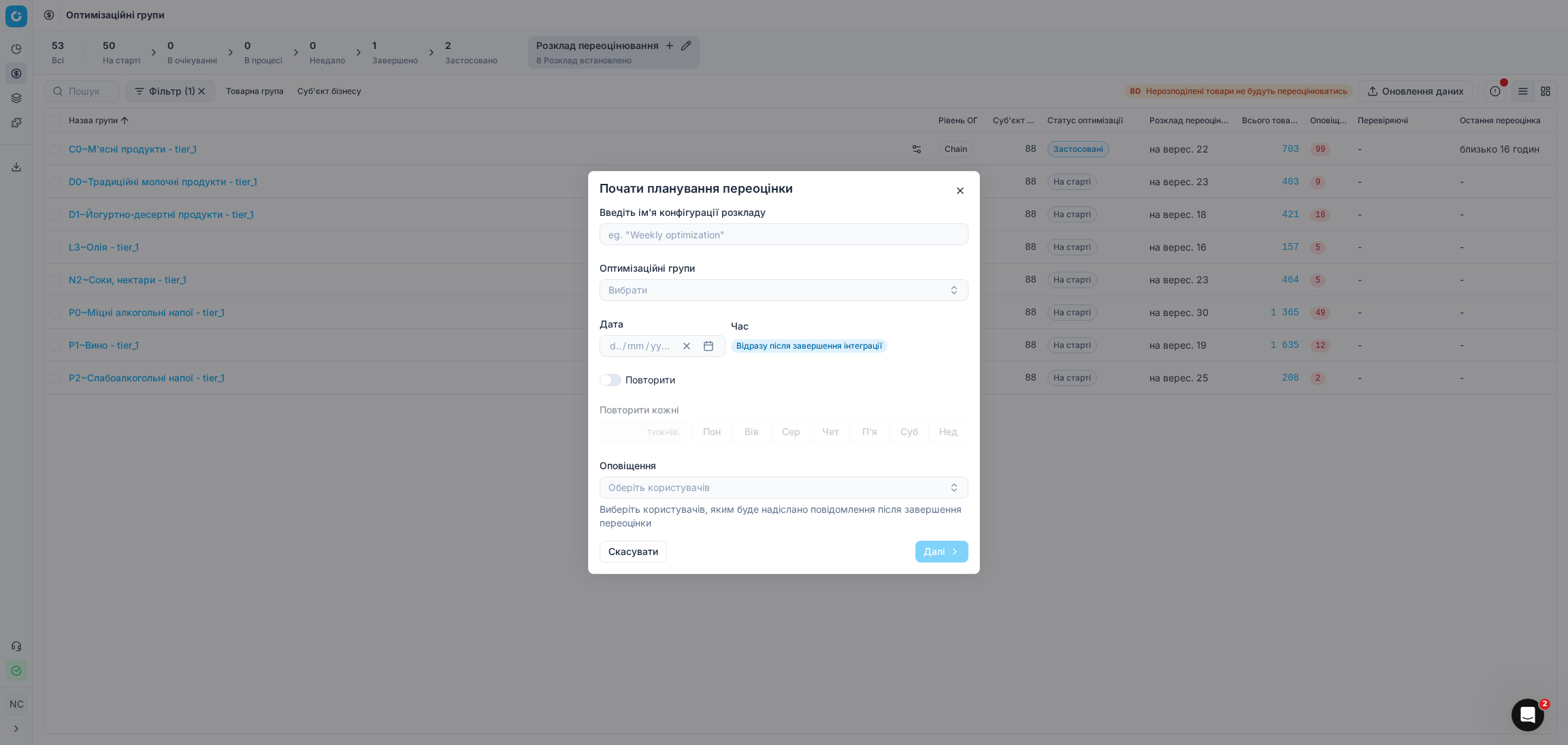
click at [654, 232] on input "Введіть ім'я конфігурації розкладу" at bounding box center [784, 234] width 356 height 20
click at [628, 233] on input "G0~Хлібні вироби" at bounding box center [784, 234] width 356 height 20
type input "Хлібні вироби"
click at [651, 294] on button "Вибрати" at bounding box center [784, 290] width 369 height 22
type input "G0~Хлібні вироби"
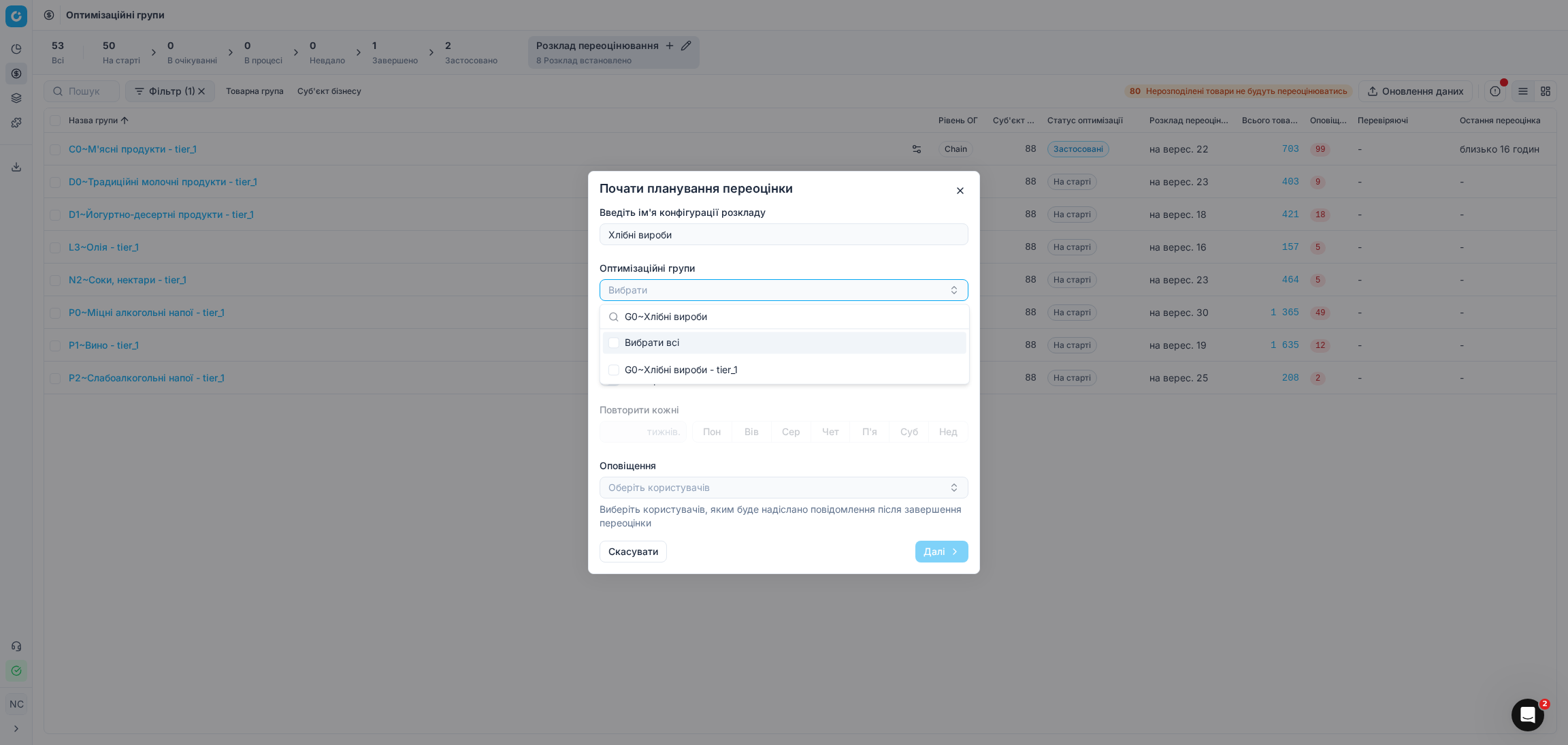
click at [652, 344] on span "Вибрати всі" at bounding box center [652, 342] width 54 height 14
checkbox input "true"
click at [764, 291] on div "G0~Хлібні вироби - tier_1" at bounding box center [779, 290] width 340 height 17
click at [705, 351] on button "button" at bounding box center [708, 346] width 17 height 17
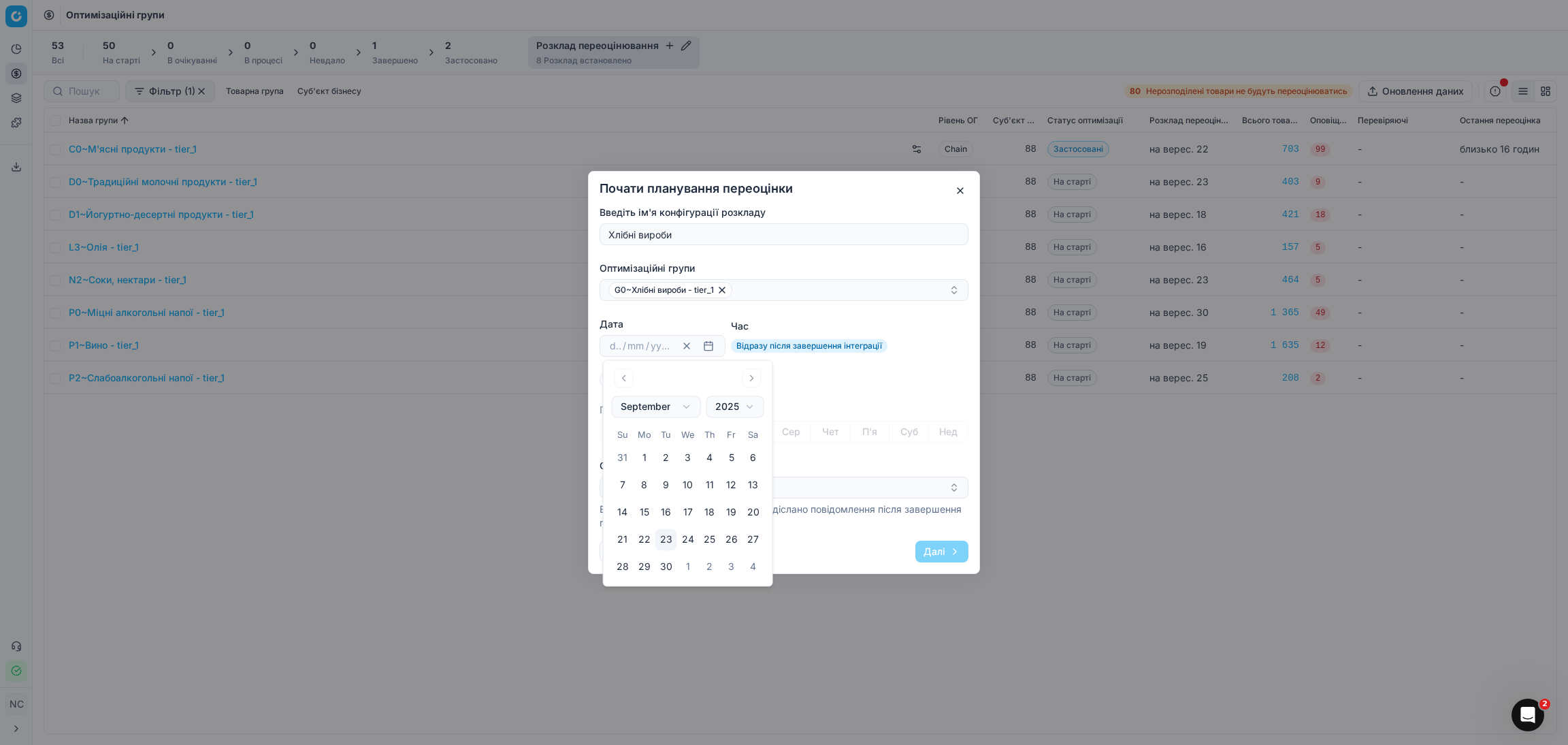
click at [689, 541] on button "24" at bounding box center [688, 540] width 22 height 22
type input "24"
type input "09"
type input "2025"
click at [677, 529] on button "24" at bounding box center [688, 540] width 22 height 22
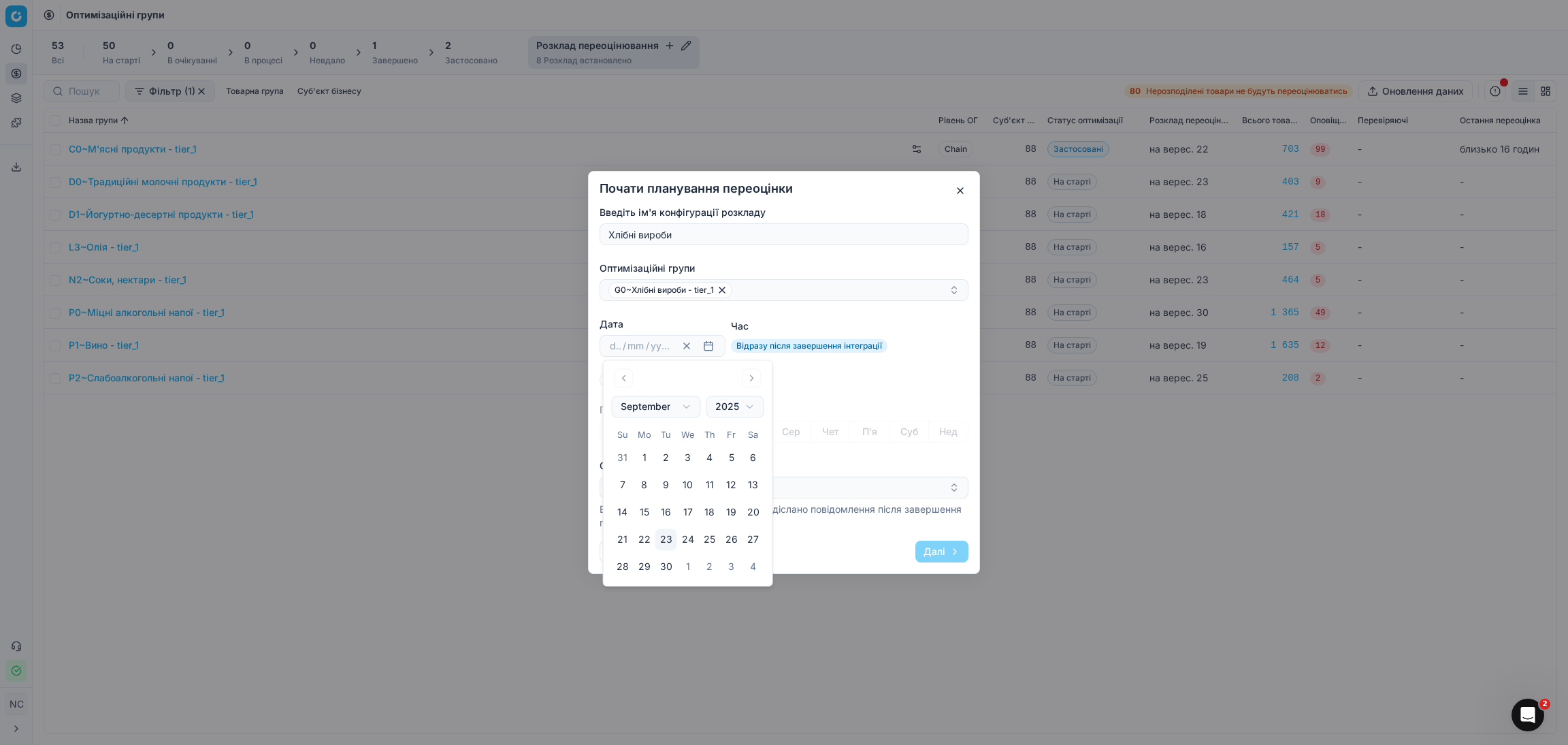
click at [689, 536] on button "24" at bounding box center [688, 540] width 22 height 22
type input "24"
type input "09"
type input "2025"
click at [664, 344] on input "2025" at bounding box center [659, 346] width 28 height 14
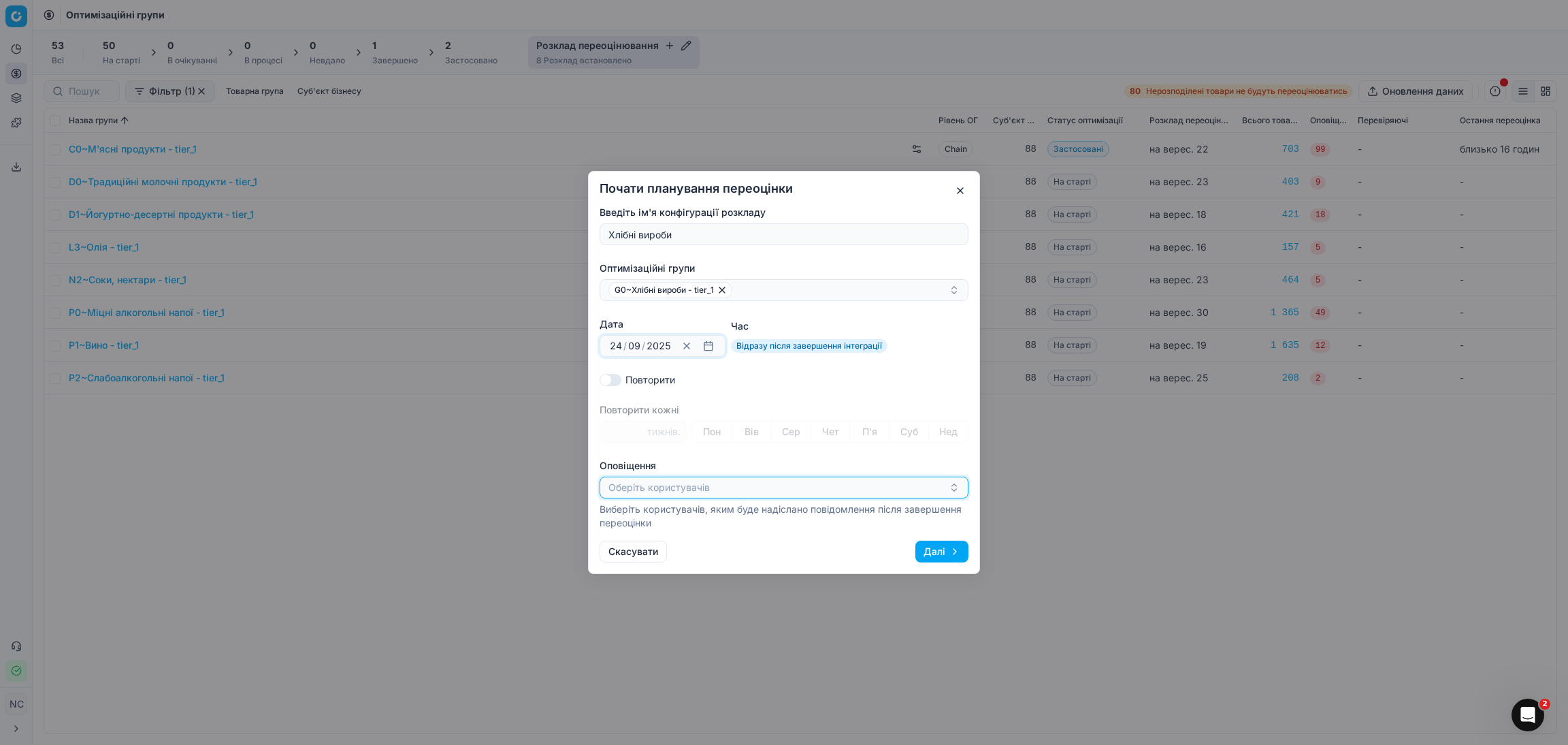
click at [955, 488] on icon "button" at bounding box center [954, 487] width 11 height 11
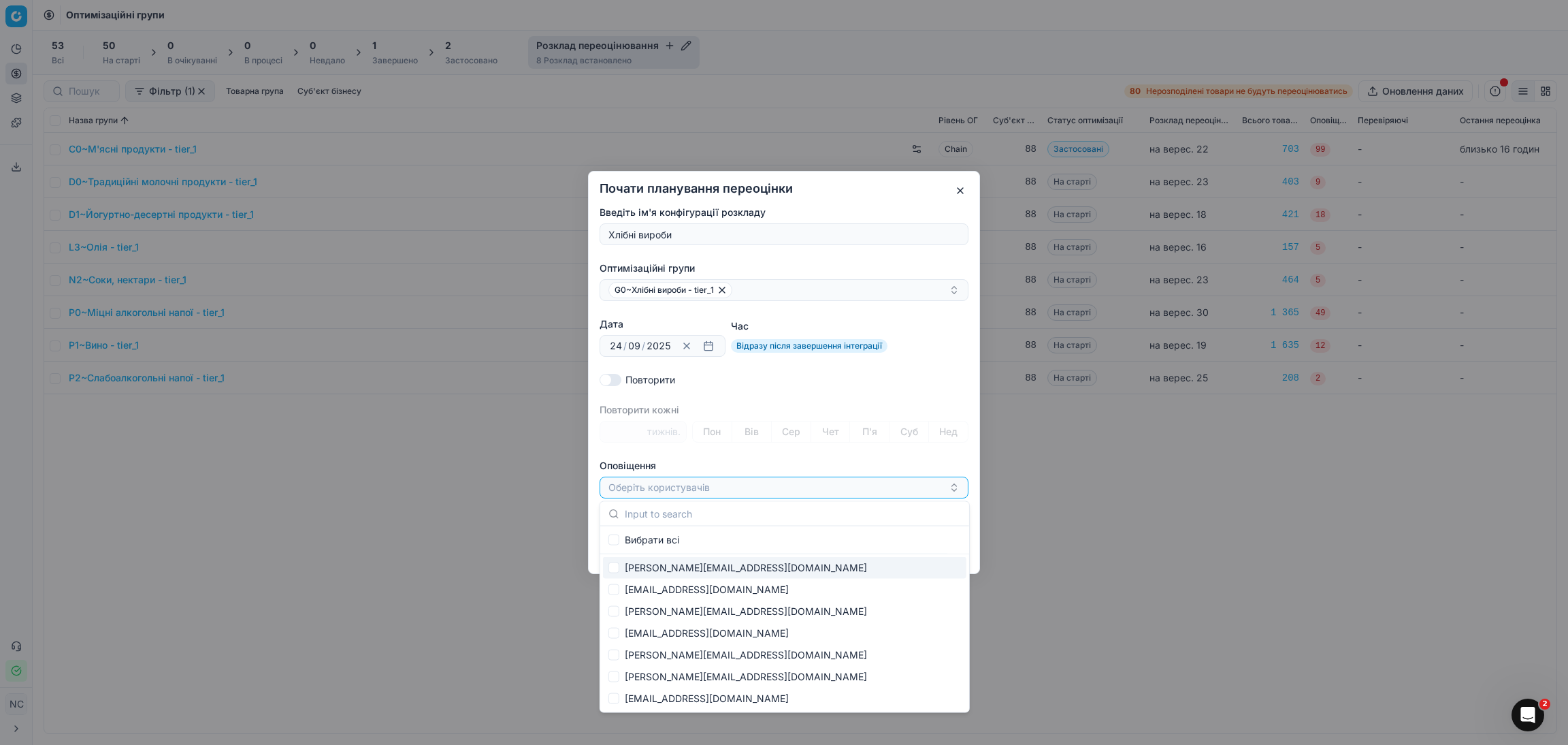
click at [684, 571] on div "[PERSON_NAME][EMAIL_ADDRESS][DOMAIN_NAME]" at bounding box center [785, 568] width 364 height 22
checkbox input "true"
click at [816, 488] on div "[PERSON_NAME][EMAIL_ADDRESS][DOMAIN_NAME]" at bounding box center [779, 488] width 340 height 17
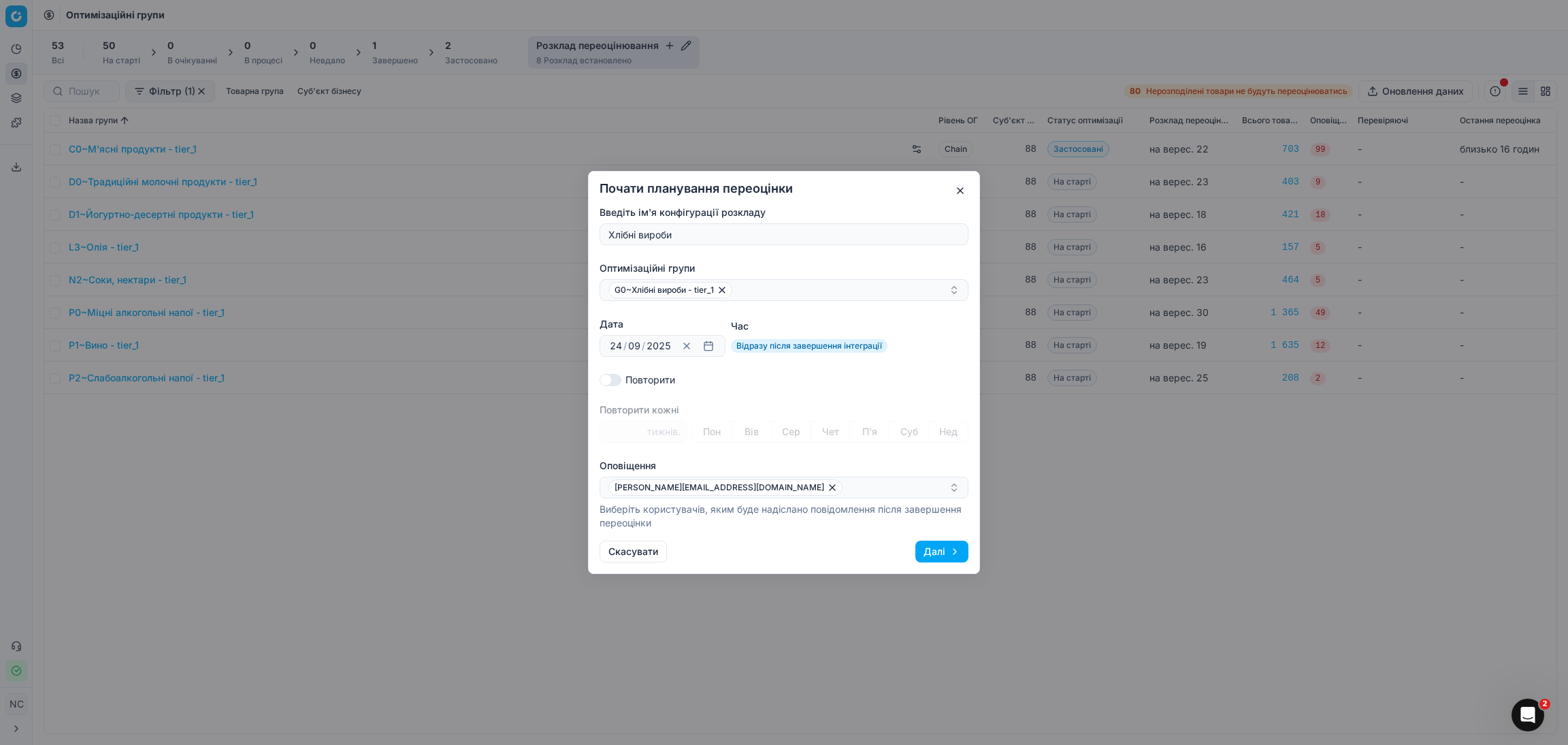
click at [931, 541] on button "Далі" at bounding box center [942, 552] width 53 height 22
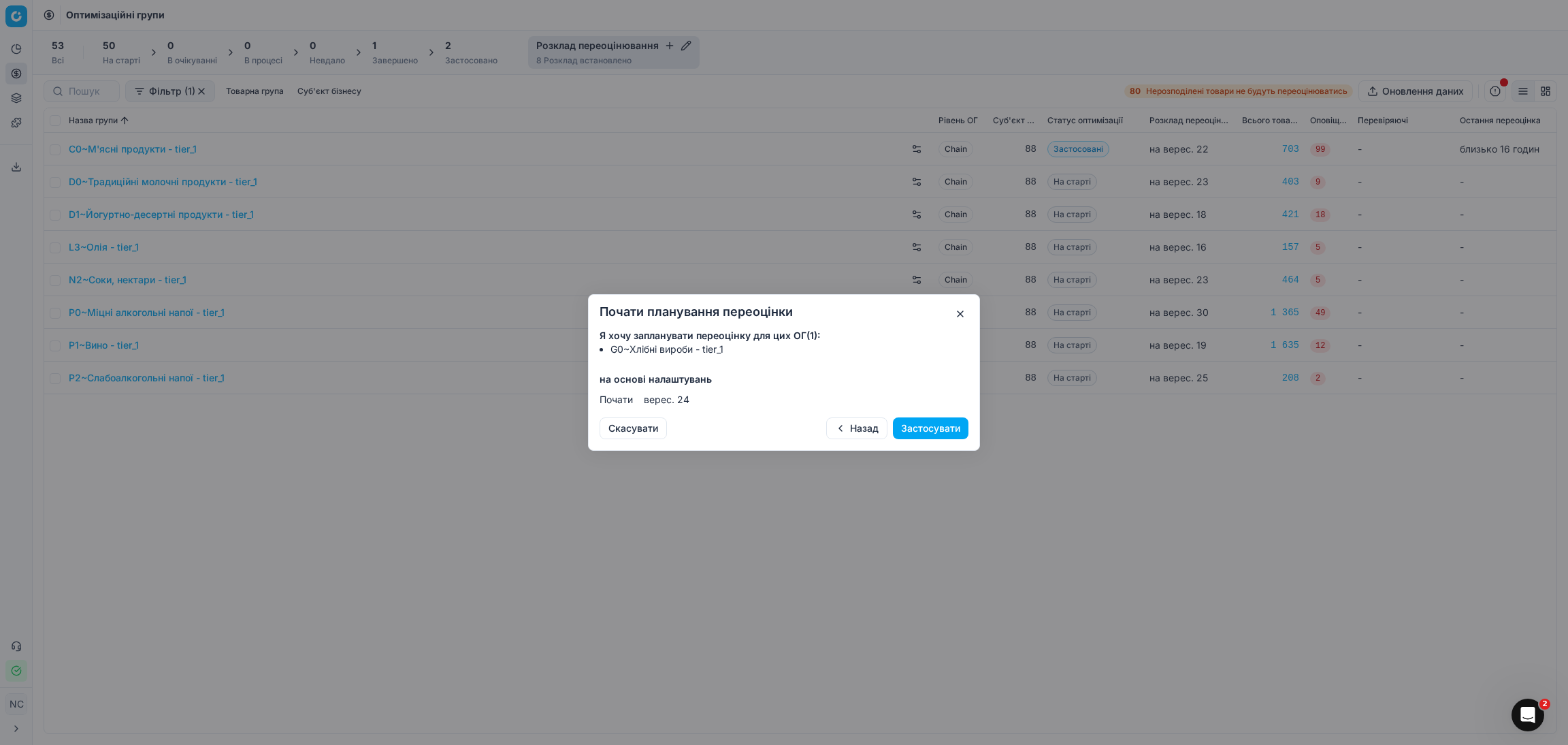
click at [921, 426] on button "Застосувати" at bounding box center [931, 428] width 75 height 22
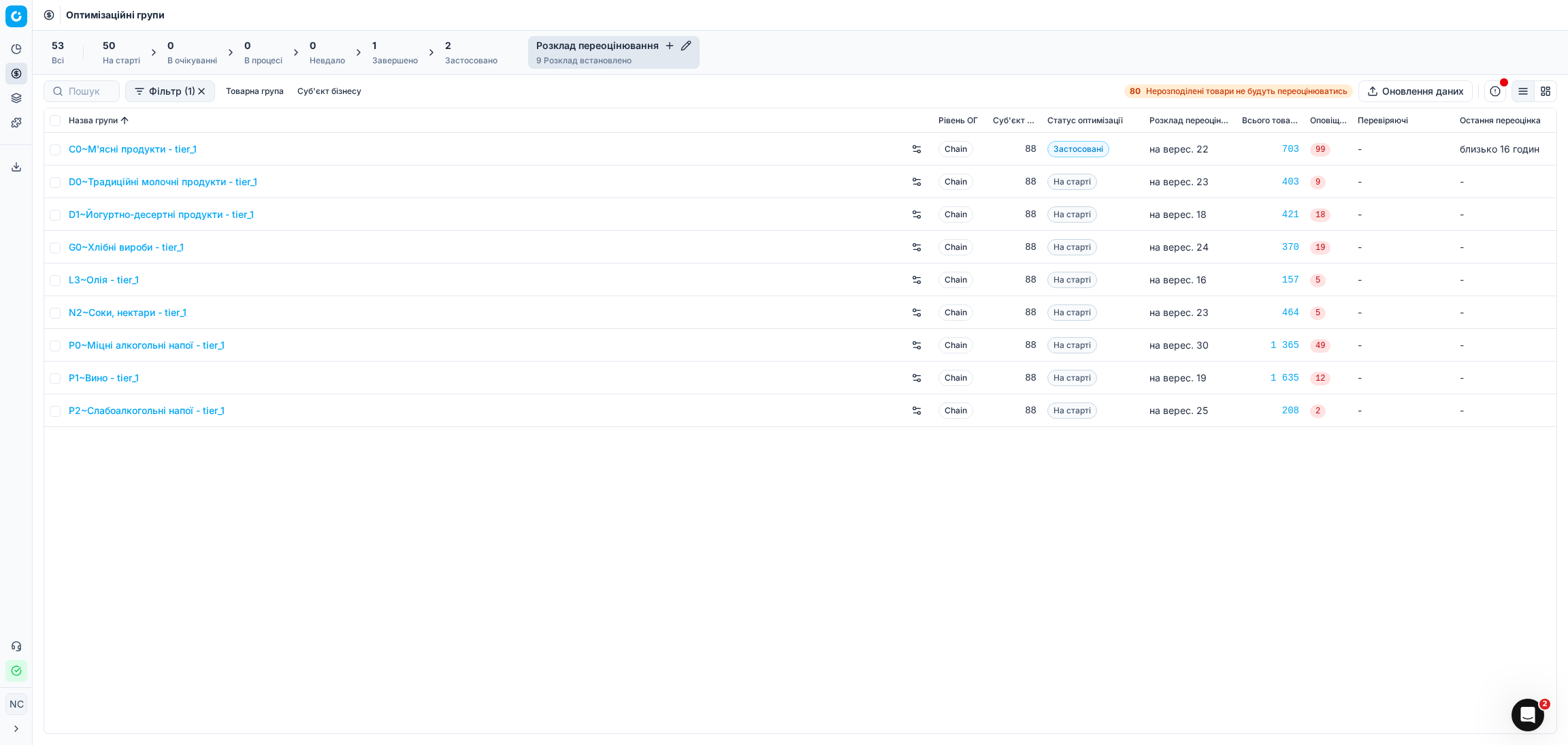
click at [664, 47] on icon "button" at bounding box center [669, 45] width 11 height 11
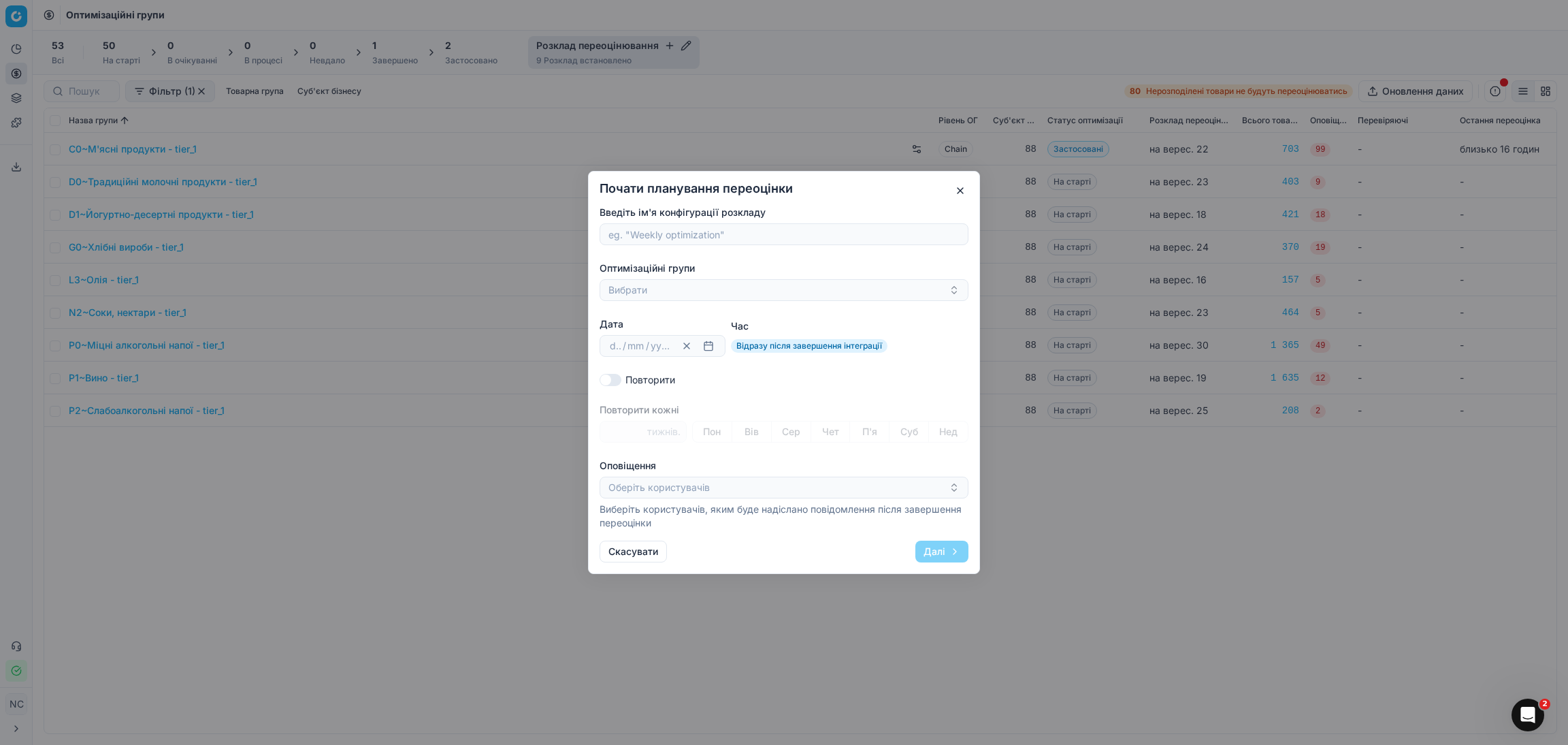
click at [660, 234] on input "Введіть ім'я конфігурації розкладу" at bounding box center [784, 234] width 356 height 20
click at [628, 232] on input "D3~Морозиво" at bounding box center [784, 234] width 356 height 20
type input "Морозиво"
click at [649, 289] on button "Вибрати" at bounding box center [784, 290] width 369 height 22
type input "D3~Морозиво"
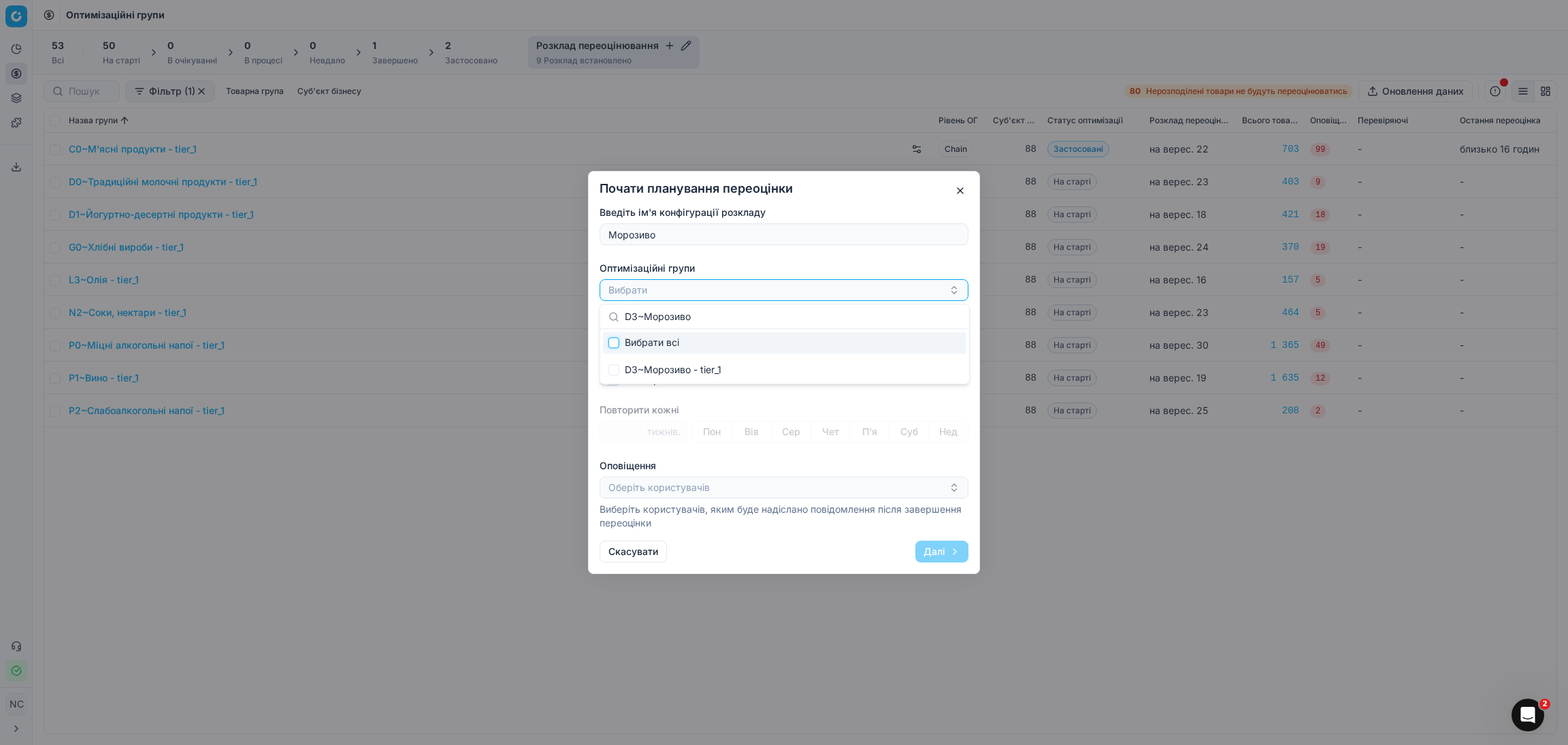
click at [612, 344] on input "Suggestions" at bounding box center [613, 342] width 11 height 11
checkbox input "true"
click at [722, 288] on div "D3~Морозиво - tier_1" at bounding box center [779, 290] width 340 height 17
click at [709, 348] on button "button" at bounding box center [708, 346] width 17 height 17
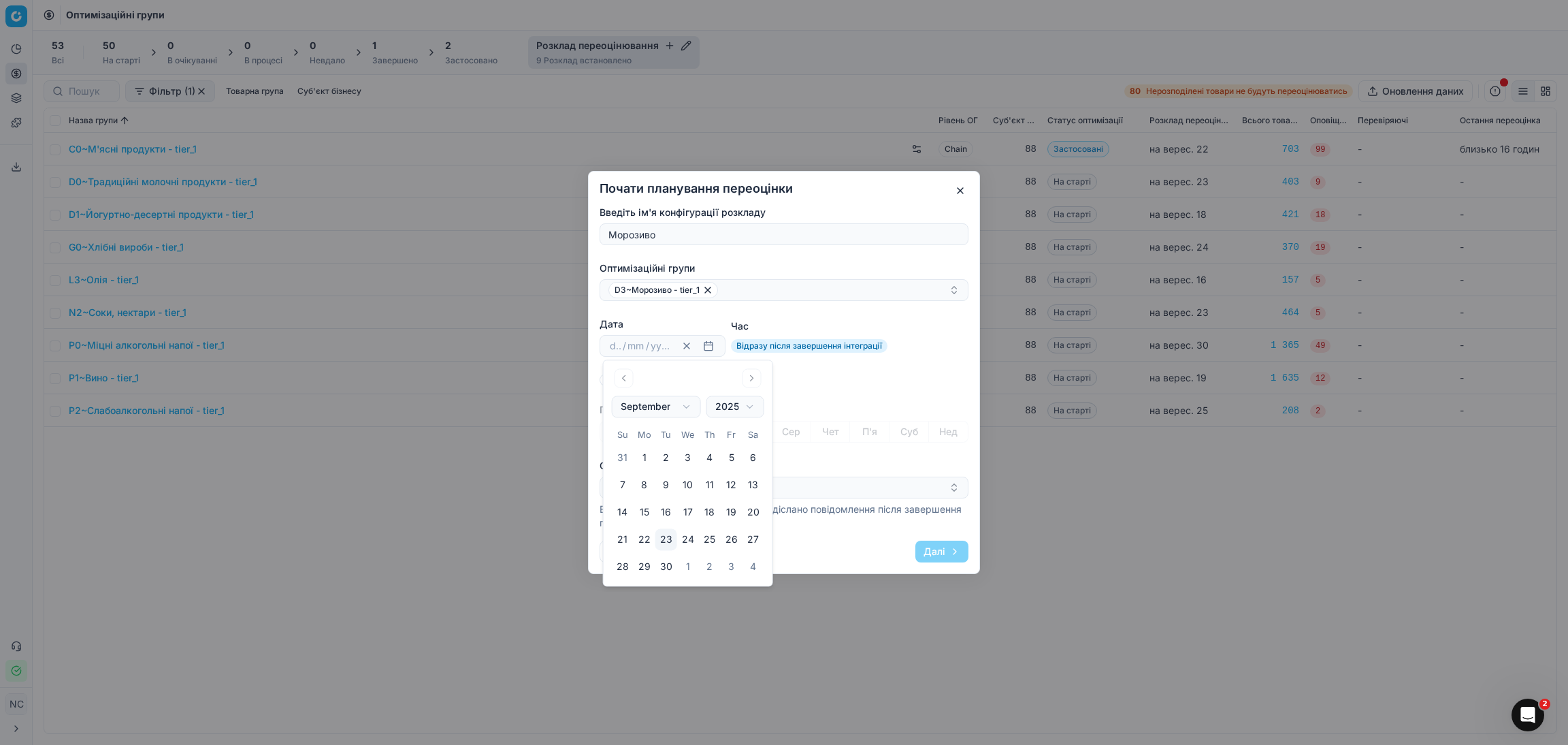
click at [708, 540] on button "25" at bounding box center [710, 540] width 22 height 22
type input "25"
type input "09"
type input "2025"
click at [831, 371] on div "Введіть ім'я конфігурації розкладу Морозиво Оптимізаційні групи D3~Морозиво - t…" at bounding box center [784, 367] width 369 height 324
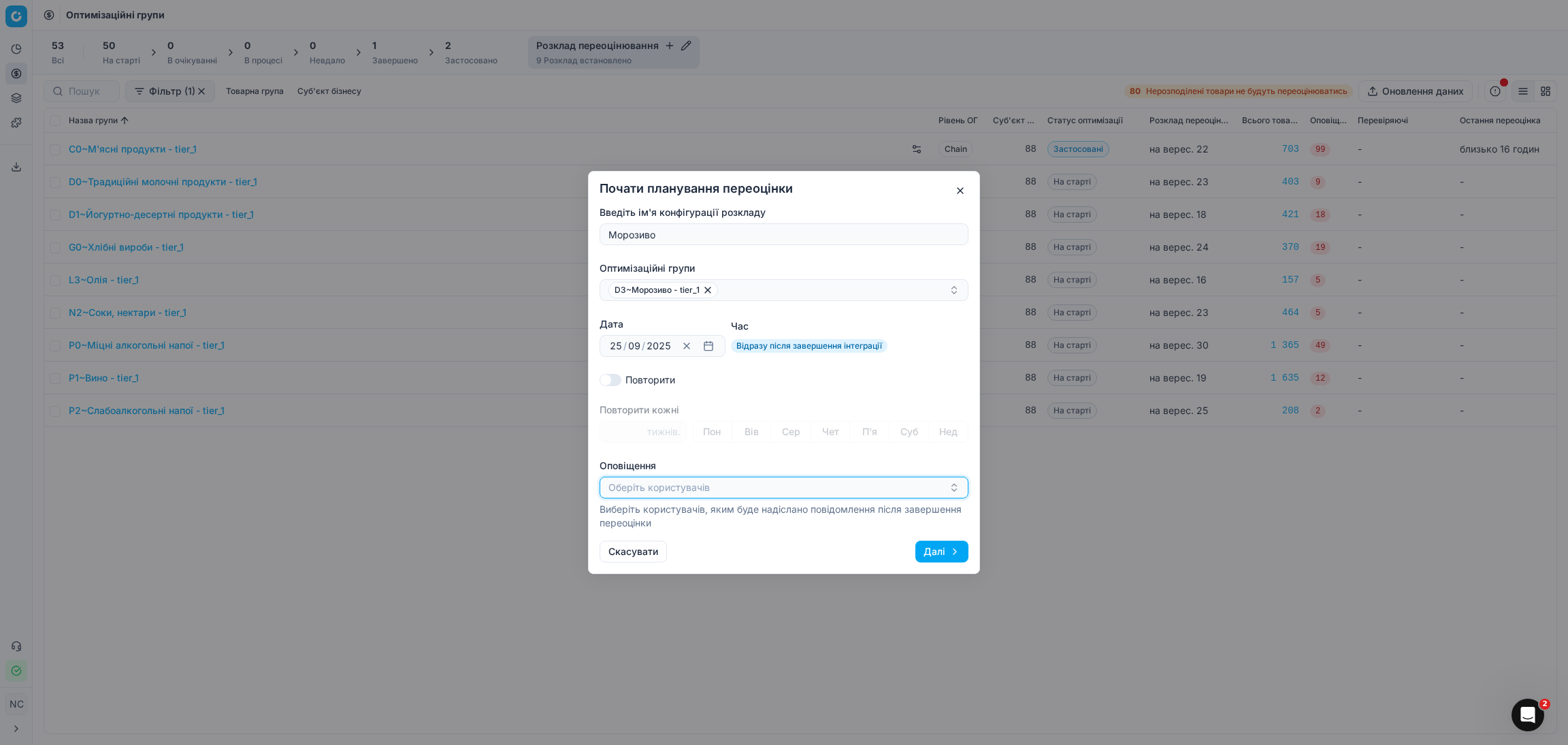
click at [951, 487] on icon "button" at bounding box center [954, 487] width 11 height 11
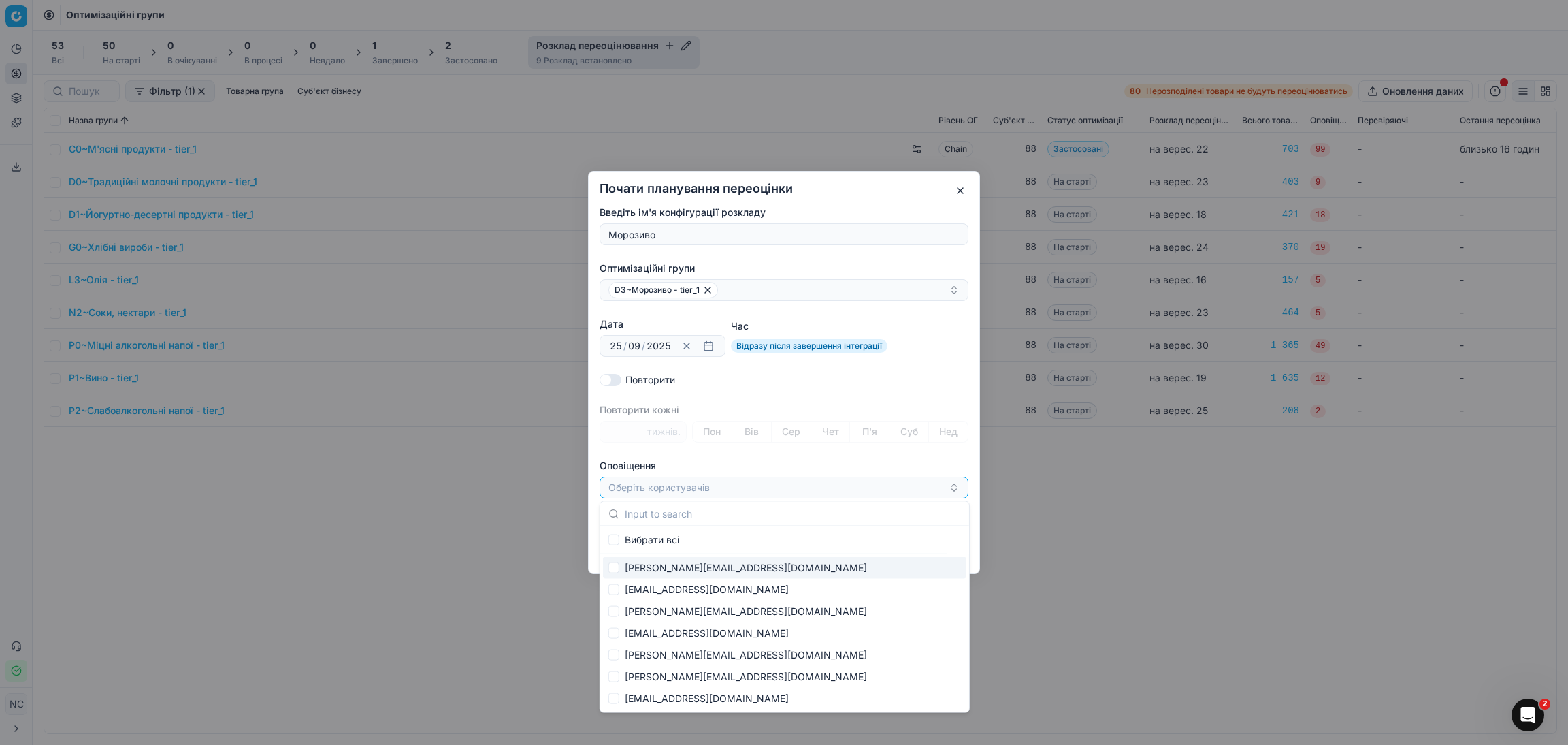
drag, startPoint x: 681, startPoint y: 566, endPoint x: 699, endPoint y: 568, distance: 18.1
click at [682, 566] on div "[PERSON_NAME][EMAIL_ADDRESS][DOMAIN_NAME]" at bounding box center [785, 568] width 364 height 22
checkbox input "true"
click at [847, 482] on div "[PERSON_NAME][EMAIL_ADDRESS][DOMAIN_NAME]" at bounding box center [779, 488] width 340 height 17
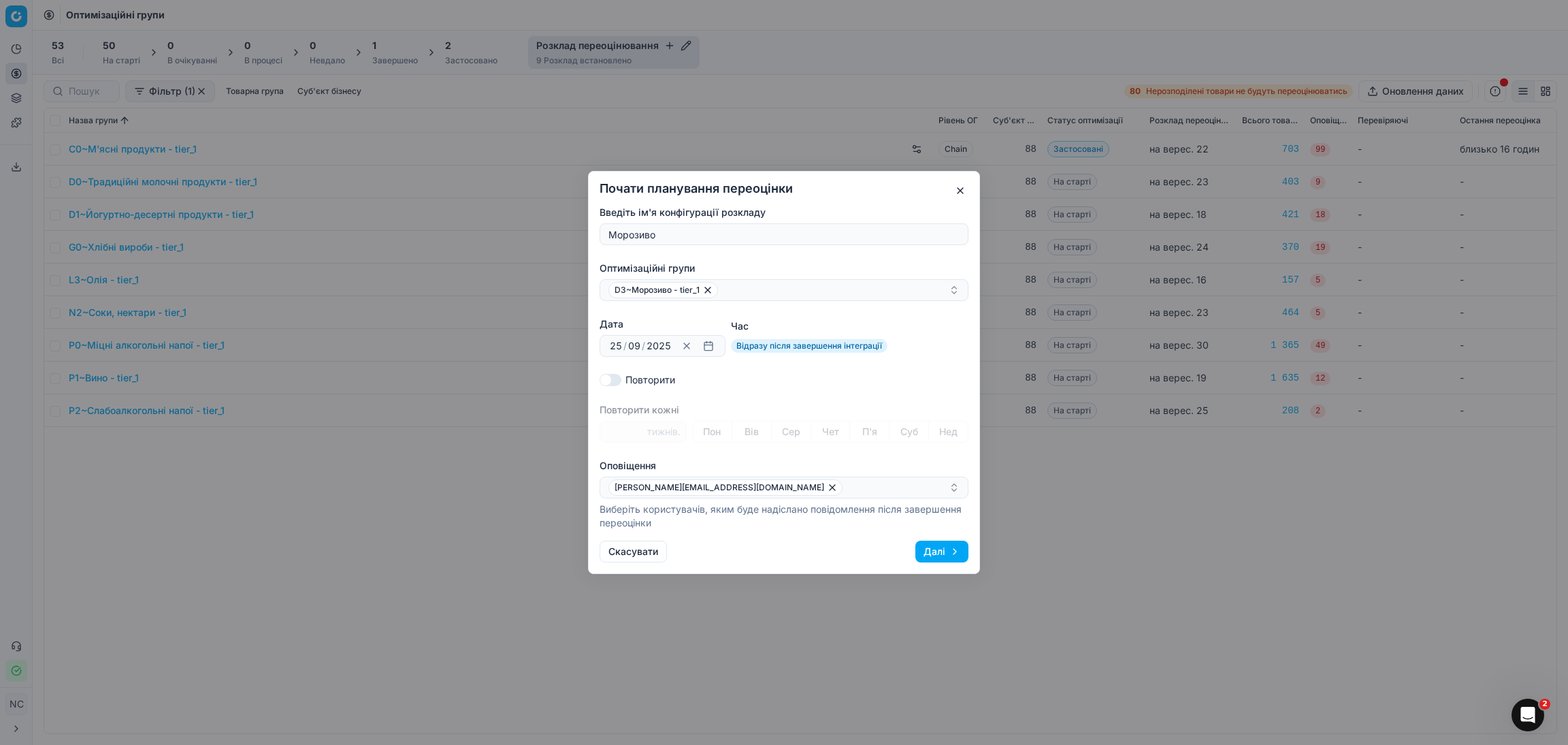
click at [938, 555] on button "Далі" at bounding box center [942, 552] width 53 height 22
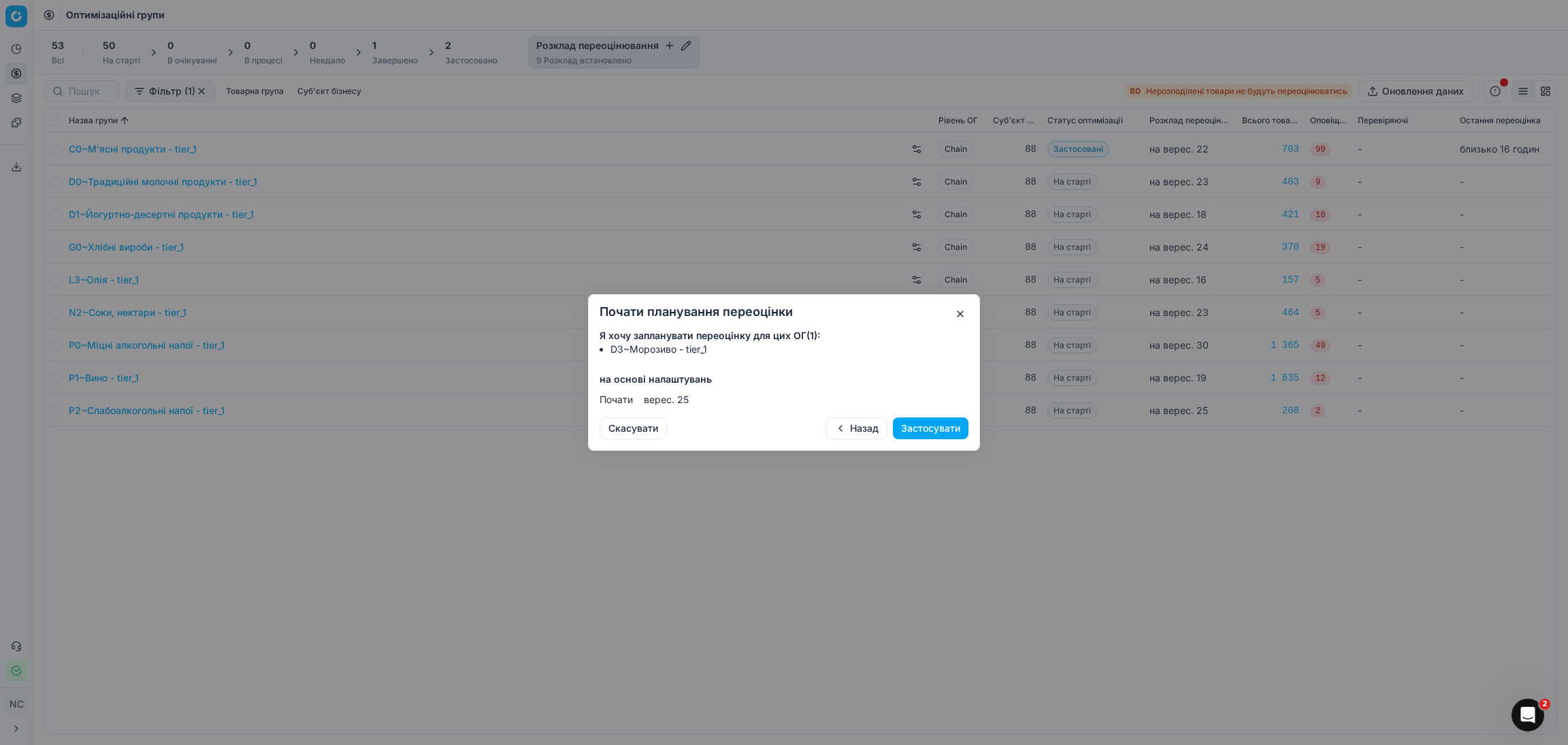
click at [920, 426] on button "Застосувати" at bounding box center [931, 428] width 75 height 22
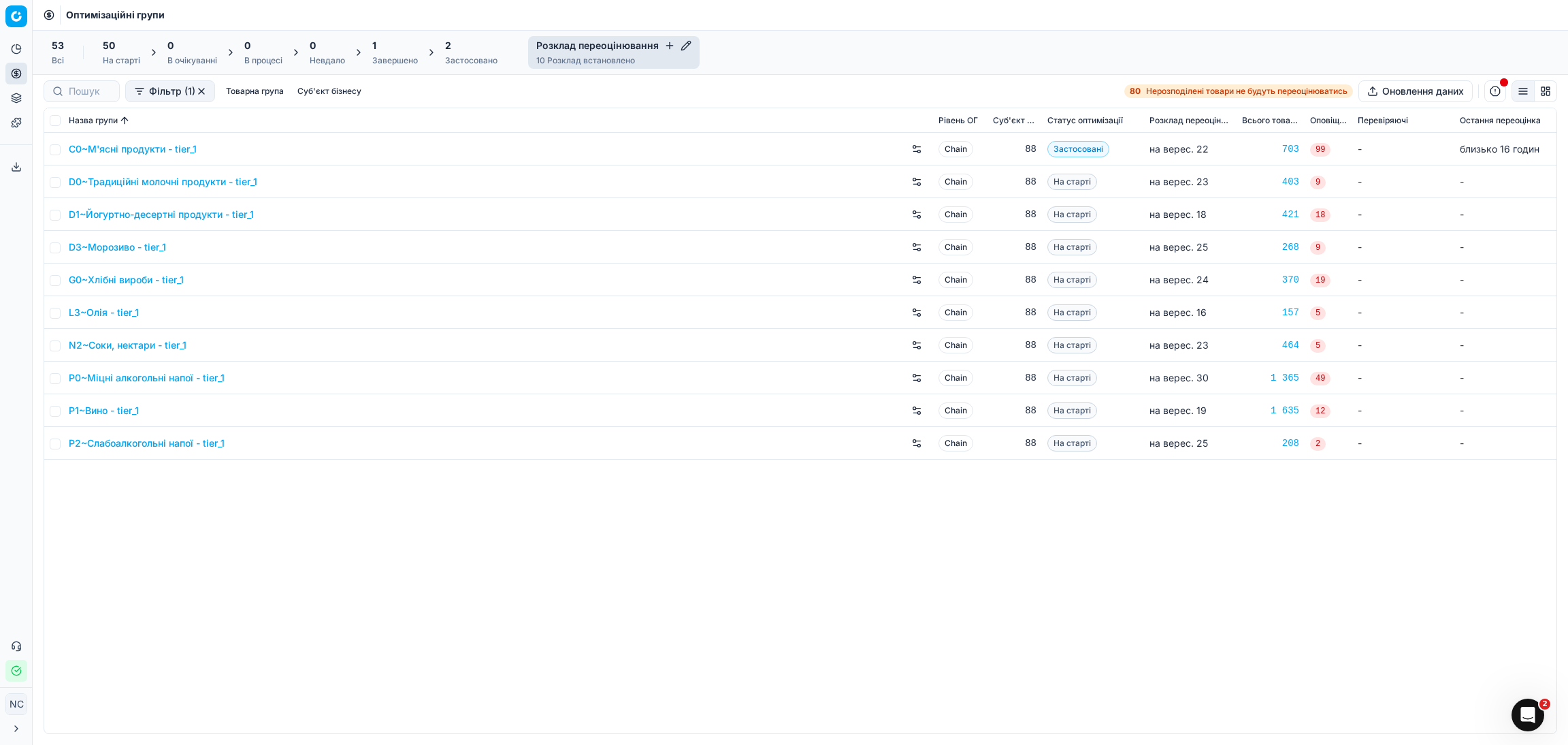
click at [665, 46] on icon "button" at bounding box center [669, 45] width 11 height 11
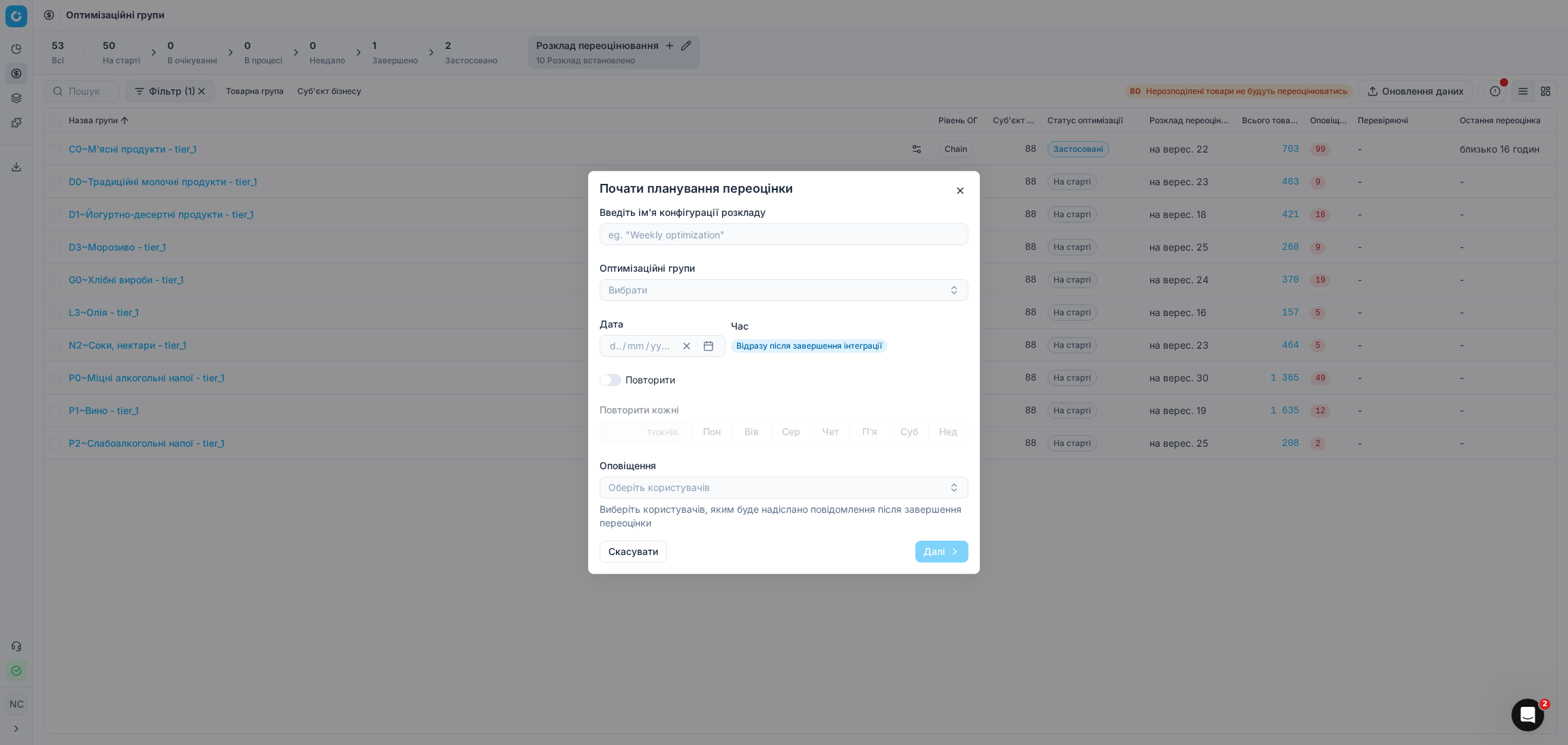
click at [643, 237] on input "Введіть ім'я конфігурації розкладу" at bounding box center [784, 234] width 356 height 20
click at [626, 231] on input "KF~Здорові звички" at bounding box center [784, 234] width 356 height 20
type input "Здорові звички"
click at [624, 288] on button "Вибрати" at bounding box center [784, 290] width 369 height 22
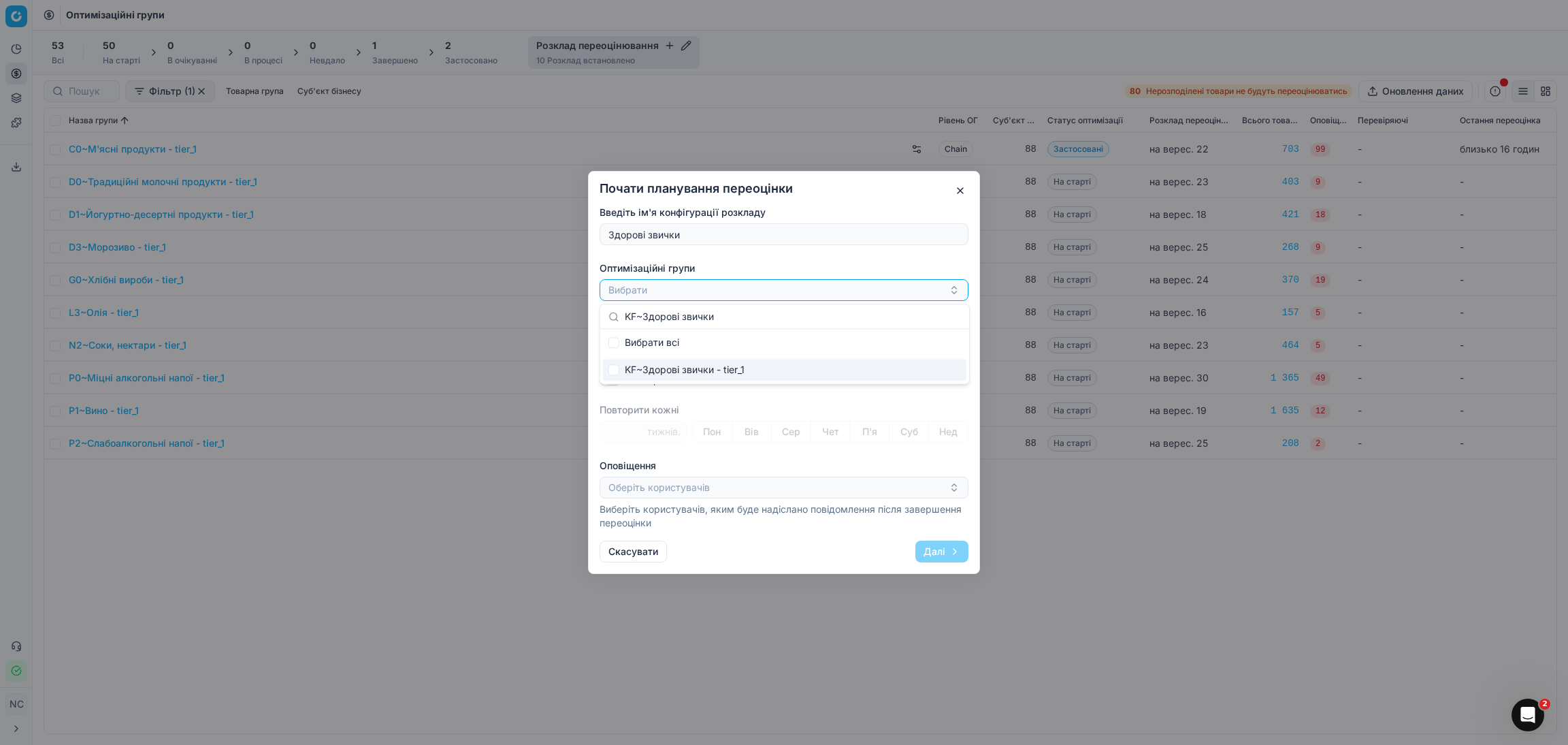
type input "KF~Здорові звички"
click at [617, 370] on input "Suggestions" at bounding box center [613, 370] width 11 height 11
checkbox input "true"
click at [762, 291] on div "KF~Здорові звички - tier_1" at bounding box center [779, 290] width 340 height 17
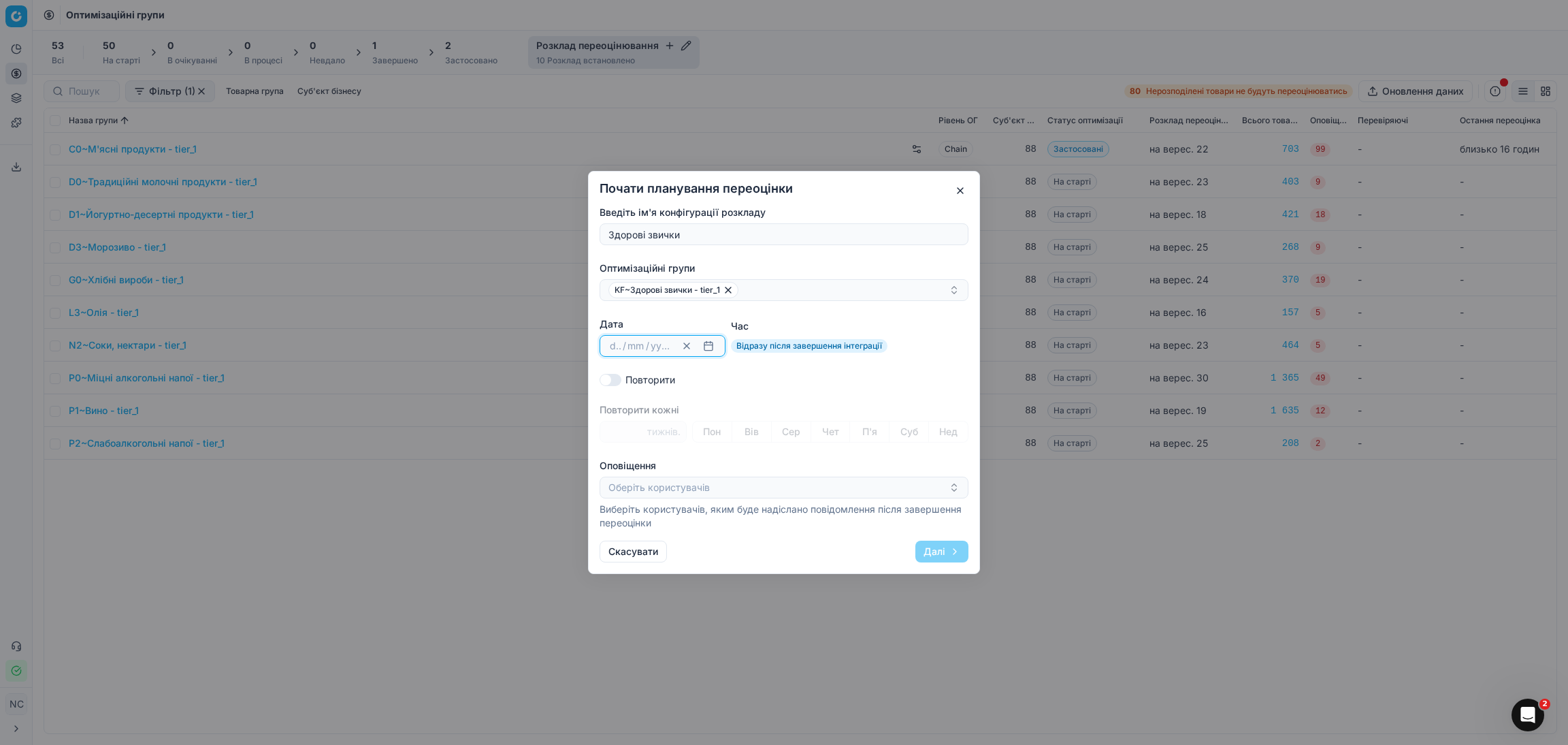
click at [705, 348] on button "button" at bounding box center [708, 346] width 17 height 17
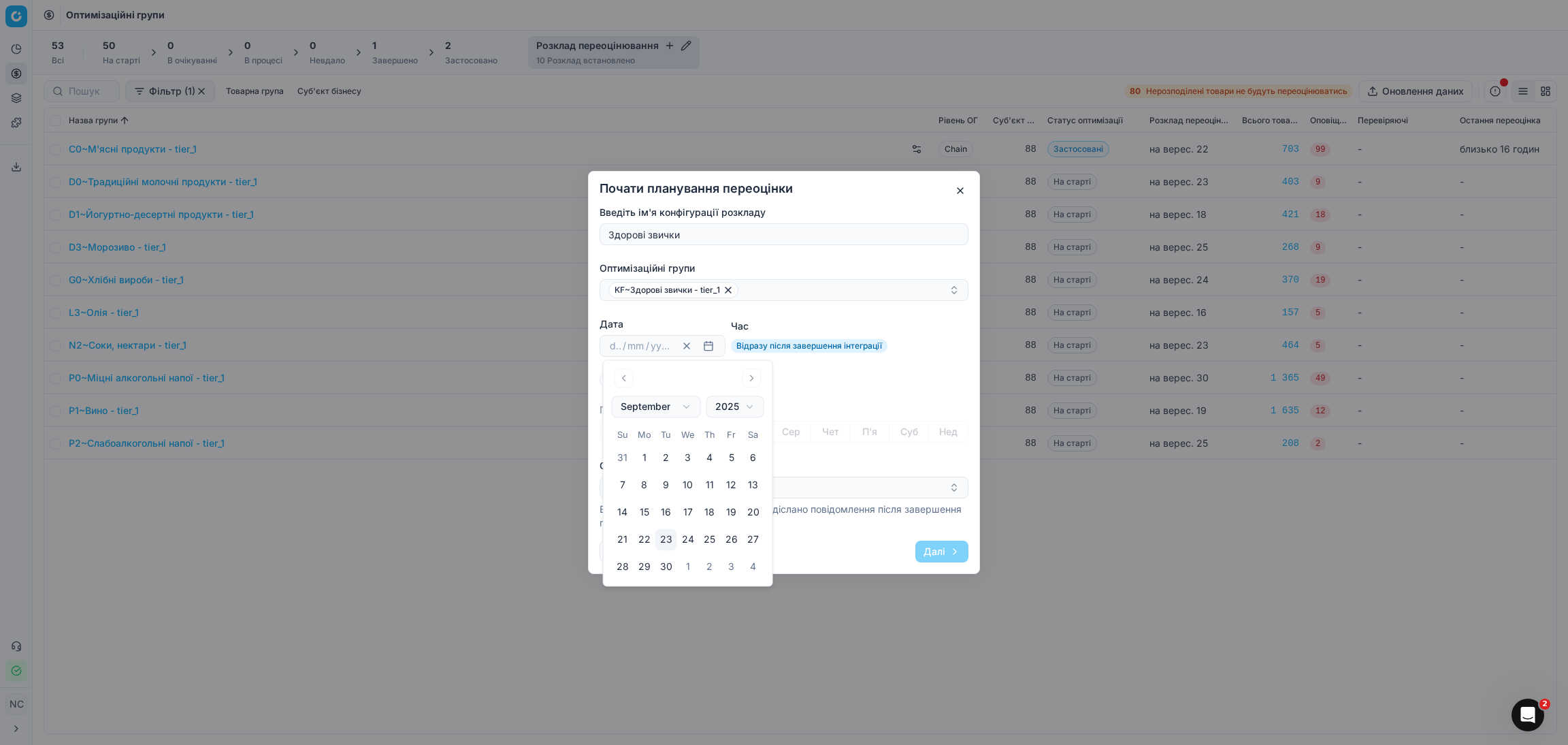
click at [731, 539] on button "26" at bounding box center [731, 540] width 22 height 22
type input "26"
type input "09"
type input "2025"
click at [799, 383] on div "Повторити" at bounding box center [784, 380] width 369 height 14
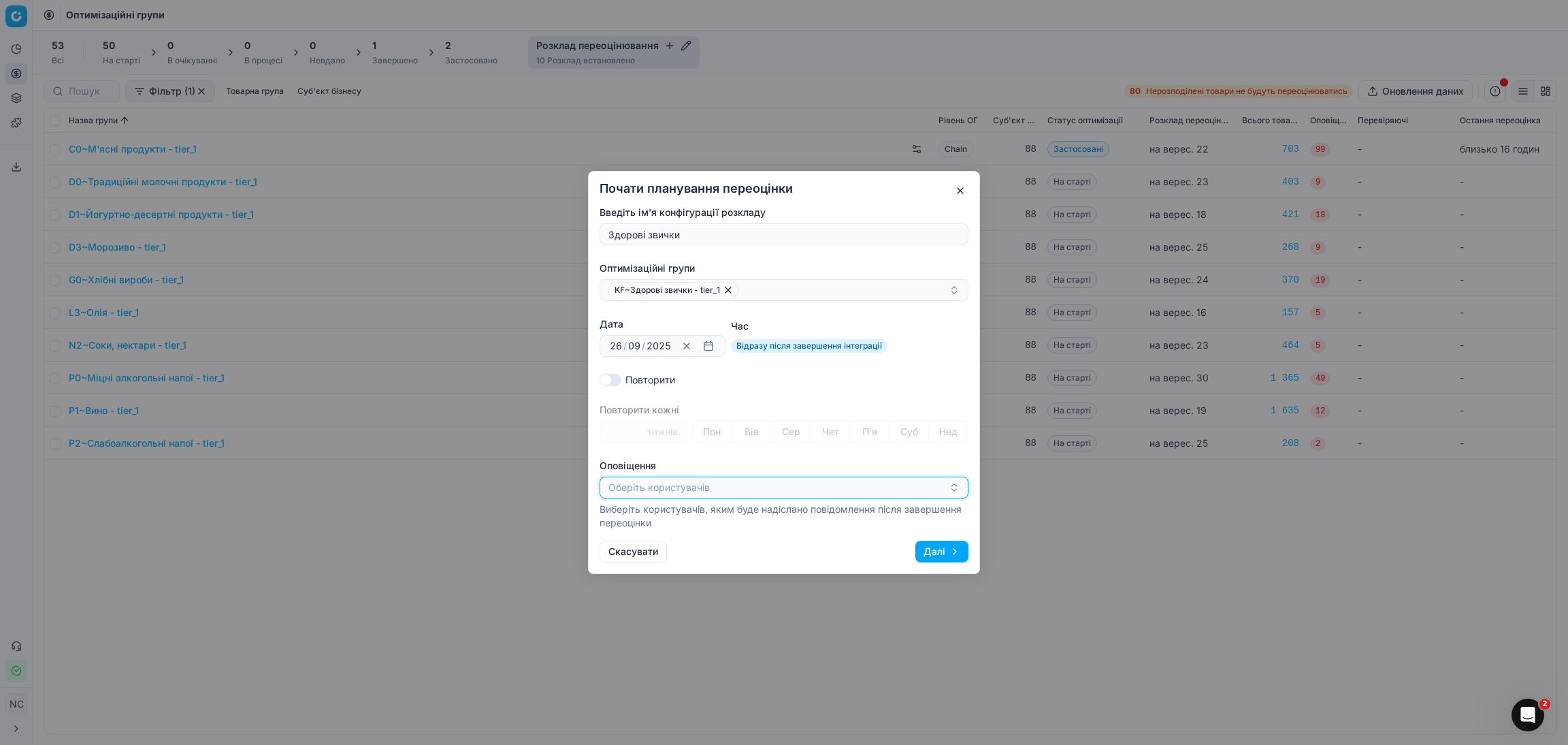
click at [952, 491] on icon "button" at bounding box center [954, 487] width 11 height 11
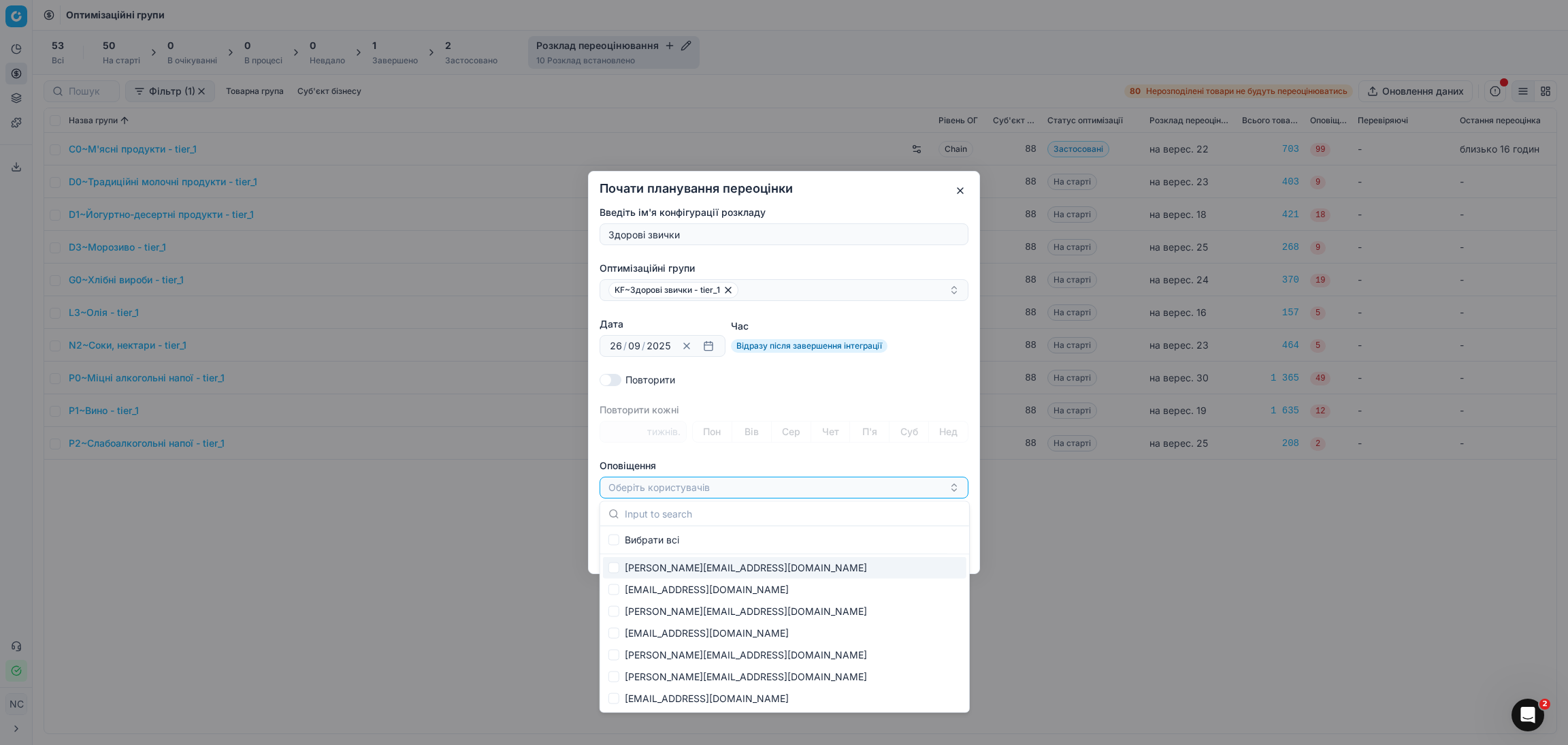
click at [672, 568] on div "[PERSON_NAME][EMAIL_ADDRESS][DOMAIN_NAME]" at bounding box center [785, 568] width 364 height 22
checkbox input "true"
click at [802, 488] on div "[PERSON_NAME][EMAIL_ADDRESS][DOMAIN_NAME]" at bounding box center [779, 488] width 340 height 17
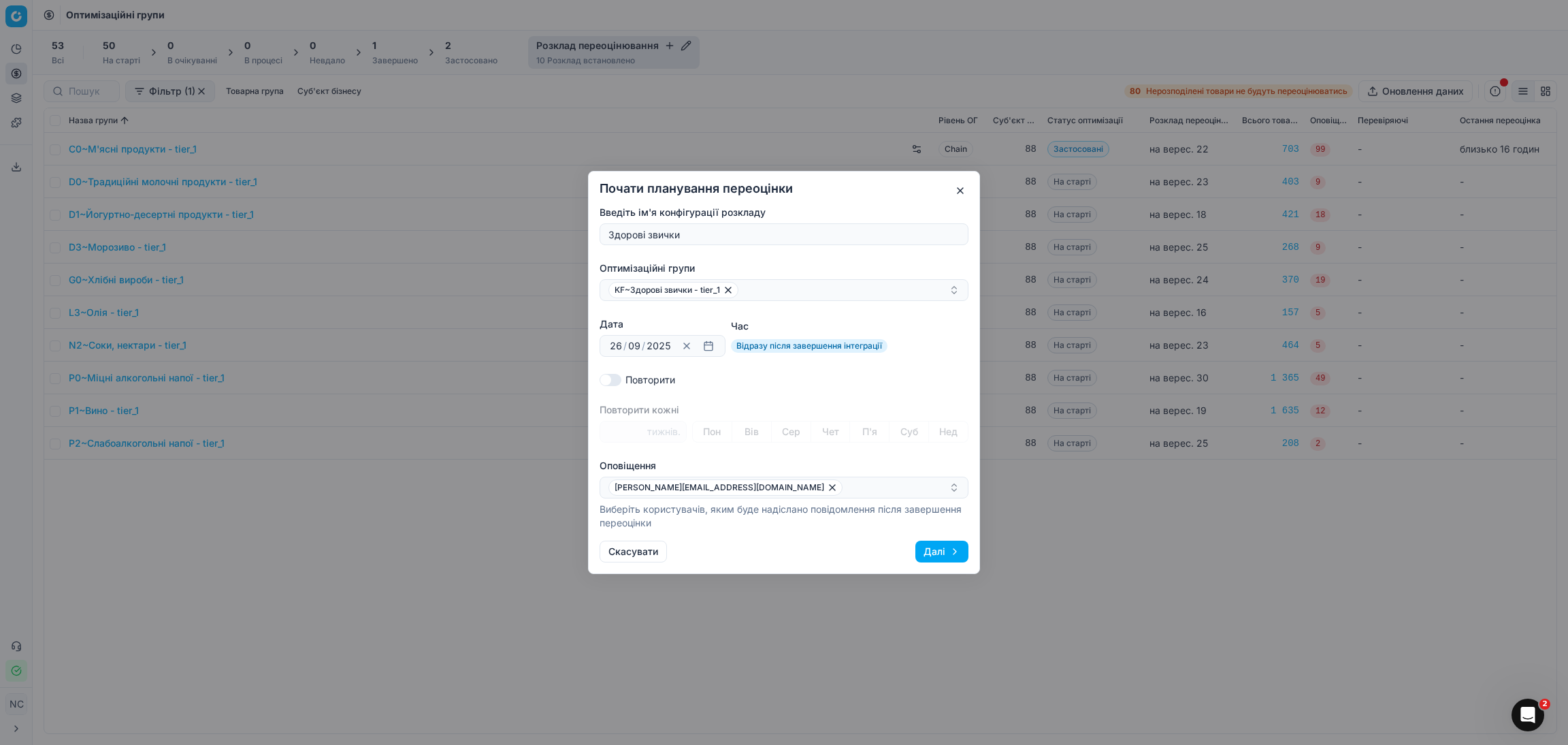
click at [930, 552] on button "Далі" at bounding box center [942, 552] width 53 height 22
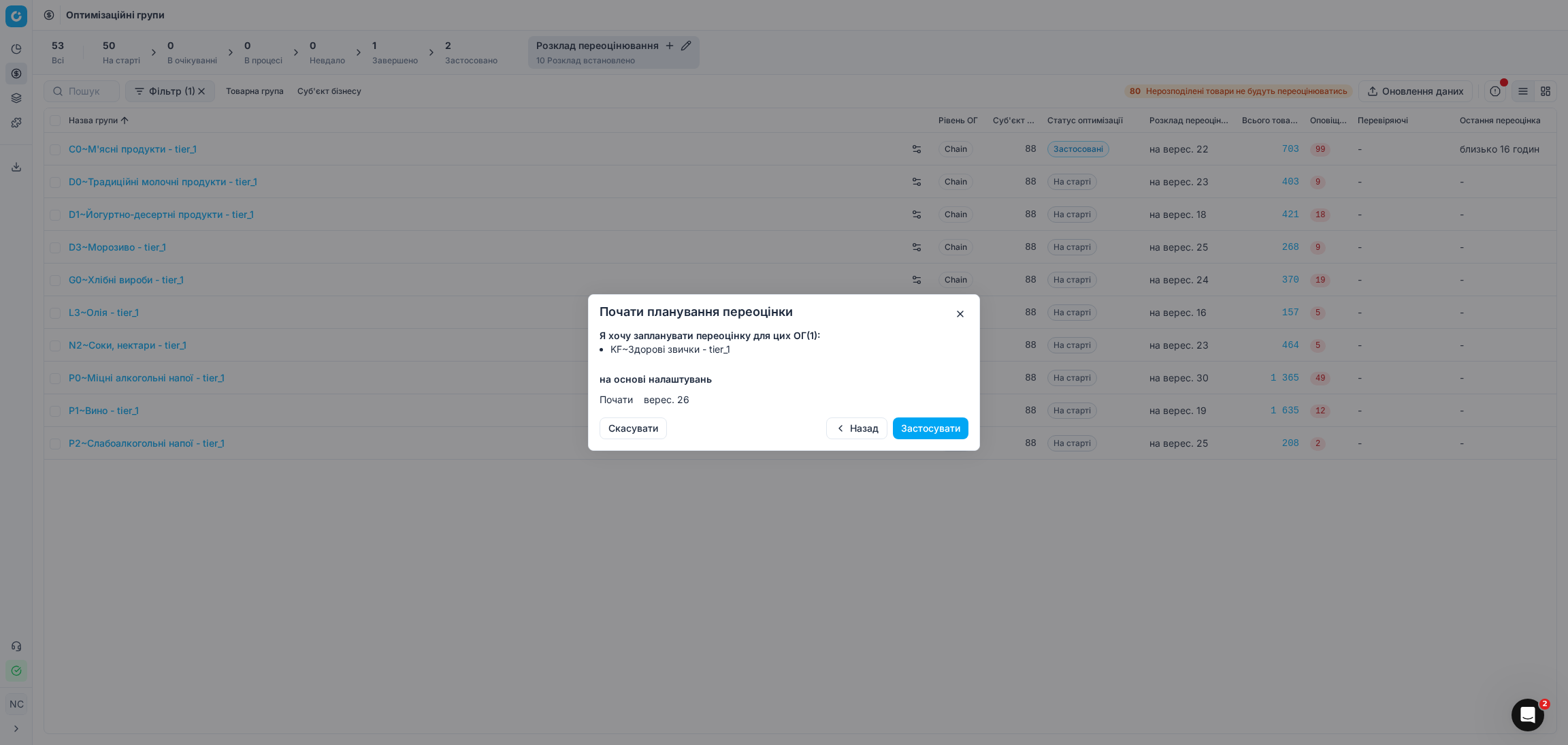
click at [926, 428] on button "Застосувати" at bounding box center [931, 428] width 75 height 22
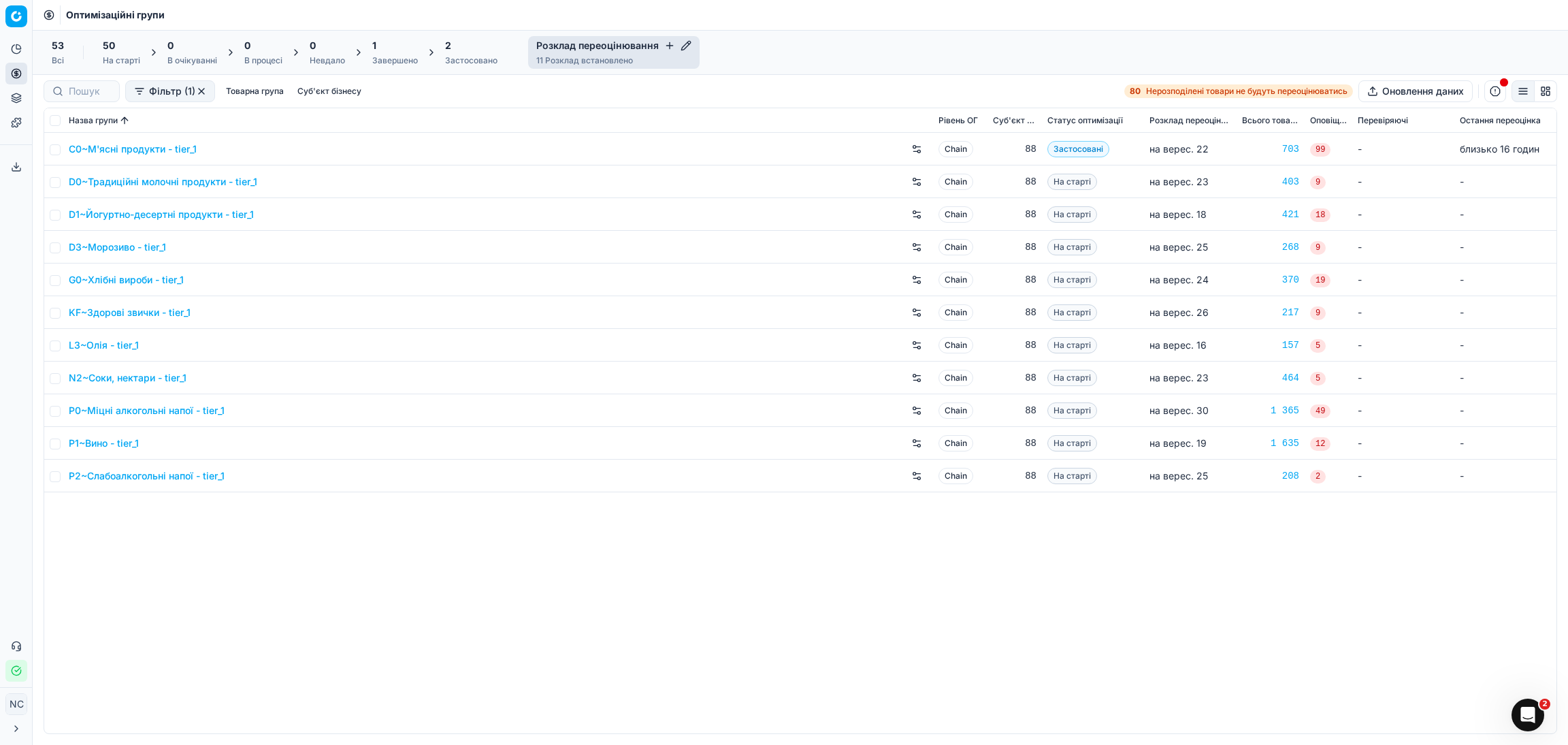
click at [669, 44] on icon "button" at bounding box center [669, 45] width 11 height 11
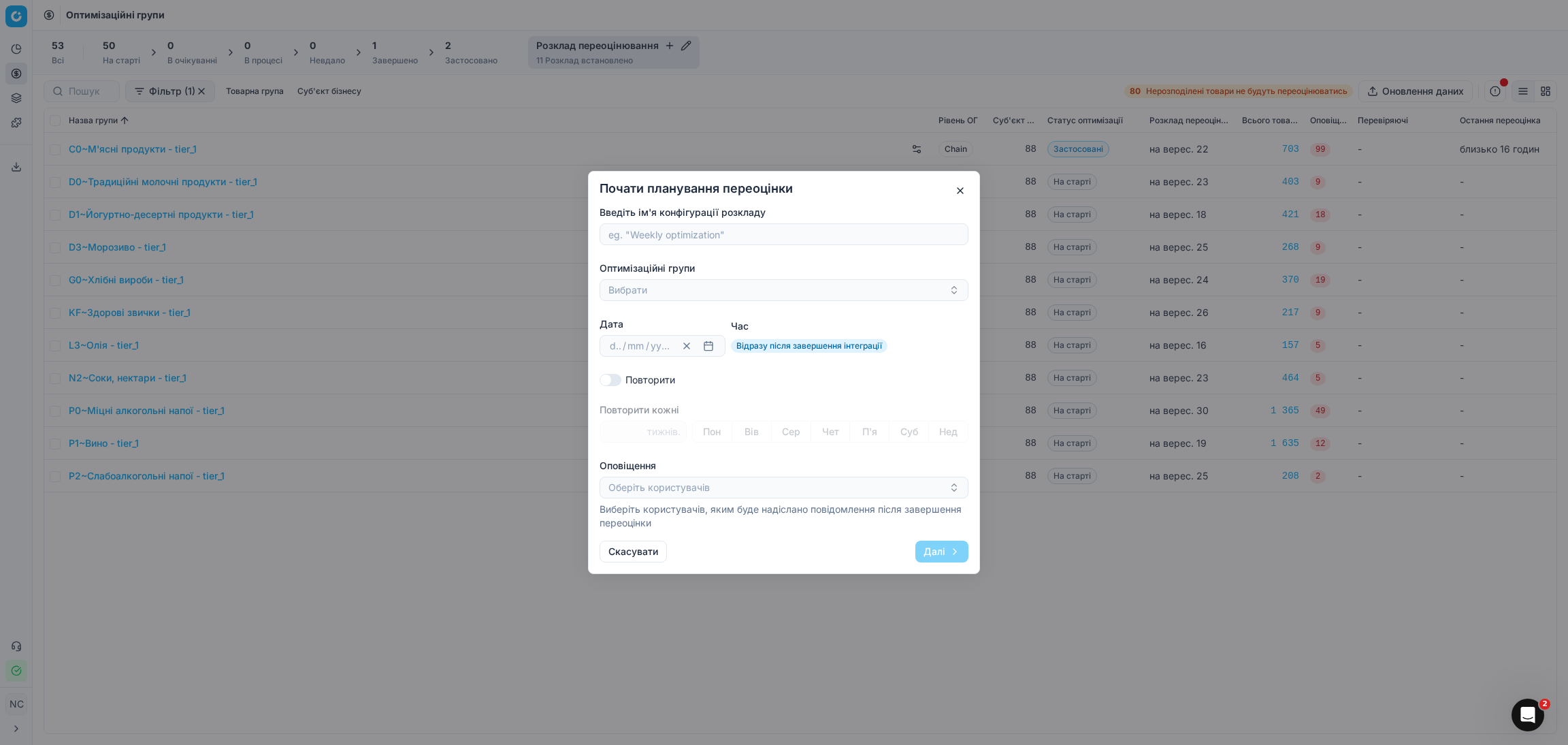
click at [661, 233] on input "Введіть ім'я конфігурації розкладу" at bounding box center [784, 234] width 356 height 20
click at [628, 233] on input "N0~Питна вода" at bounding box center [784, 234] width 356 height 20
type input "Питна вода"
click at [637, 292] on button "Вибрати" at bounding box center [784, 290] width 369 height 22
type input "N0~Питна вода"
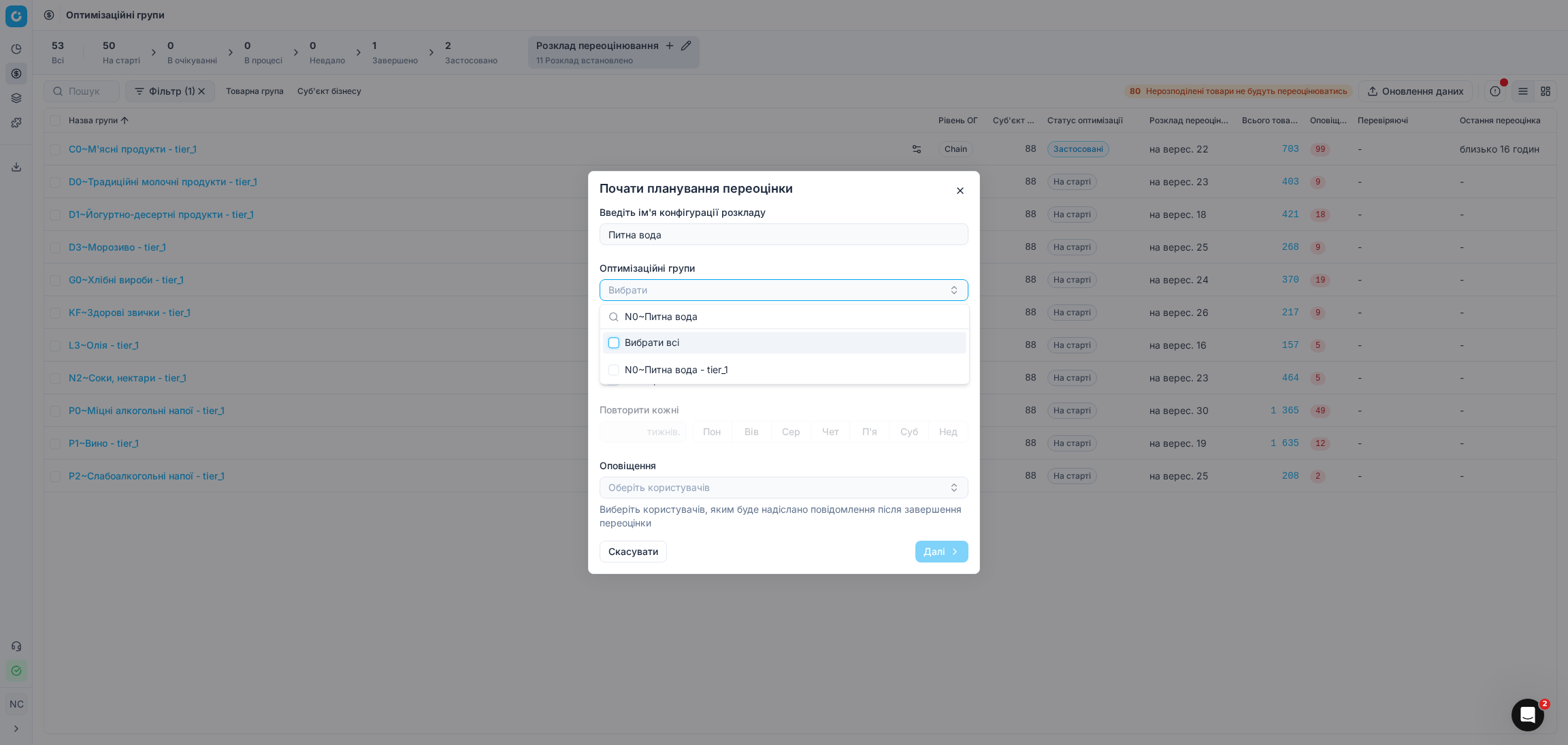
click at [611, 343] on input "Suggestions" at bounding box center [613, 342] width 11 height 11
checkbox input "true"
click at [757, 290] on div "N0~Питна вода - tier_1" at bounding box center [779, 290] width 340 height 17
click at [707, 344] on button "button" at bounding box center [708, 346] width 17 height 17
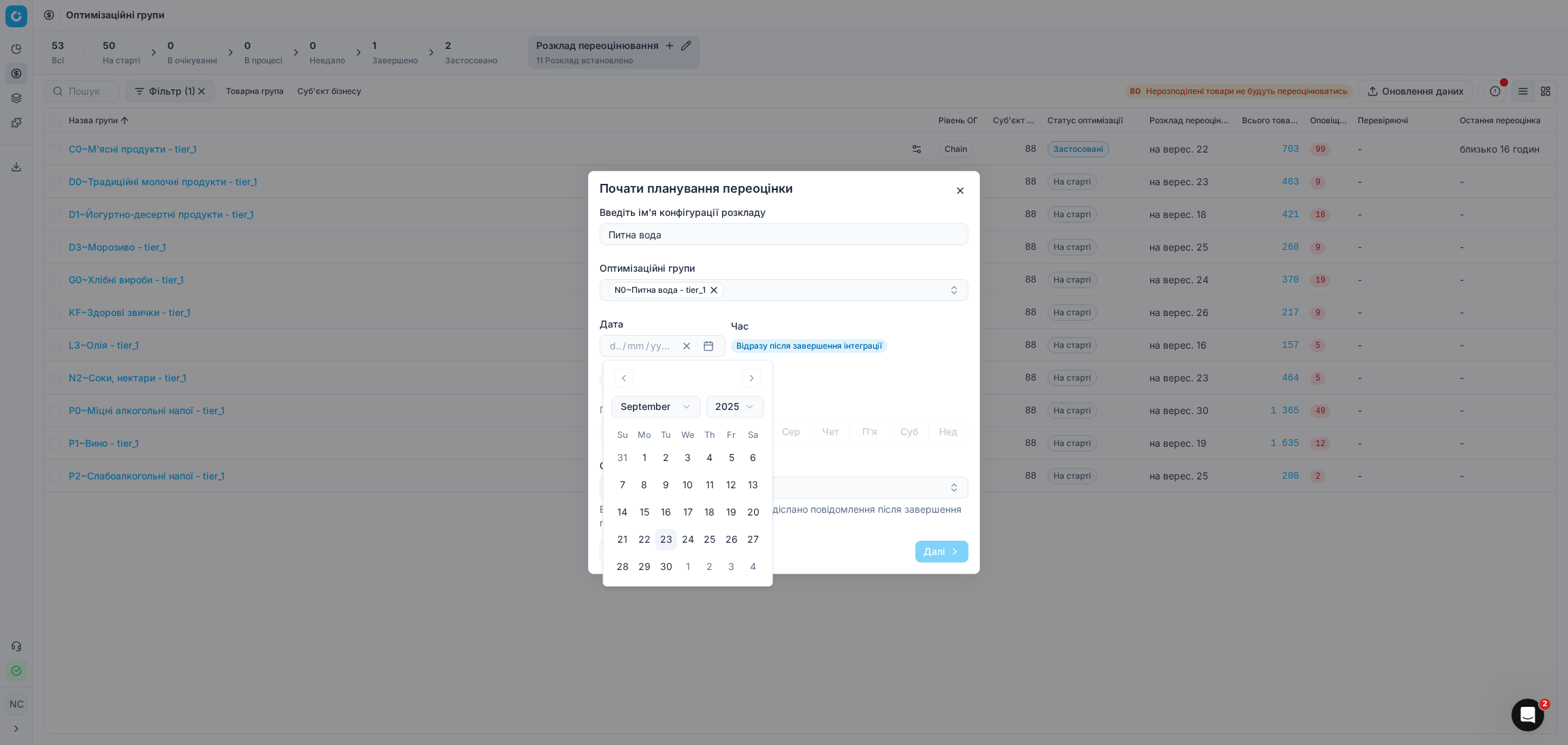
click at [729, 539] on button "26" at bounding box center [731, 540] width 22 height 22
type input "26"
type input "09"
type input "2025"
click at [836, 554] on div "Скасувати Далі" at bounding box center [784, 552] width 369 height 22
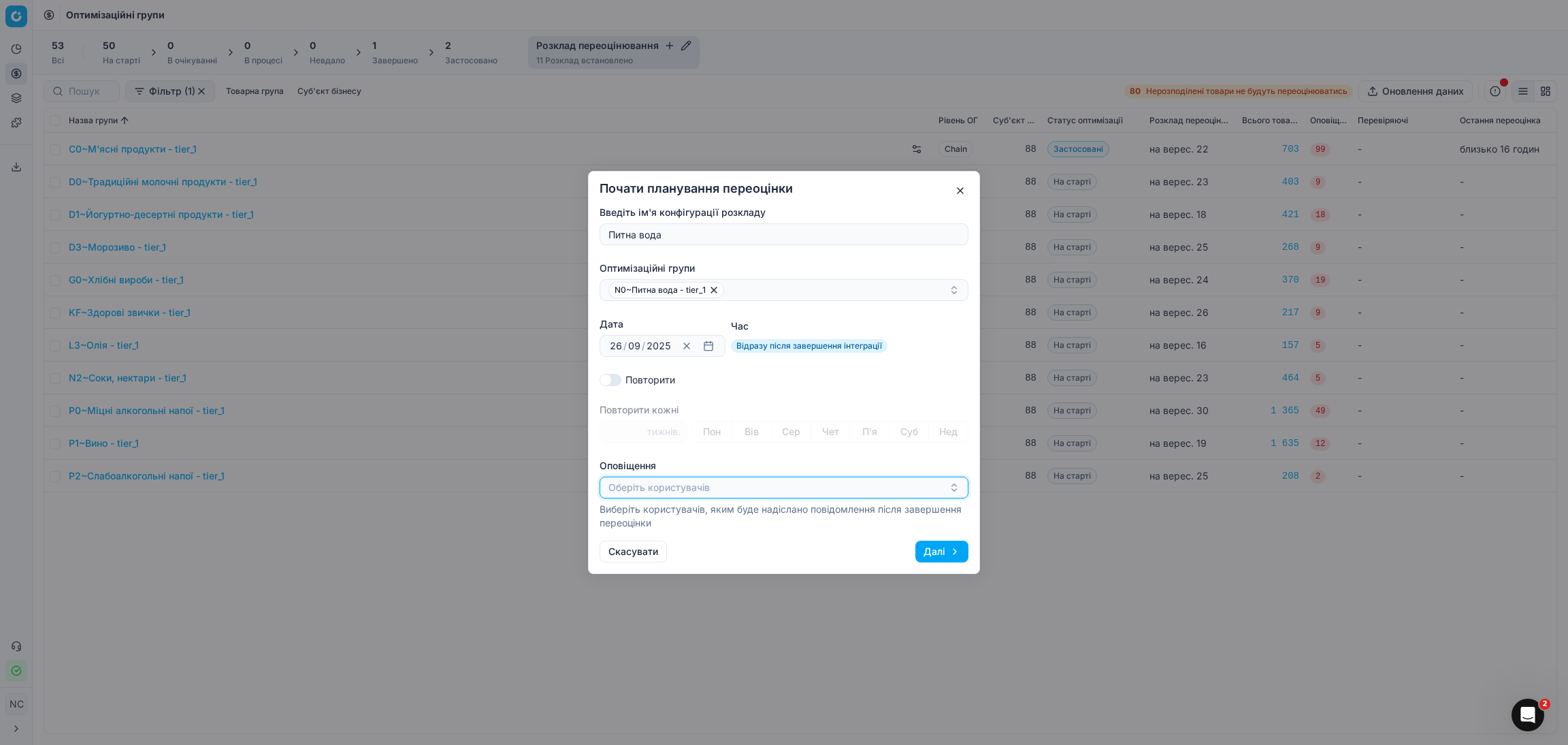
click at [954, 487] on icon "button" at bounding box center [954, 487] width 11 height 11
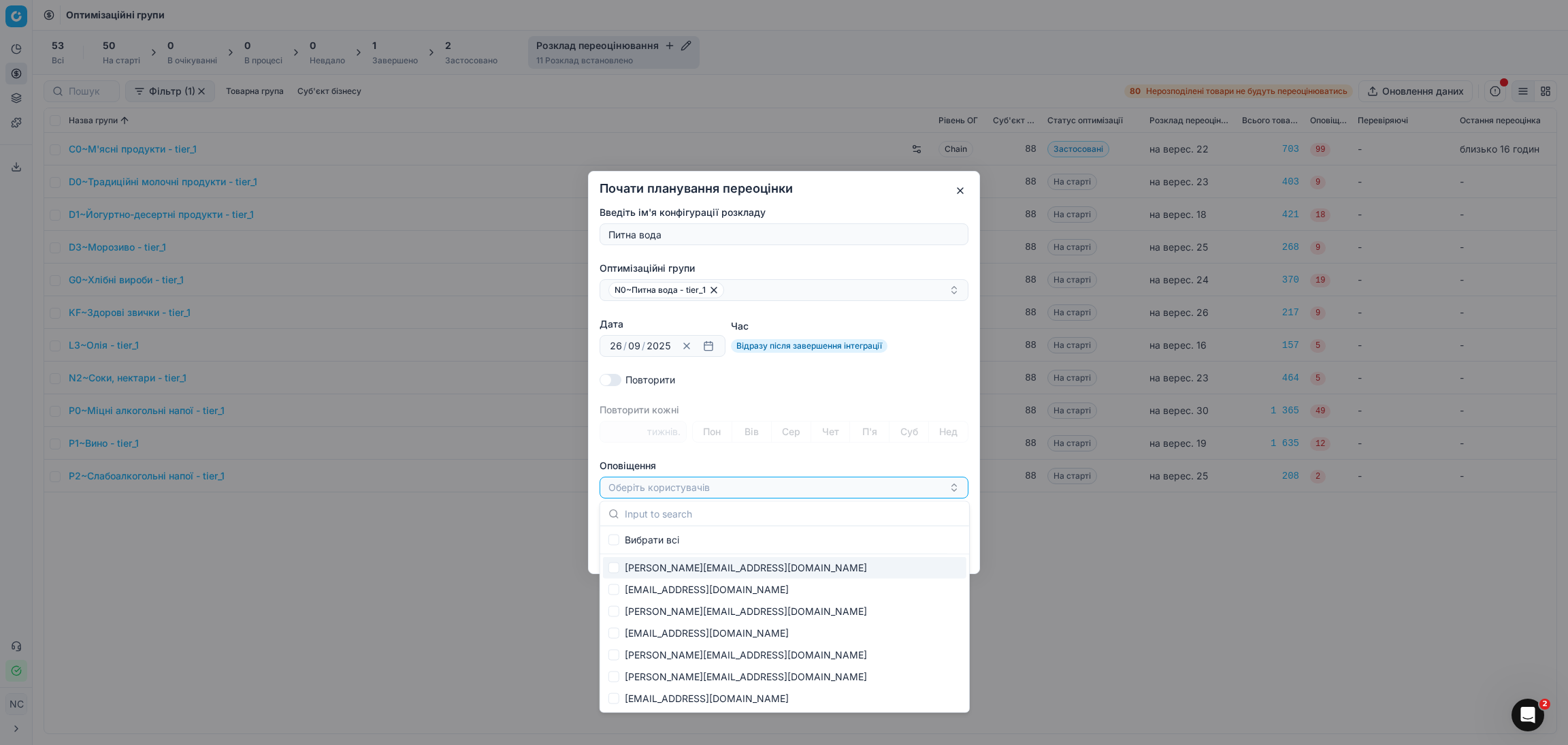
click at [712, 565] on div "[PERSON_NAME][EMAIL_ADDRESS][DOMAIN_NAME]" at bounding box center [785, 568] width 364 height 22
checkbox input "true"
click at [816, 483] on div "[PERSON_NAME][EMAIL_ADDRESS][DOMAIN_NAME]" at bounding box center [779, 488] width 340 height 17
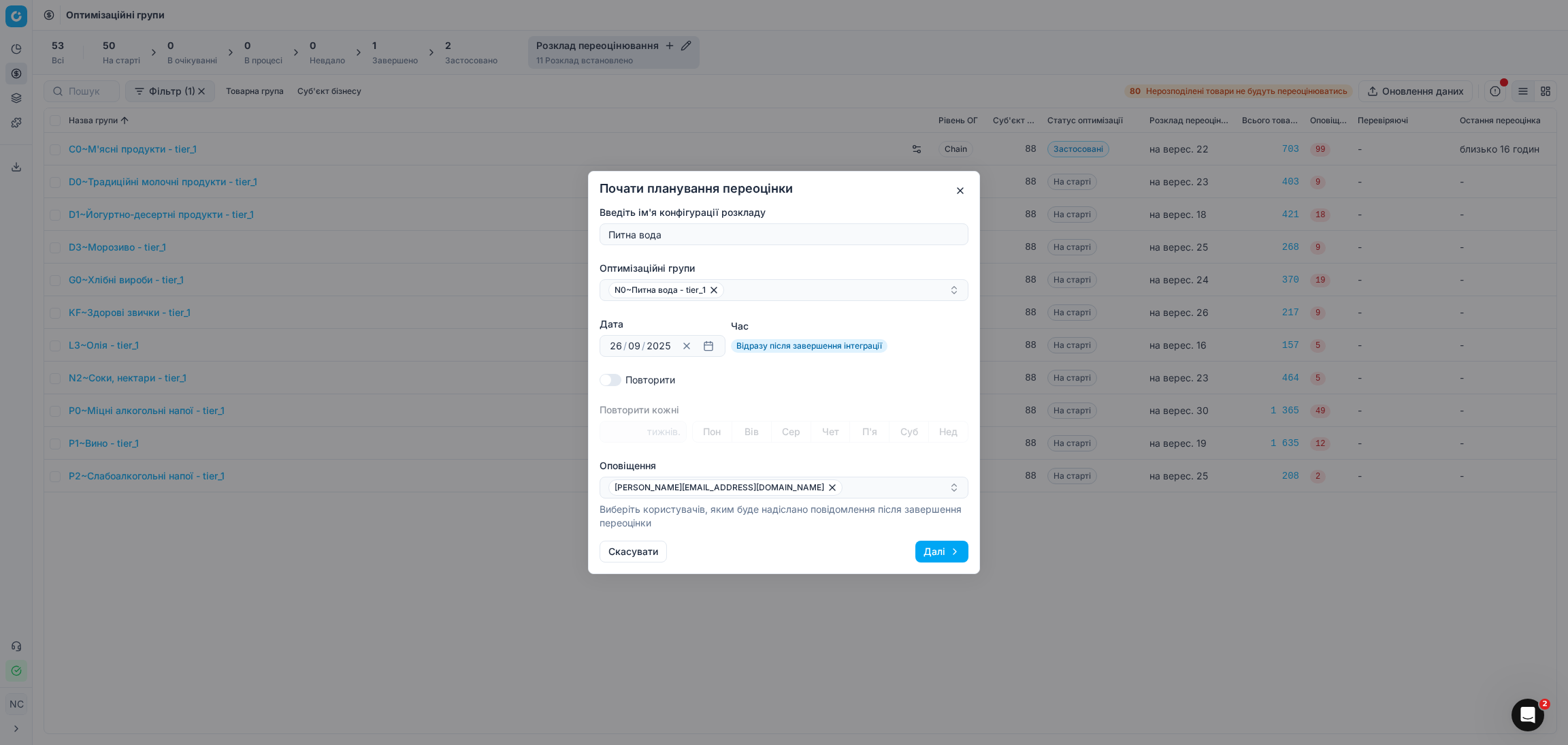
click at [941, 554] on button "Далі" at bounding box center [942, 552] width 53 height 22
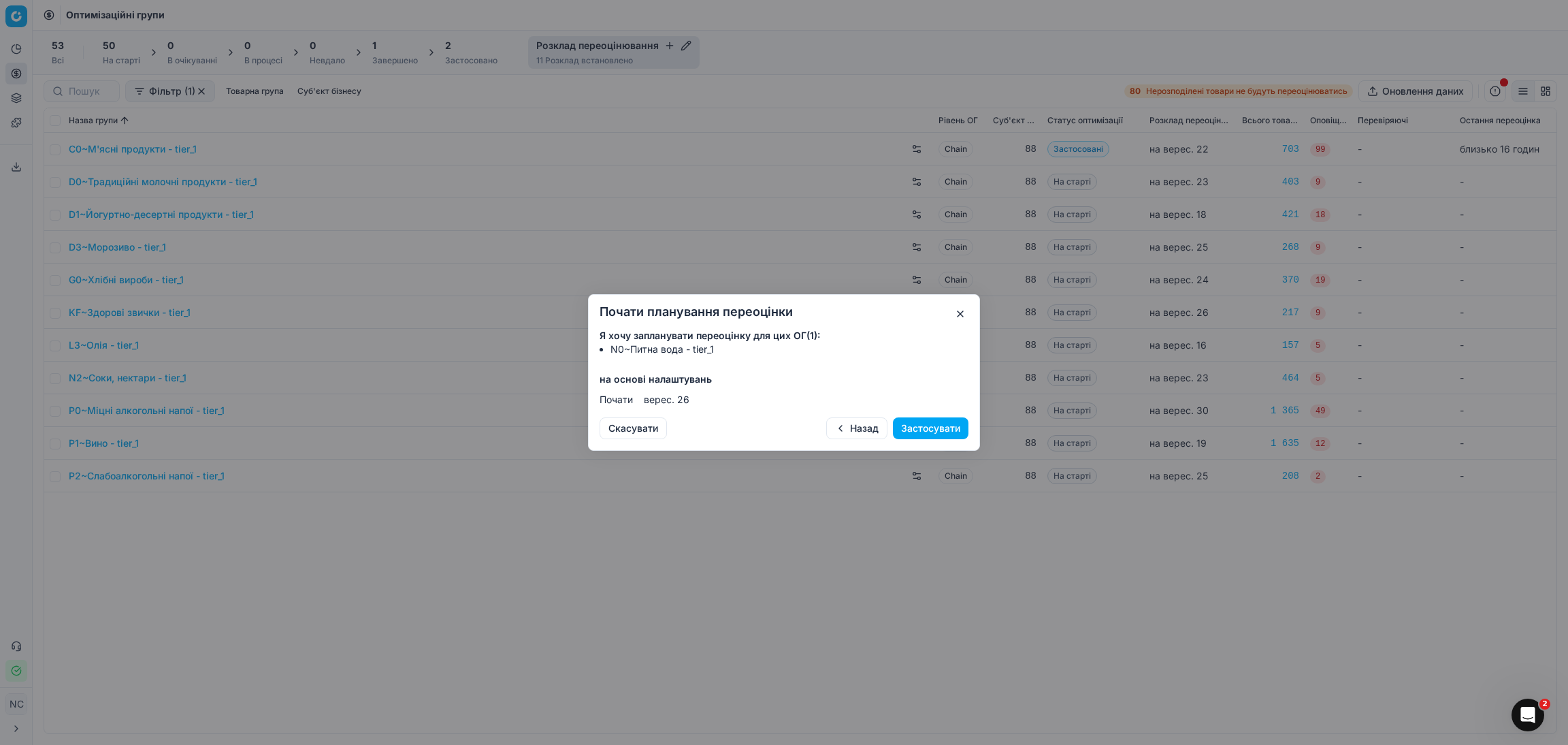
click at [931, 430] on button "Застосувати" at bounding box center [931, 428] width 75 height 22
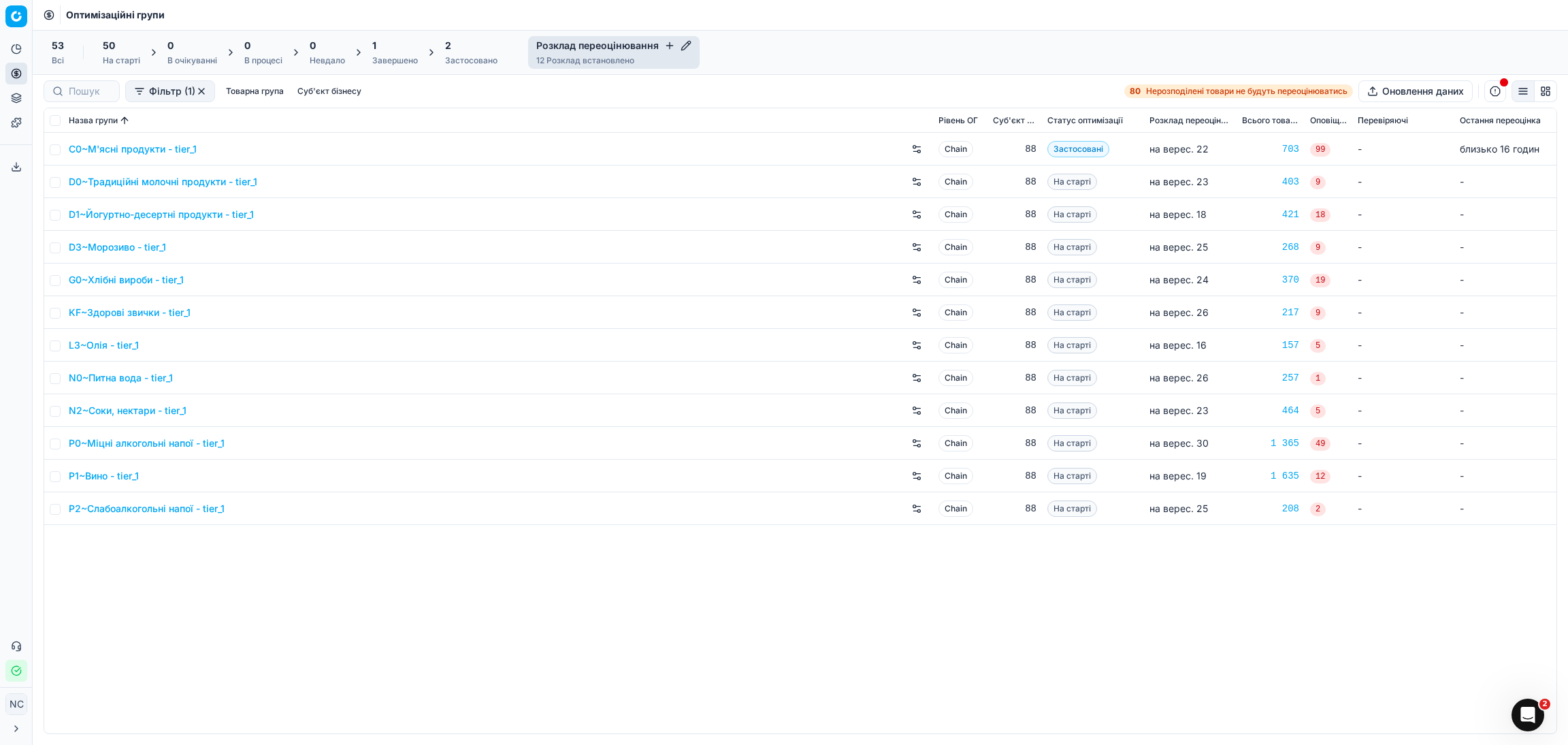
click at [666, 50] on icon "button" at bounding box center [669, 45] width 11 height 11
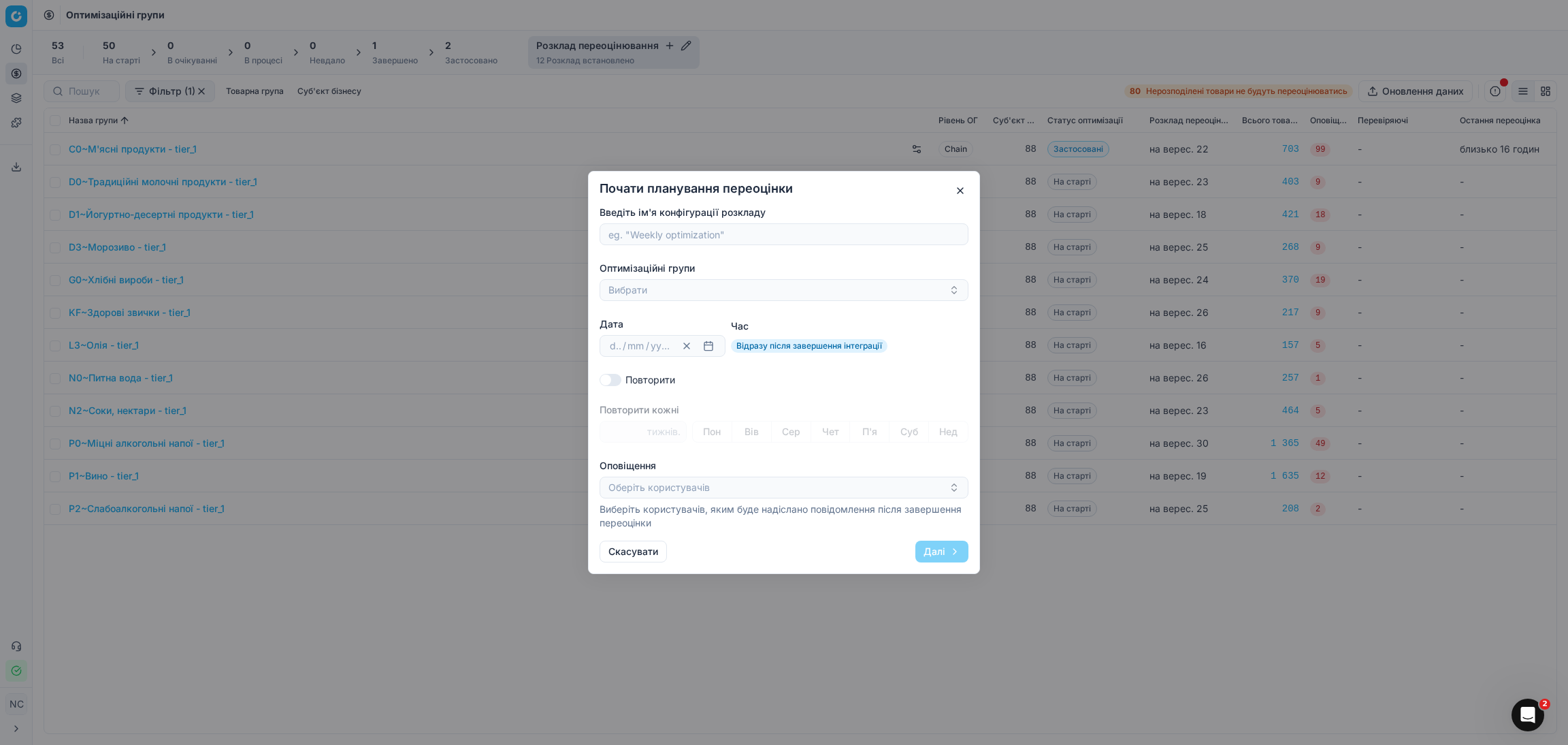
click at [663, 238] on input "Введіть ім'я конфігурації розкладу" at bounding box center [784, 234] width 356 height 20
click at [621, 234] on input "R0~Дитяче харчування" at bounding box center [784, 234] width 356 height 20
click at [627, 234] on input "R0~Дитяче харчування" at bounding box center [784, 234] width 356 height 20
type input "Дитяче харчування"
click at [668, 295] on button "Вибрати" at bounding box center [784, 290] width 369 height 22
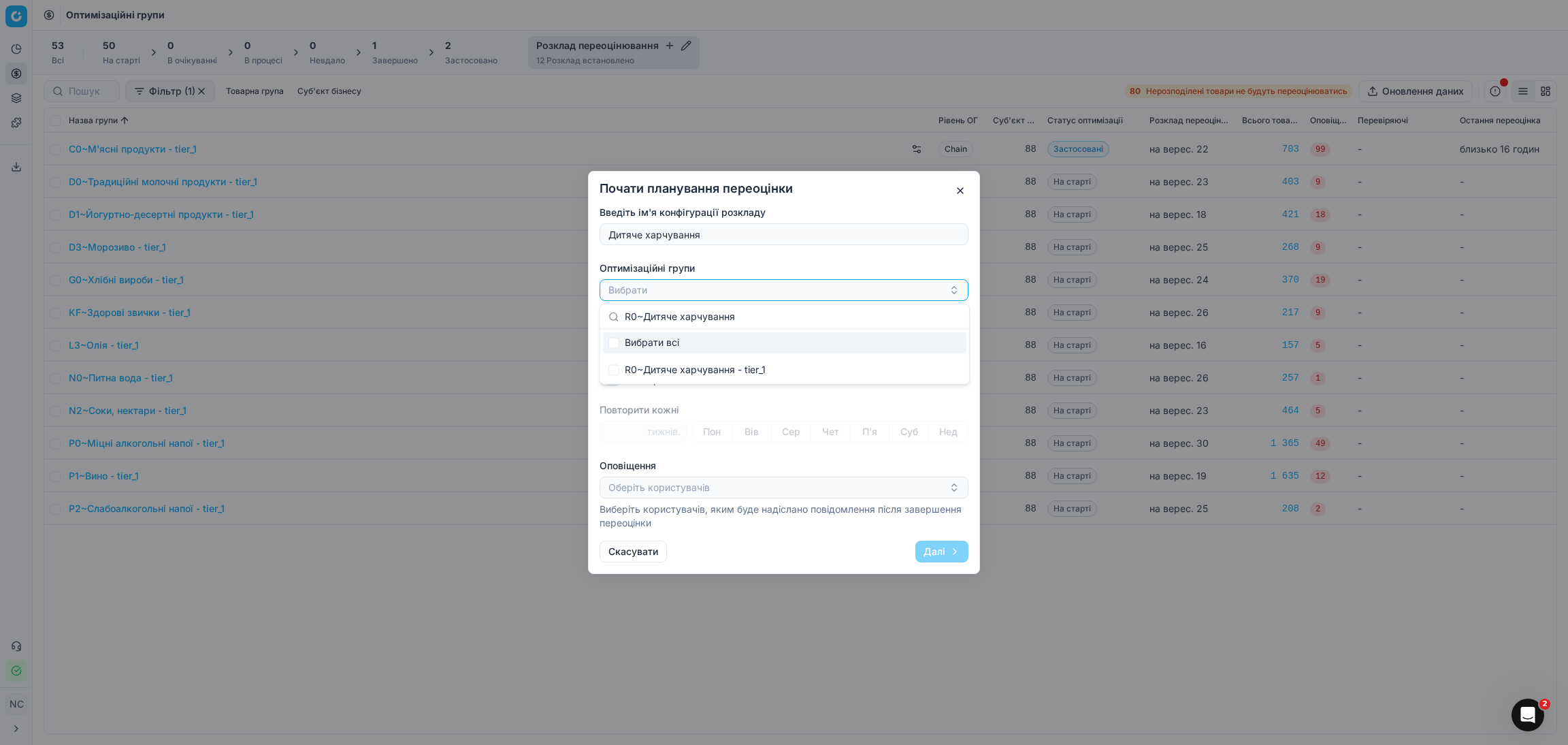
type input "R0~Дитяче харчування"
click at [612, 341] on input "Suggestions" at bounding box center [613, 342] width 11 height 11
checkbox input "true"
click at [779, 283] on div "R0~Дитяче харчування - tier_1" at bounding box center [779, 290] width 340 height 17
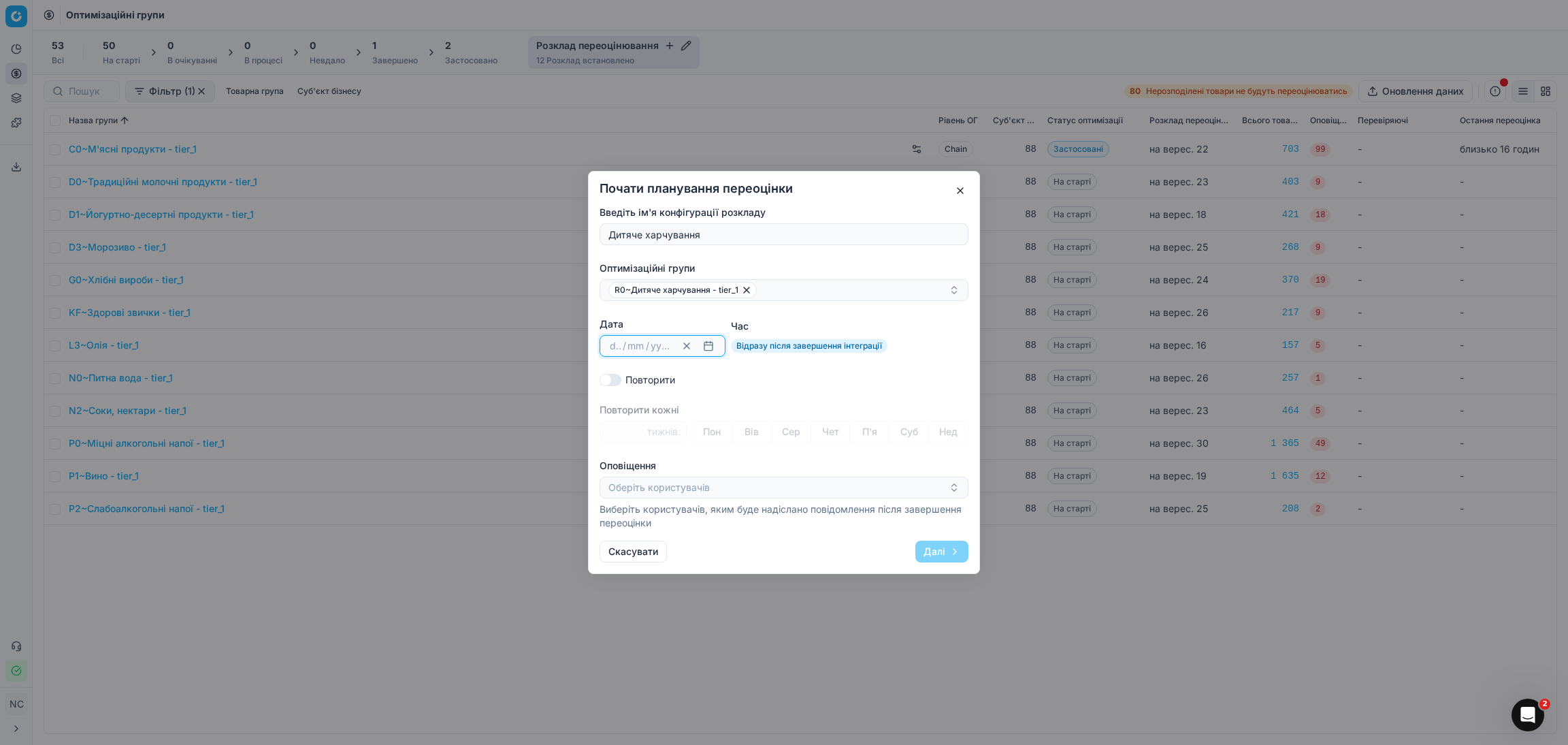
click at [710, 349] on button "button" at bounding box center [708, 346] width 17 height 17
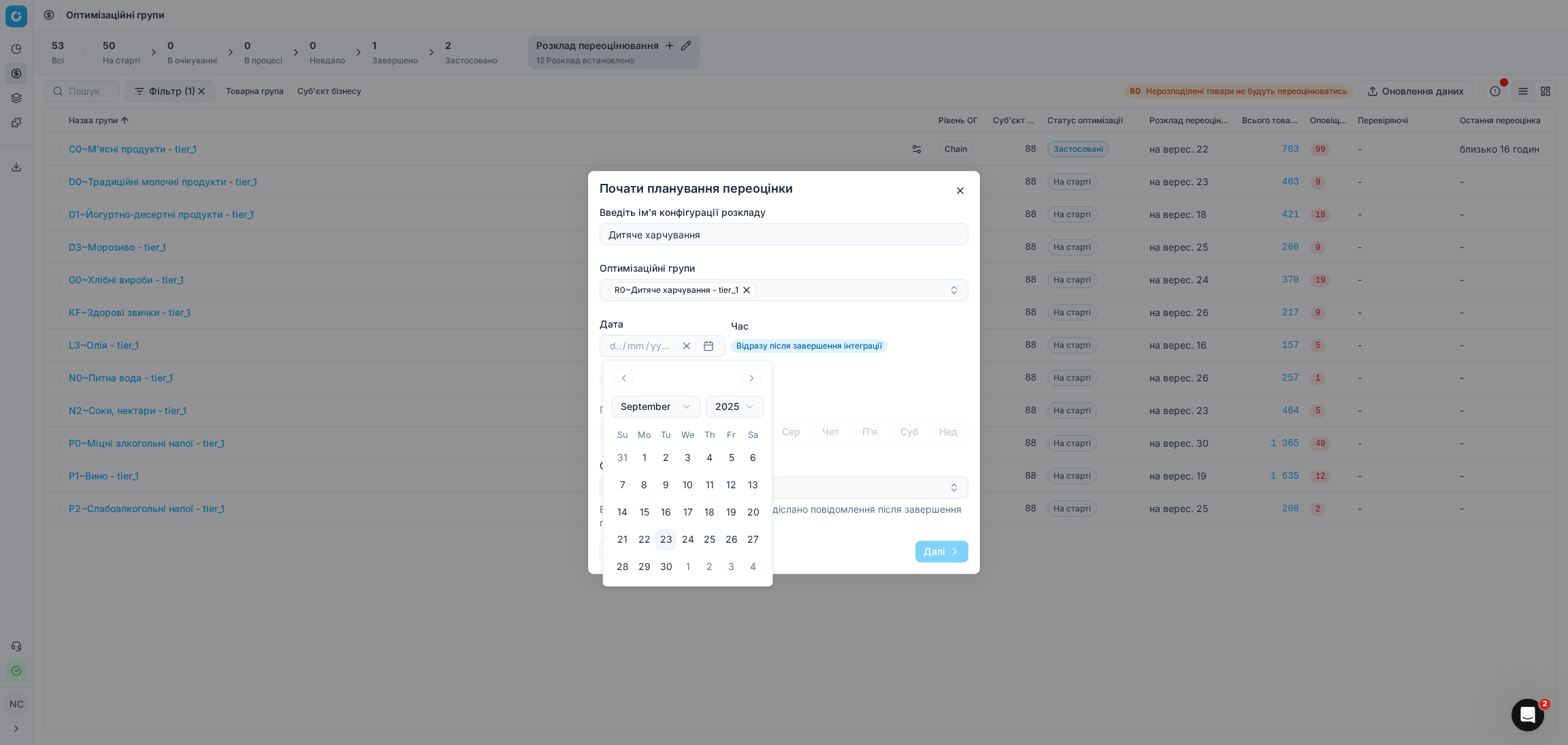
click at [732, 540] on button "26" at bounding box center [731, 540] width 22 height 22
type input "26"
type input "09"
type input "2025"
click at [883, 375] on div "Повторити" at bounding box center [784, 380] width 369 height 14
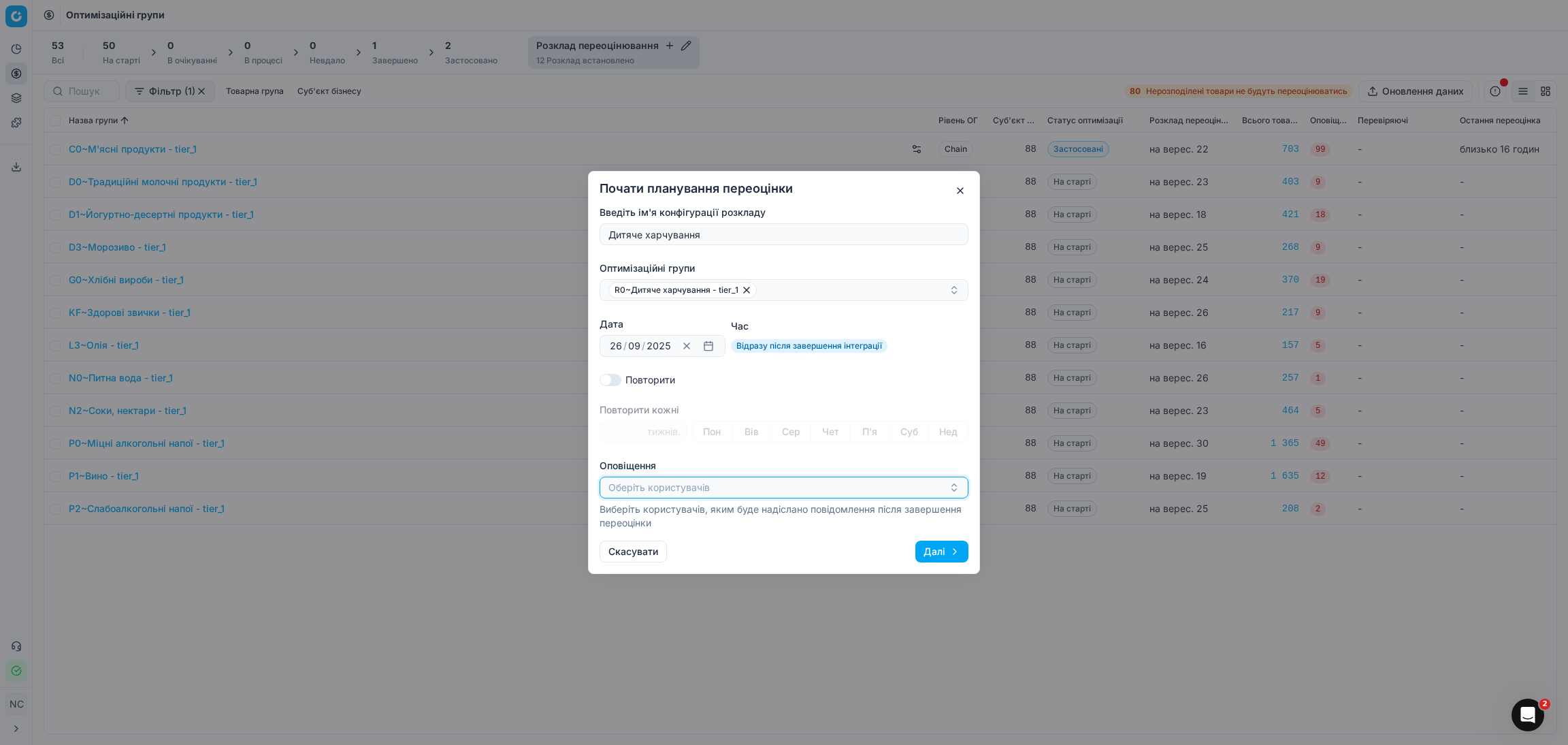
click at [953, 491] on icon "button" at bounding box center [954, 487] width 11 height 11
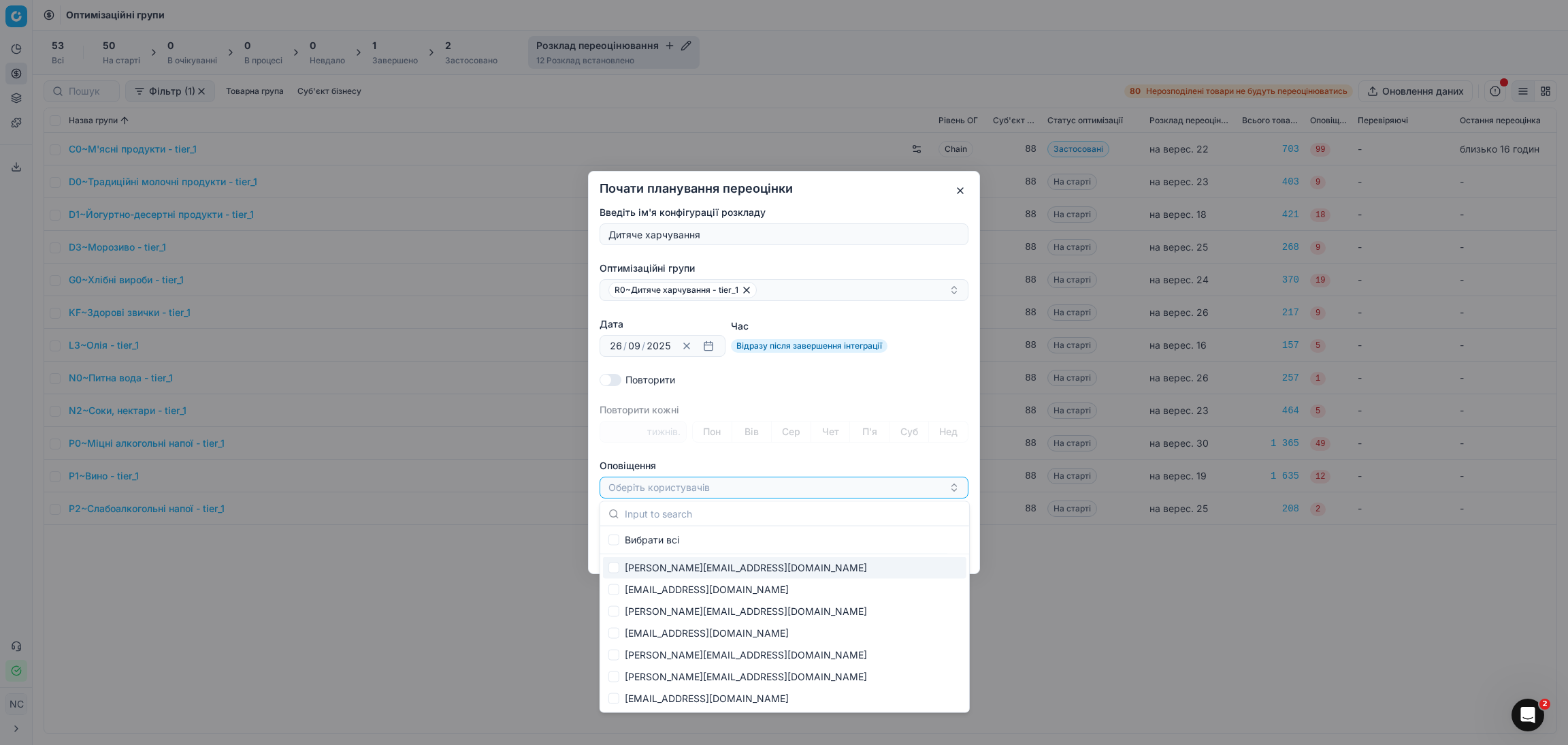
click at [695, 567] on div "[PERSON_NAME][EMAIL_ADDRESS][DOMAIN_NAME]" at bounding box center [785, 568] width 364 height 22
checkbox input "true"
click at [818, 487] on div "[PERSON_NAME][EMAIL_ADDRESS][DOMAIN_NAME]" at bounding box center [779, 488] width 340 height 17
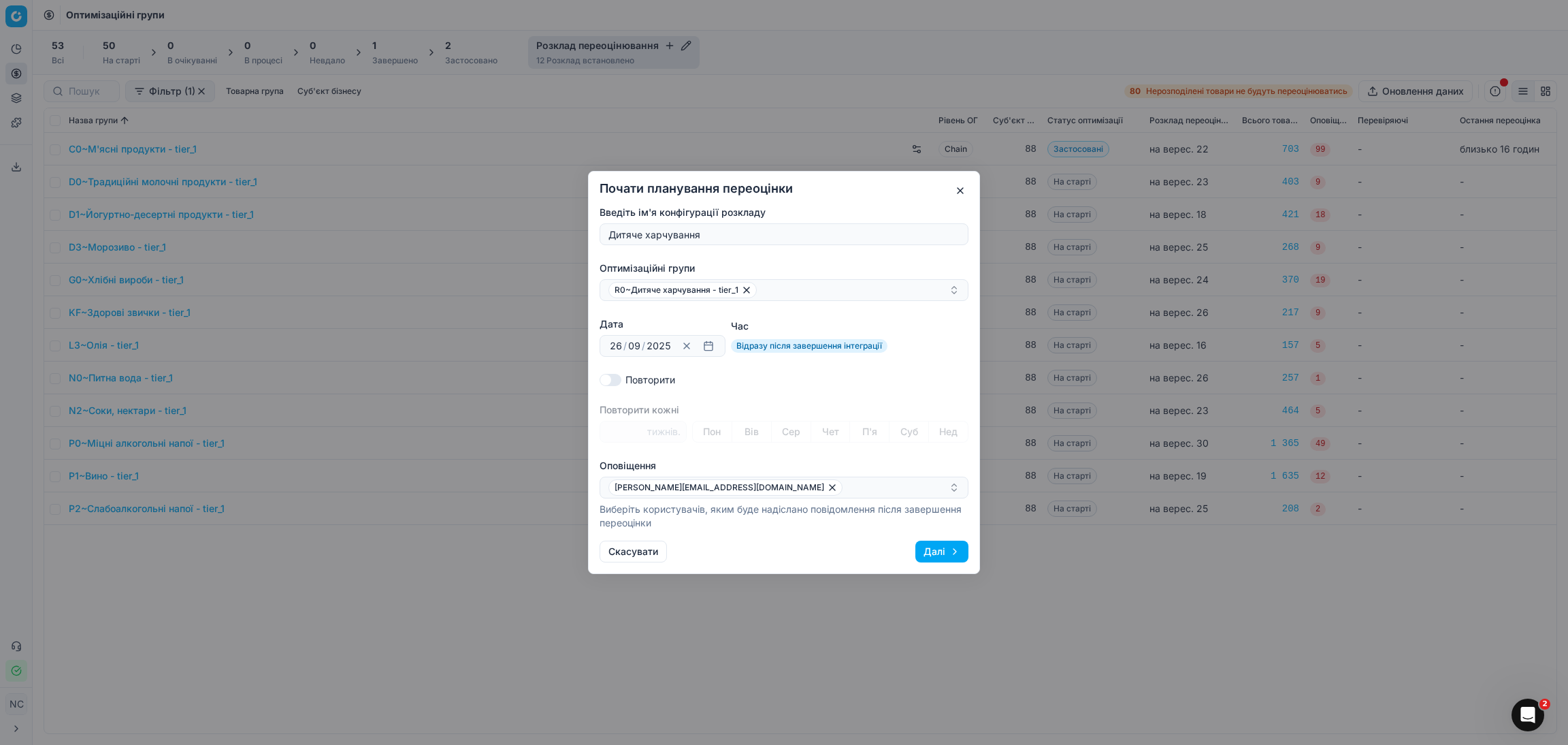
click at [934, 549] on button "Далі" at bounding box center [942, 552] width 53 height 22
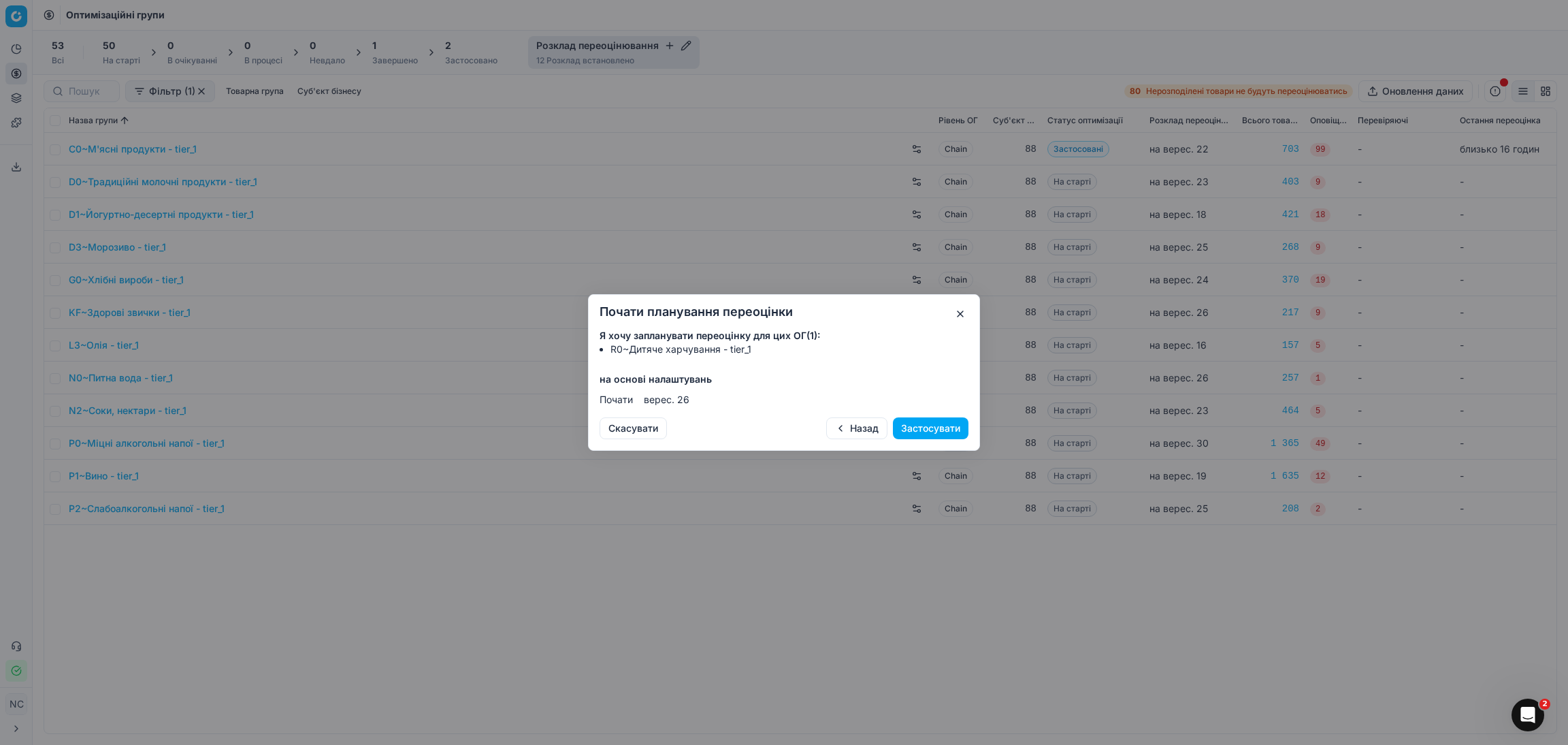
click at [920, 429] on button "Застосувати" at bounding box center [931, 428] width 75 height 22
